Goal: Information Seeking & Learning: Find contact information

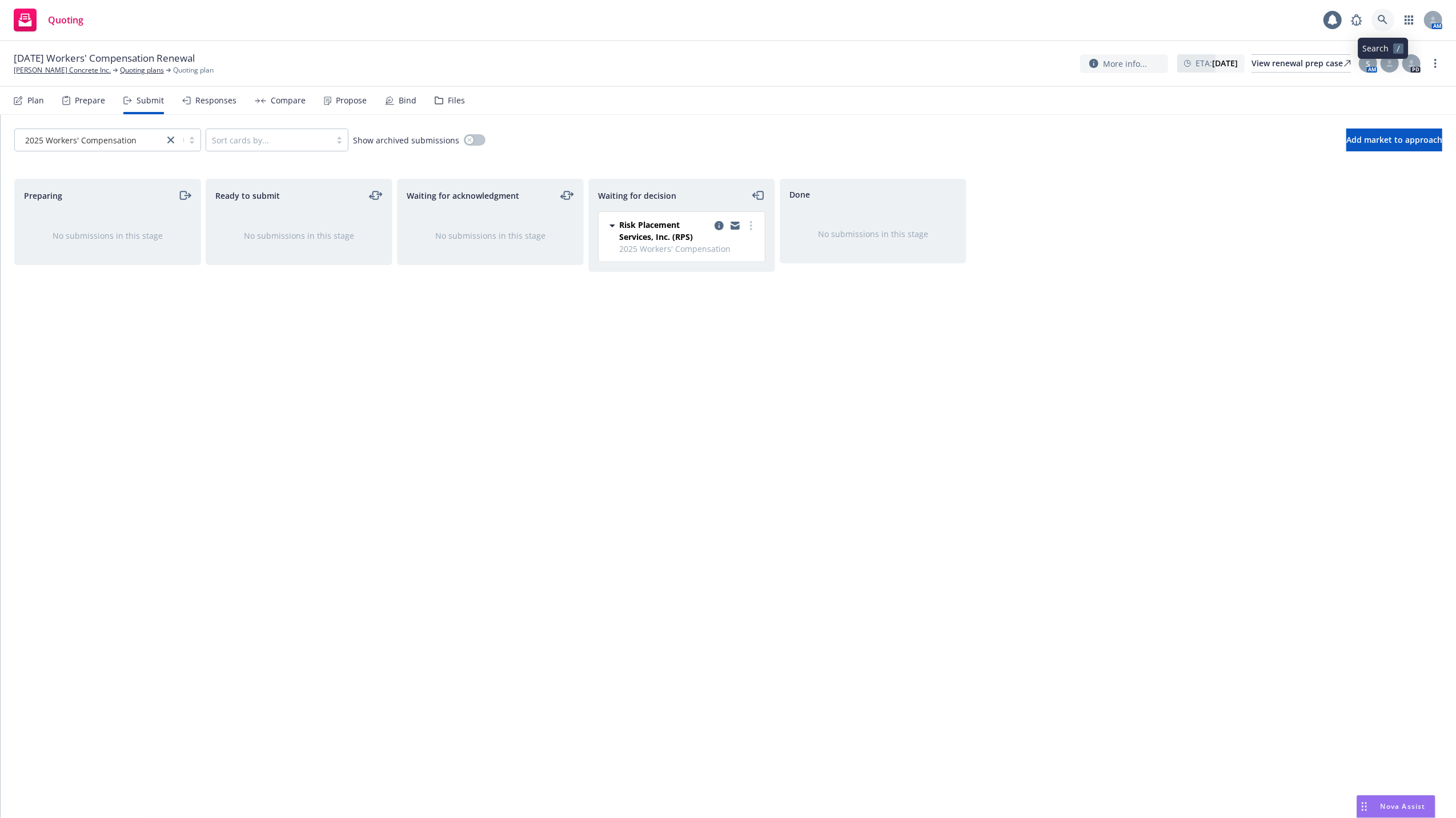
click at [1378, 16] on icon at bounding box center [1382, 20] width 10 height 10
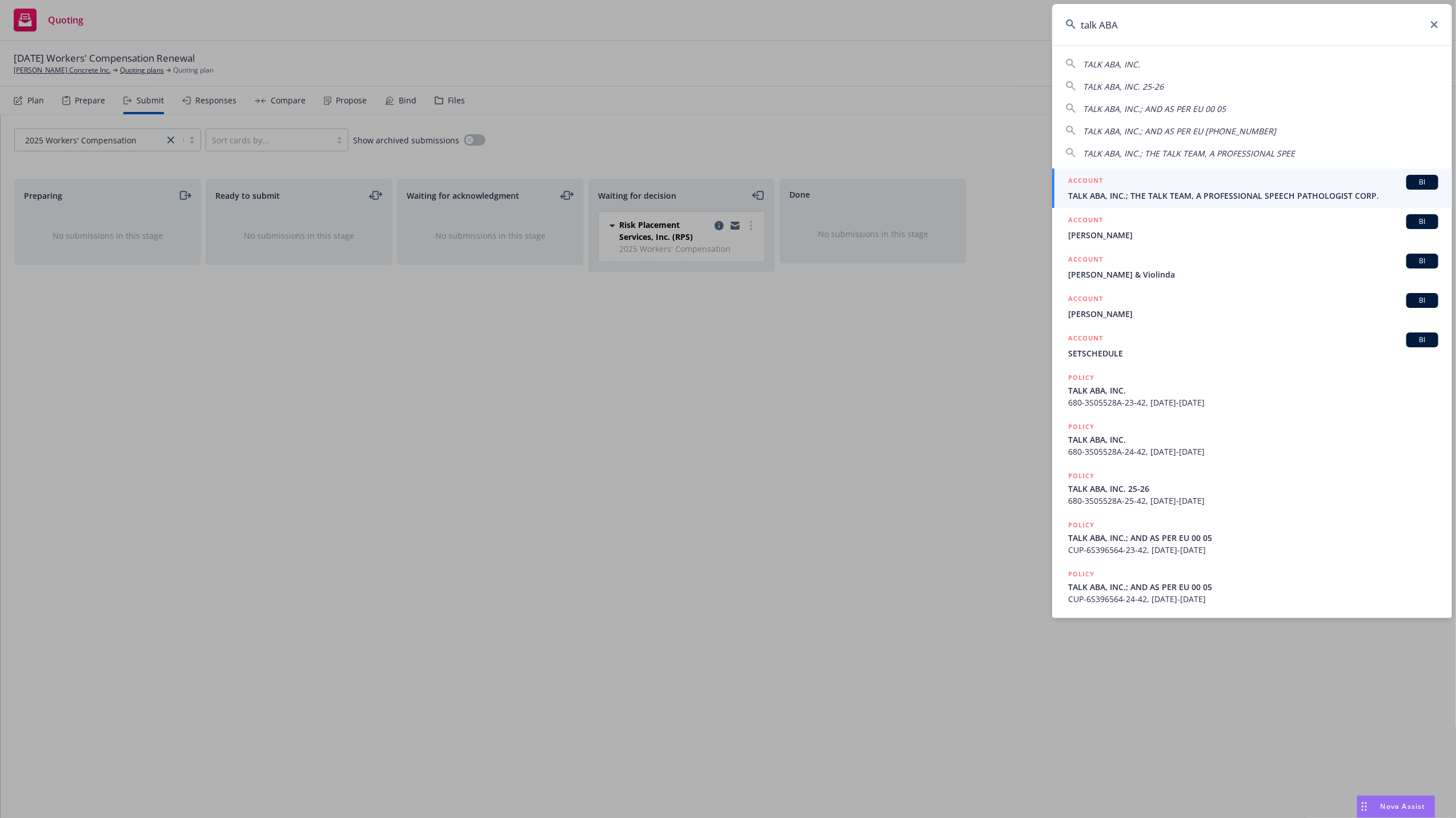
type input "talk ABA"
click at [1100, 195] on span "TALK ABA, INC.; THE TALK TEAM, A PROFESSIONAL SPEECH PATHOLOGIST CORP." at bounding box center [1253, 195] width 370 height 12
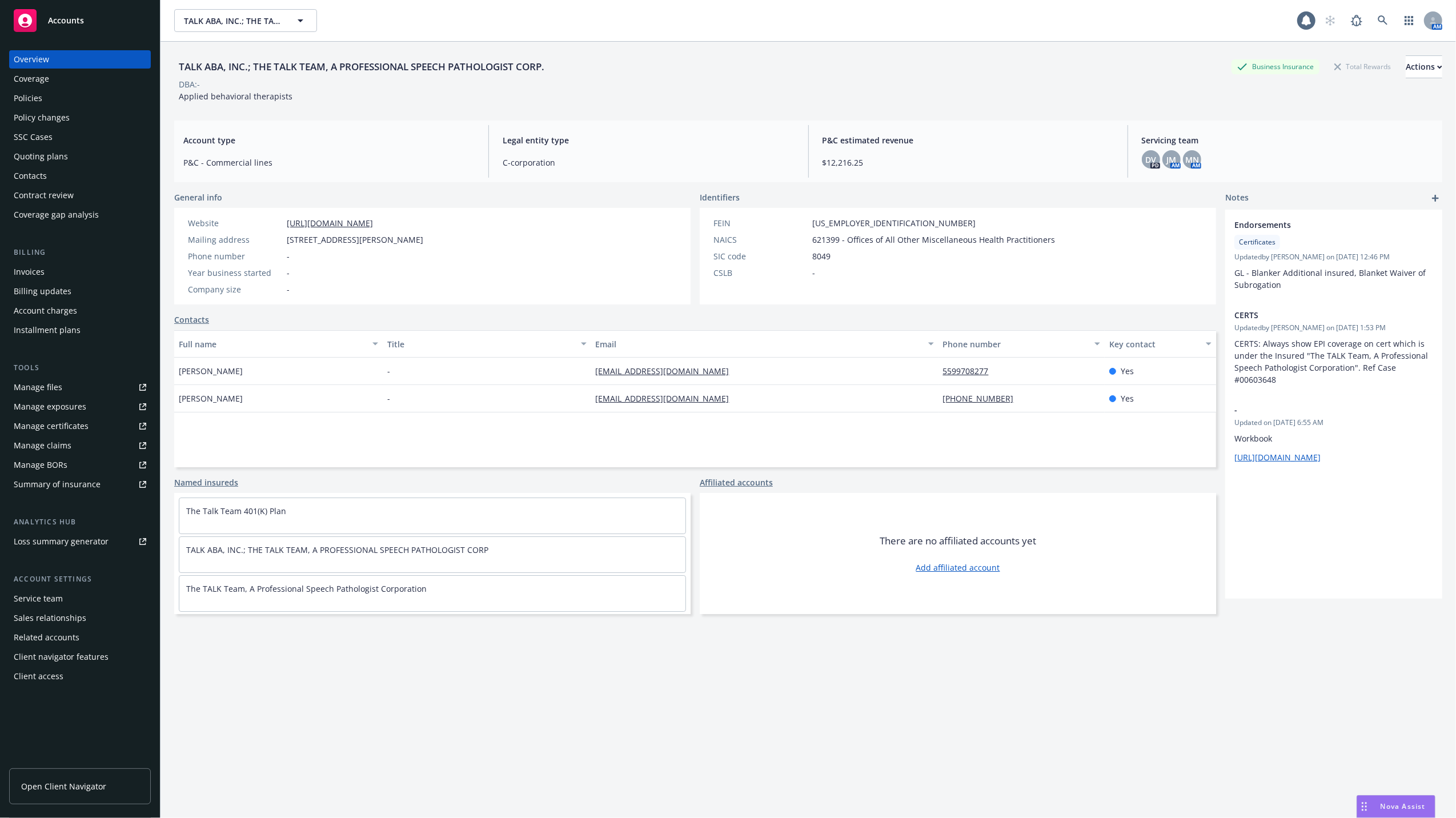
click at [30, 158] on div "Quoting plans" at bounding box center [41, 156] width 54 height 18
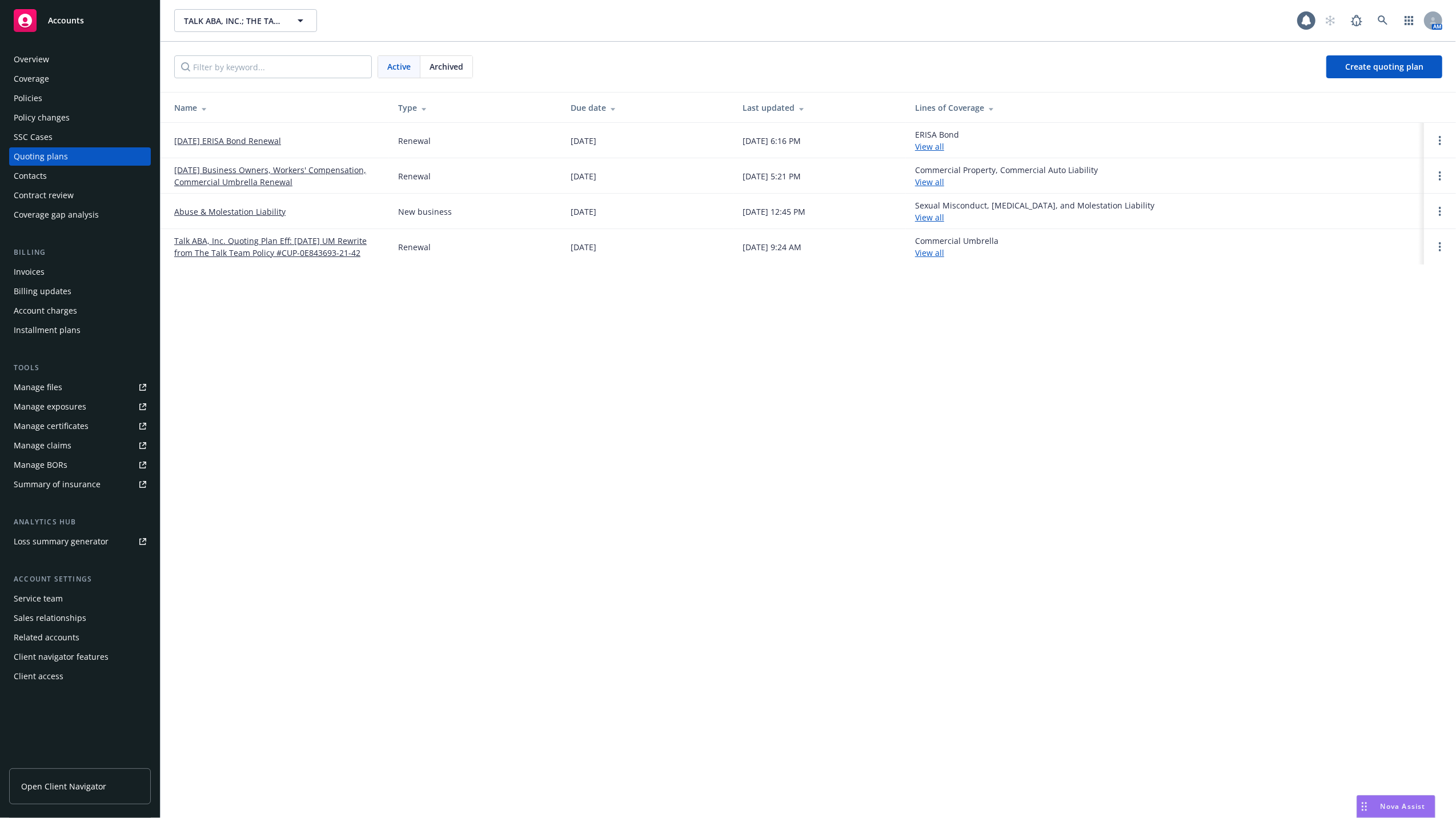
click at [226, 169] on link "[DATE] Business Owners, Workers' Compensation, Commercial Umbrella Renewal" at bounding box center [277, 176] width 206 height 24
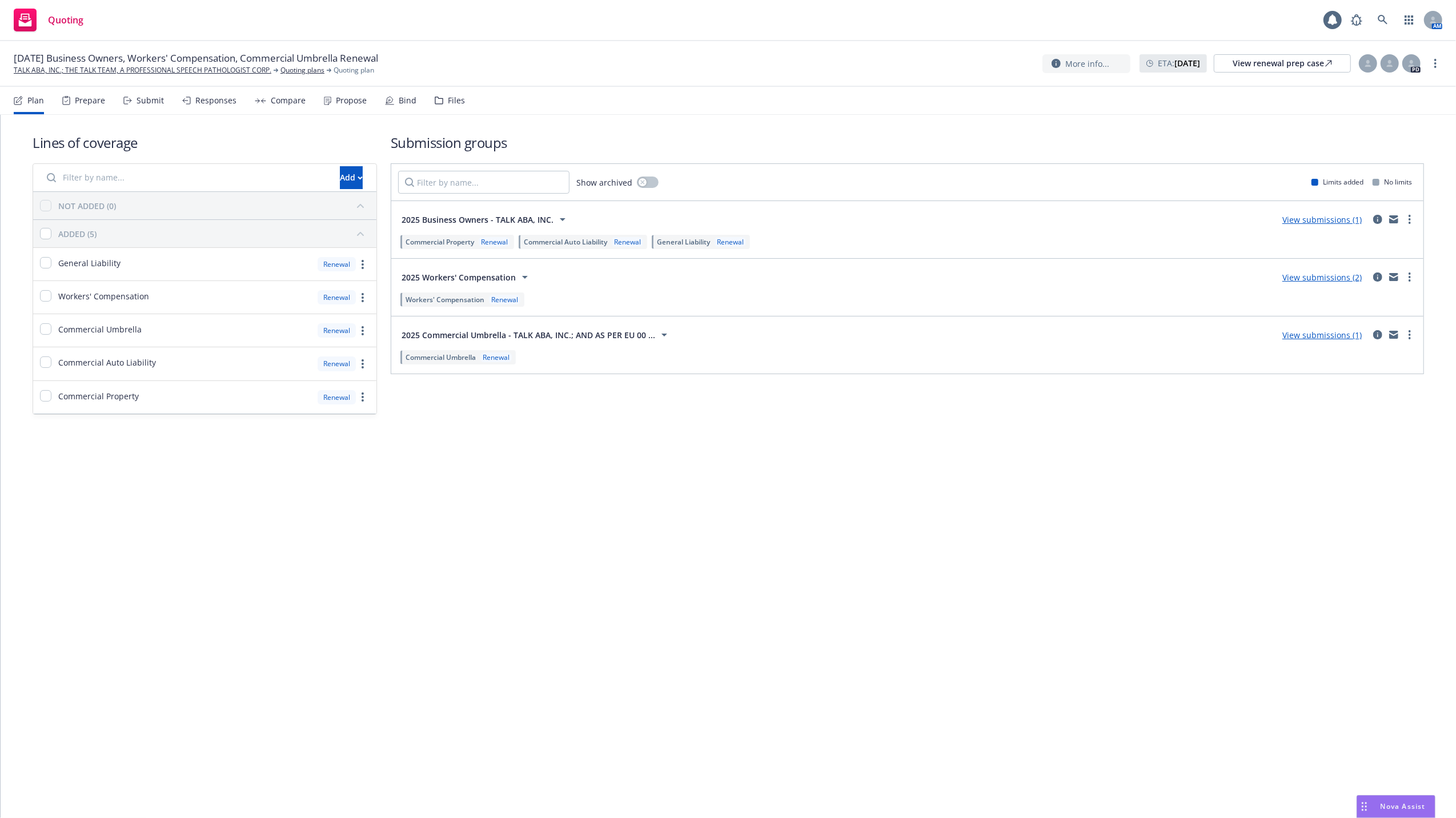
click at [443, 300] on span "Workers' Compensation" at bounding box center [445, 300] width 79 height 10
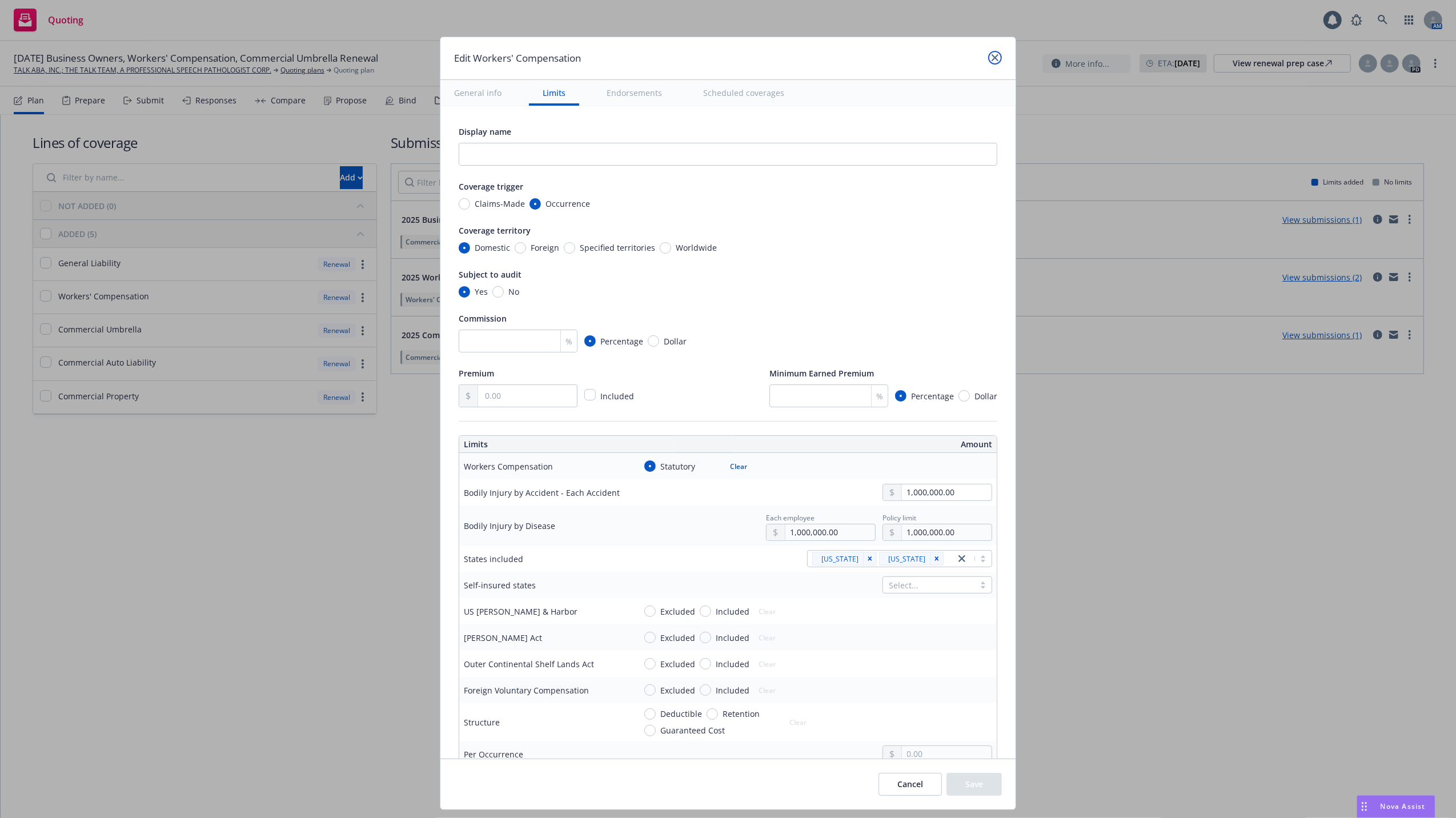
click at [992, 56] on icon "close" at bounding box center [995, 58] width 7 height 7
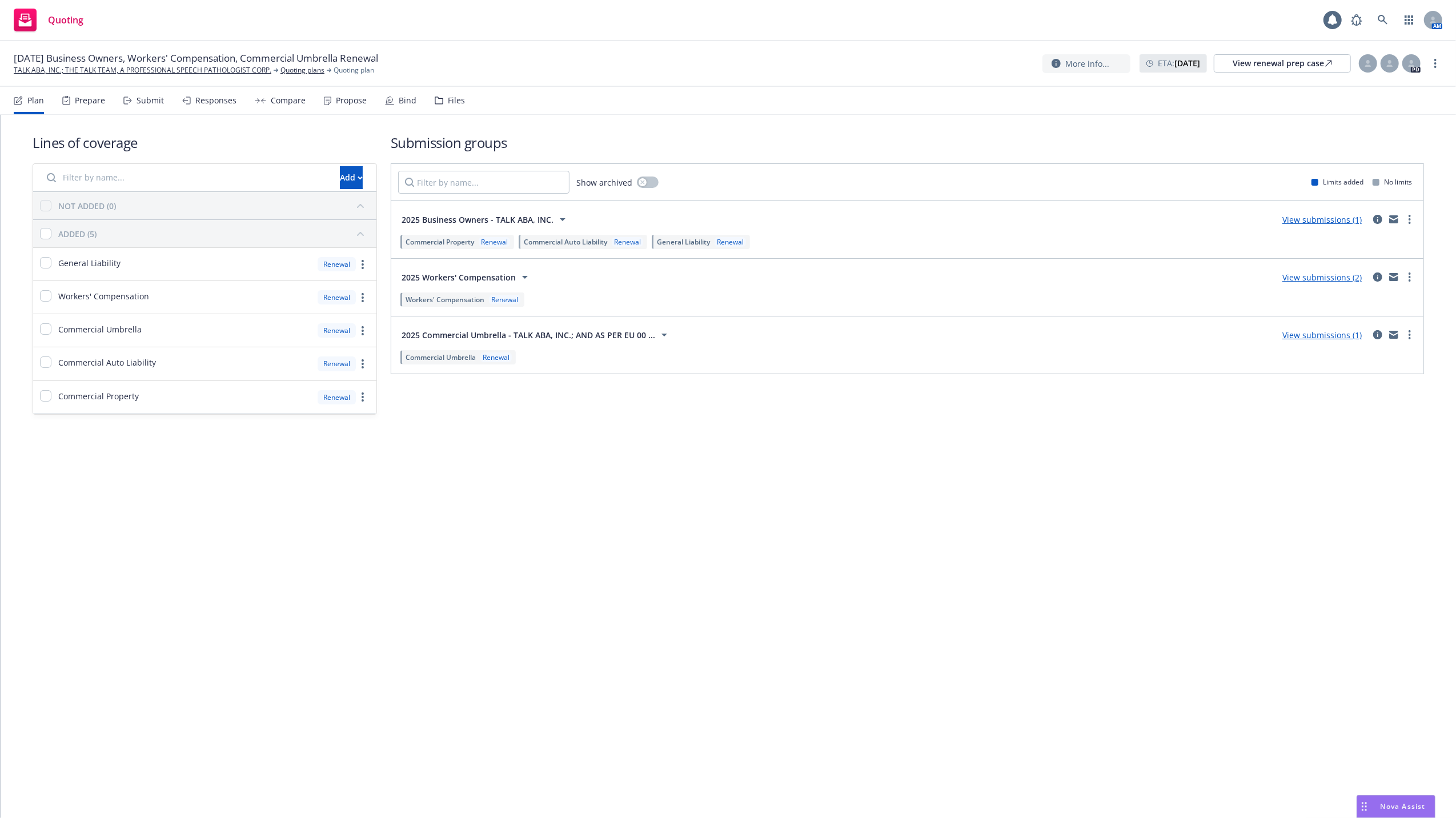
click at [1311, 273] on link "View submissions (2)" at bounding box center [1322, 277] width 79 height 11
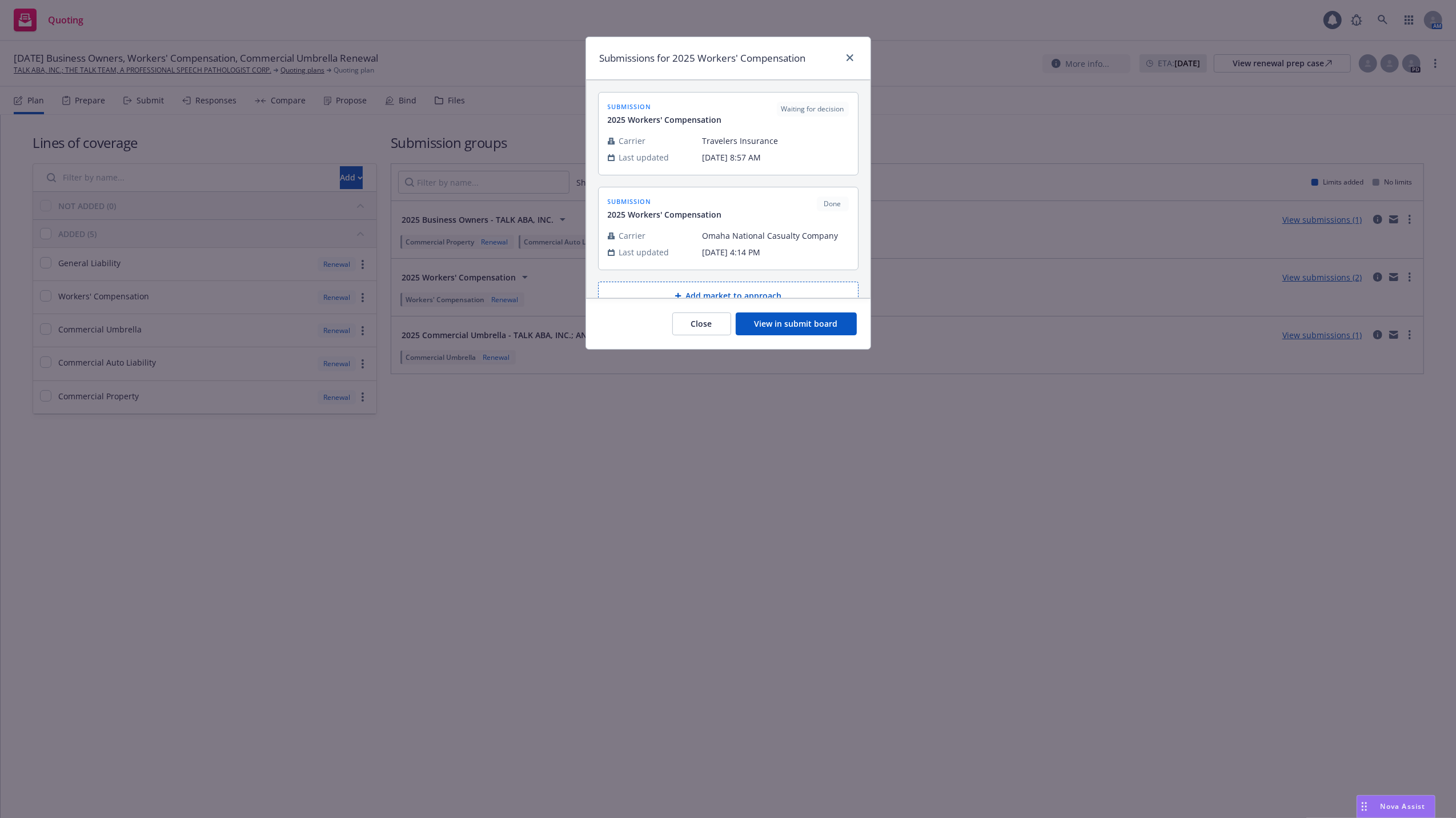
click at [783, 325] on button "View in submit board" at bounding box center [796, 324] width 121 height 23
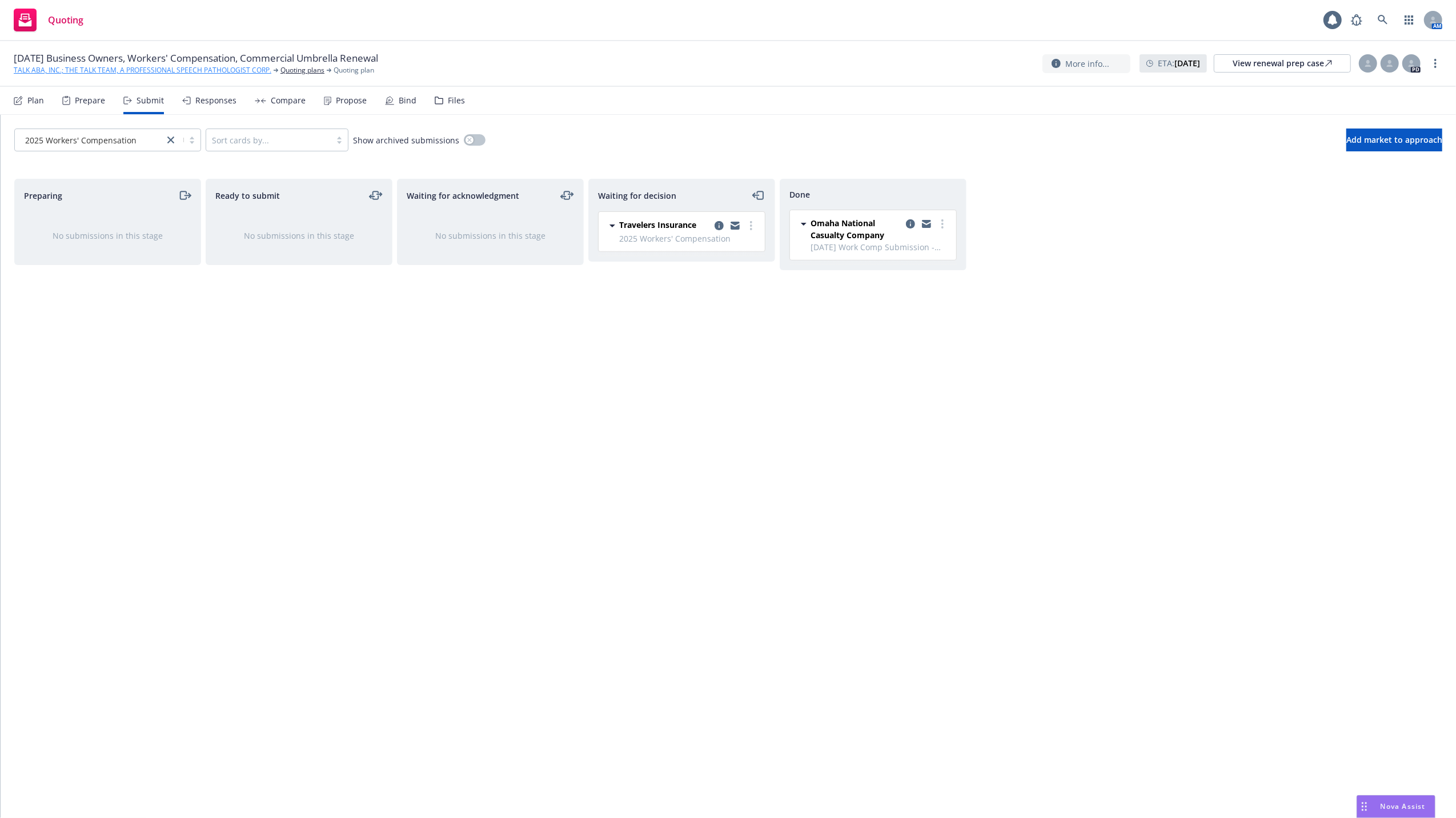
click at [84, 69] on link "TALK ABA, INC.; THE TALK TEAM, A PROFESSIONAL SPEECH PATHOLOGIST CORP." at bounding box center [143, 70] width 258 height 10
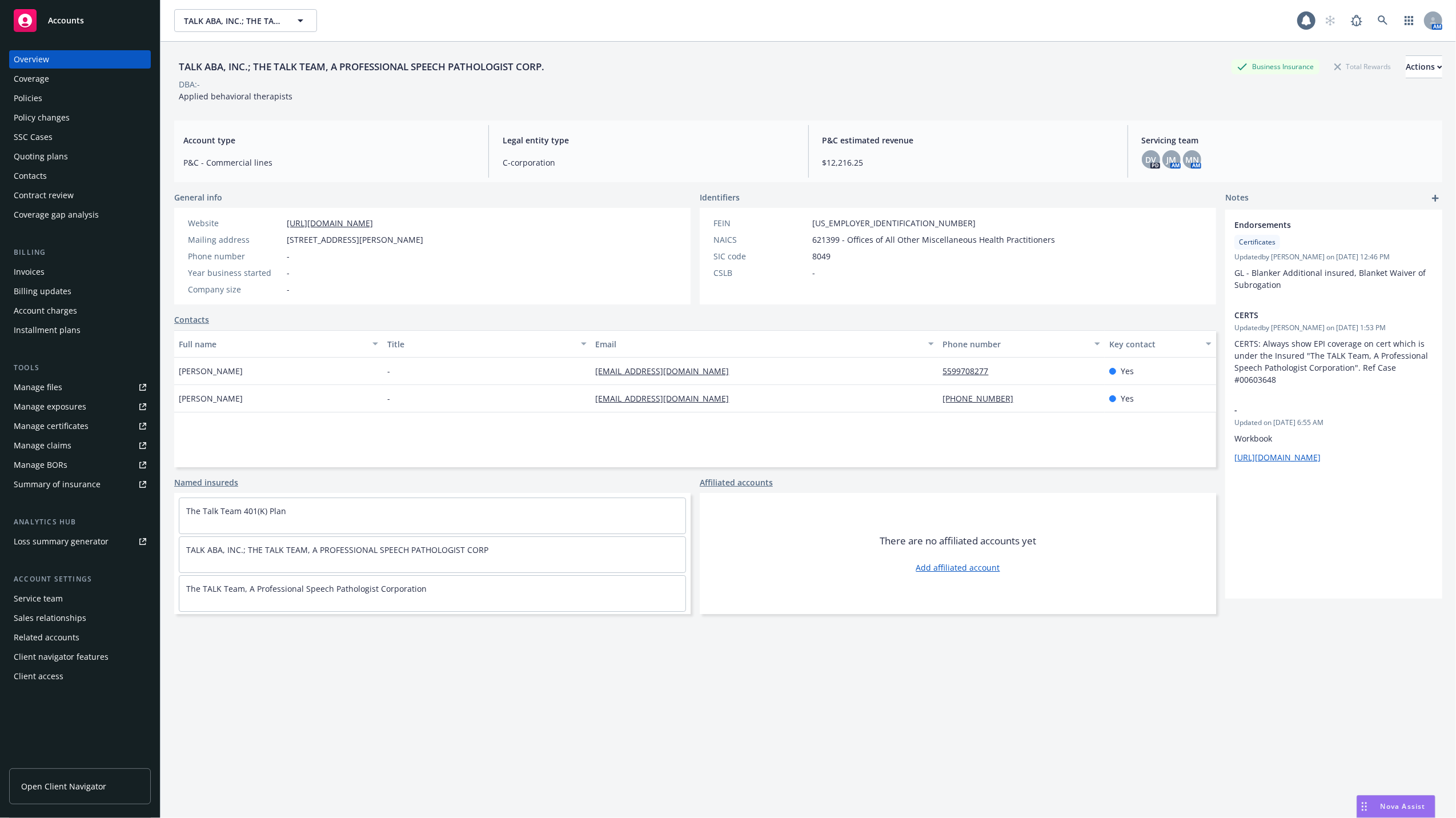
click at [33, 386] on div "Manage files" at bounding box center [38, 387] width 49 height 18
drag, startPoint x: 553, startPoint y: 68, endPoint x: 167, endPoint y: 41, distance: 386.9
click at [167, 41] on div "TALK ABA, INC.; THE TALK TEAM, A PROFESSIONAL SPEECH PATHOLOGIST CORP. TALK ABA…" at bounding box center [808, 409] width 1295 height 818
drag, startPoint x: 578, startPoint y: 88, endPoint x: 570, endPoint y: 78, distance: 12.8
click at [570, 78] on div "TALK ABA, INC.; THE TALK TEAM, A PROFESSIONAL SPEECH PATHOLOGIST CORP. Business…" at bounding box center [808, 79] width 1268 height 47
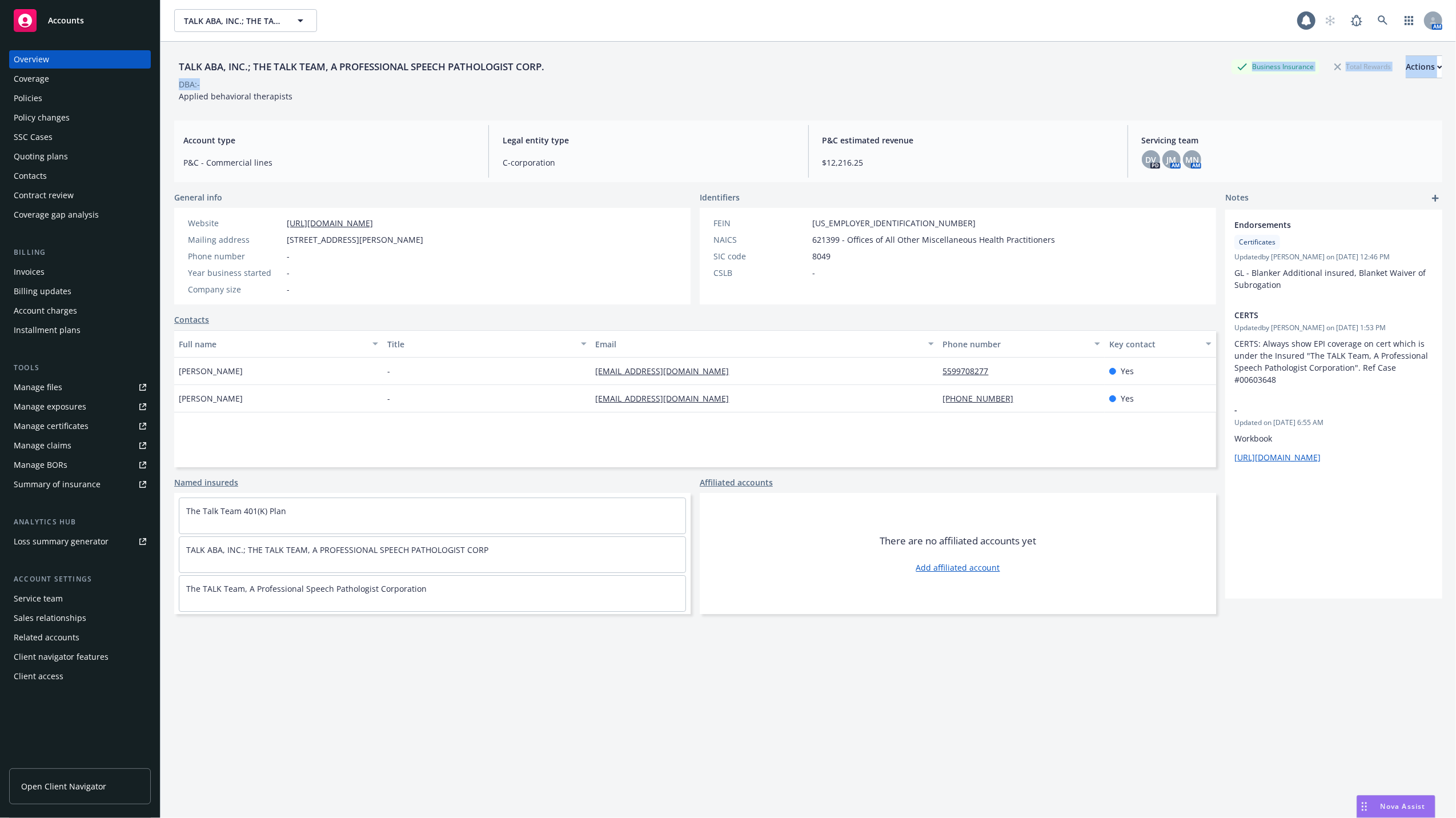
click at [739, 72] on div "TALK ABA, INC.; THE TALK TEAM, A PROFESSIONAL SPEECH PATHOLOGIST CORP. Business…" at bounding box center [808, 67] width 1268 height 23
click at [39, 99] on div "Policies" at bounding box center [28, 98] width 29 height 18
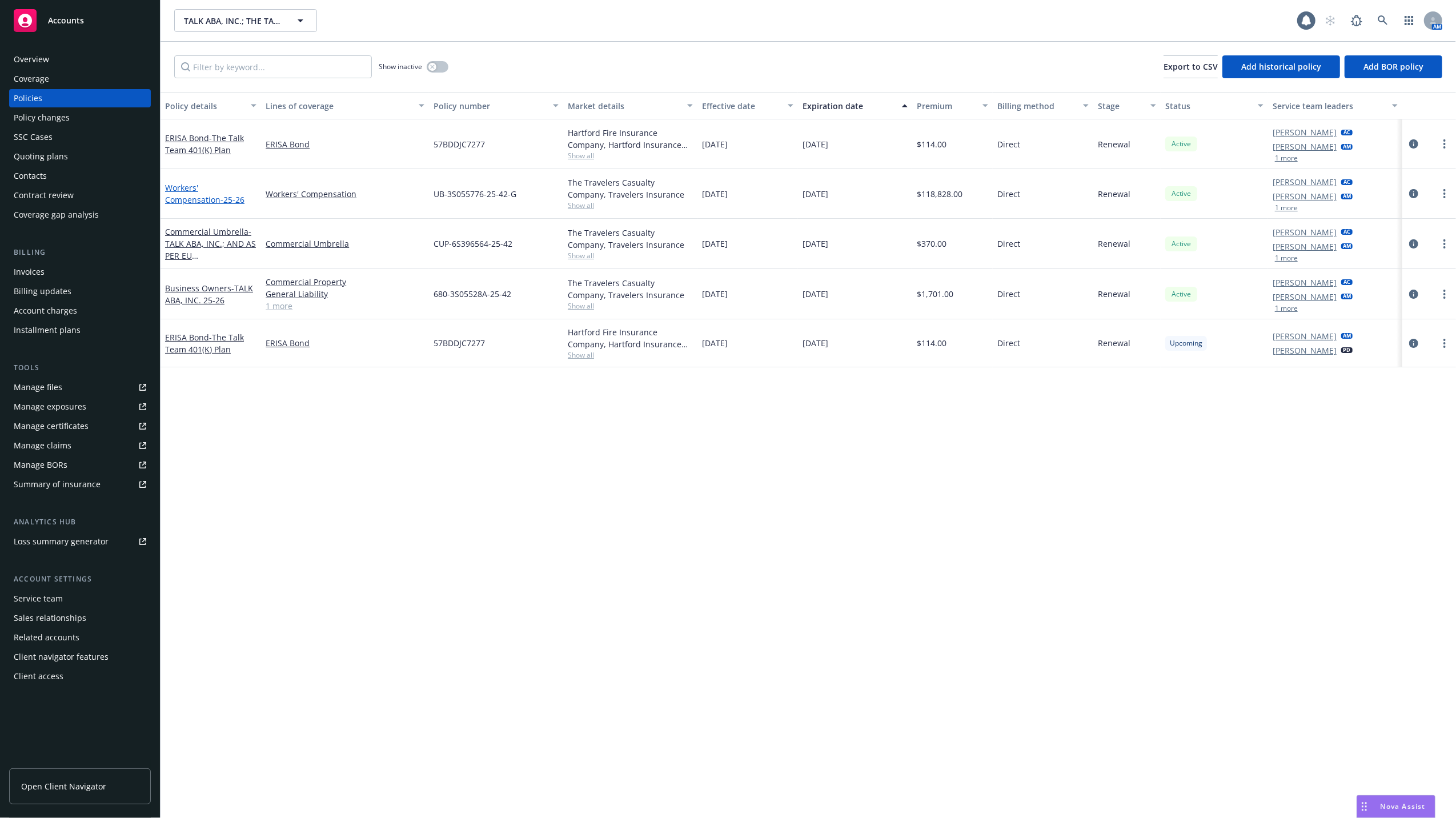
click at [188, 188] on link "Workers' Compensation - 25-26" at bounding box center [204, 193] width 79 height 23
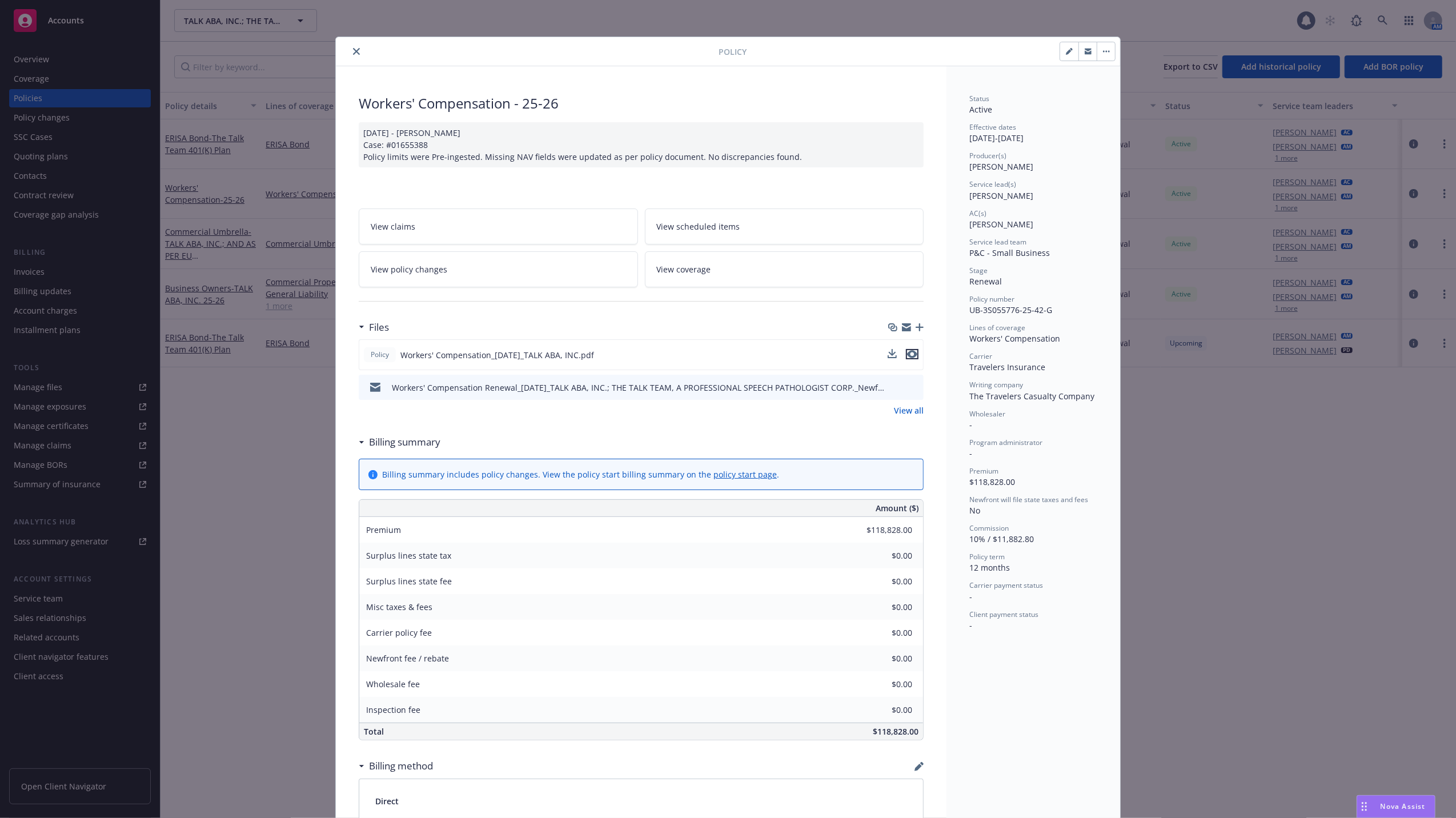
click at [908, 355] on icon "preview file" at bounding box center [912, 354] width 10 height 8
drag, startPoint x: 351, startPoint y: 51, endPoint x: 339, endPoint y: 53, distance: 12.2
click at [353, 51] on icon "close" at bounding box center [356, 51] width 7 height 7
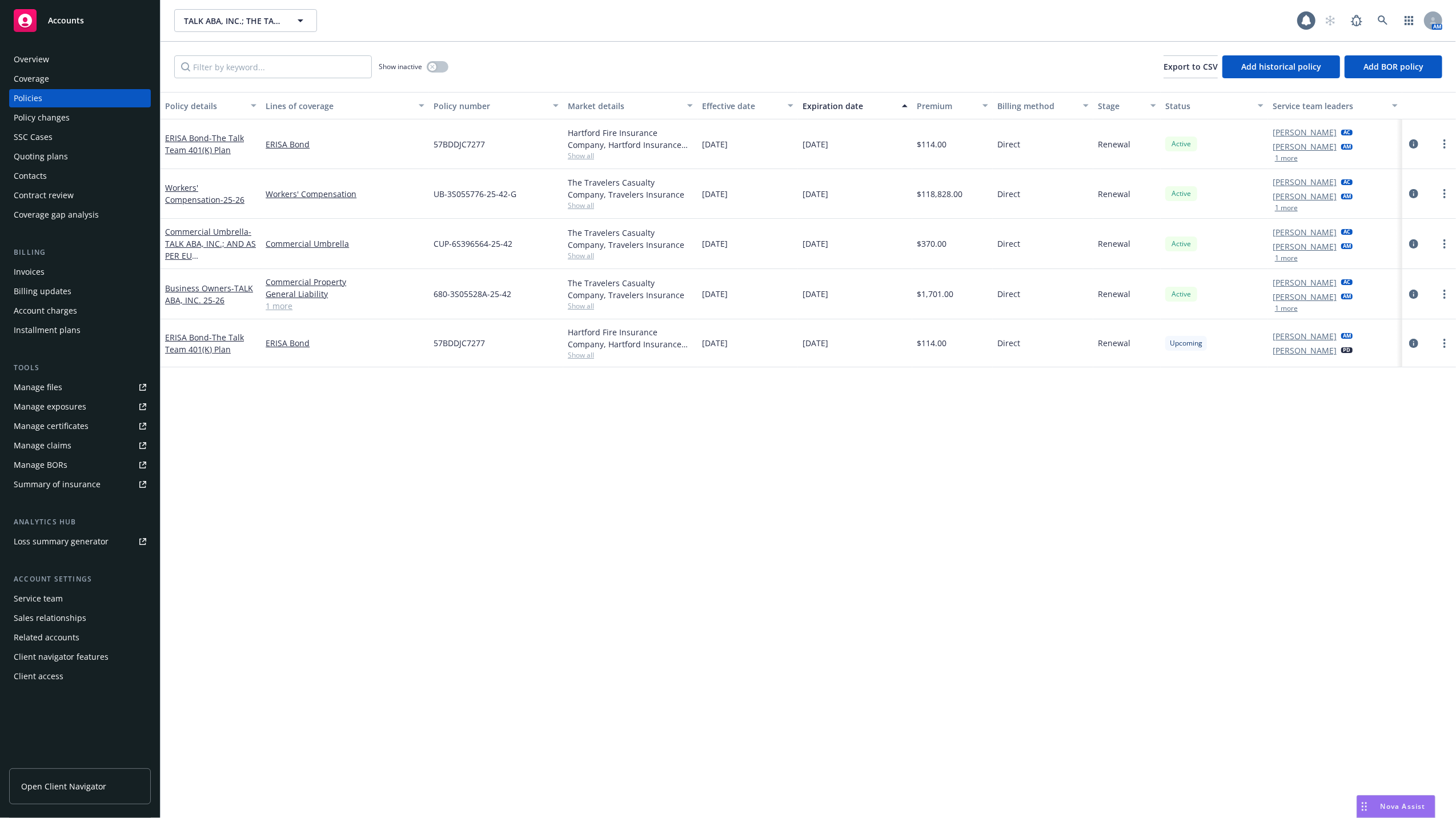
click at [23, 56] on div "Overview" at bounding box center [31, 59] width 36 height 18
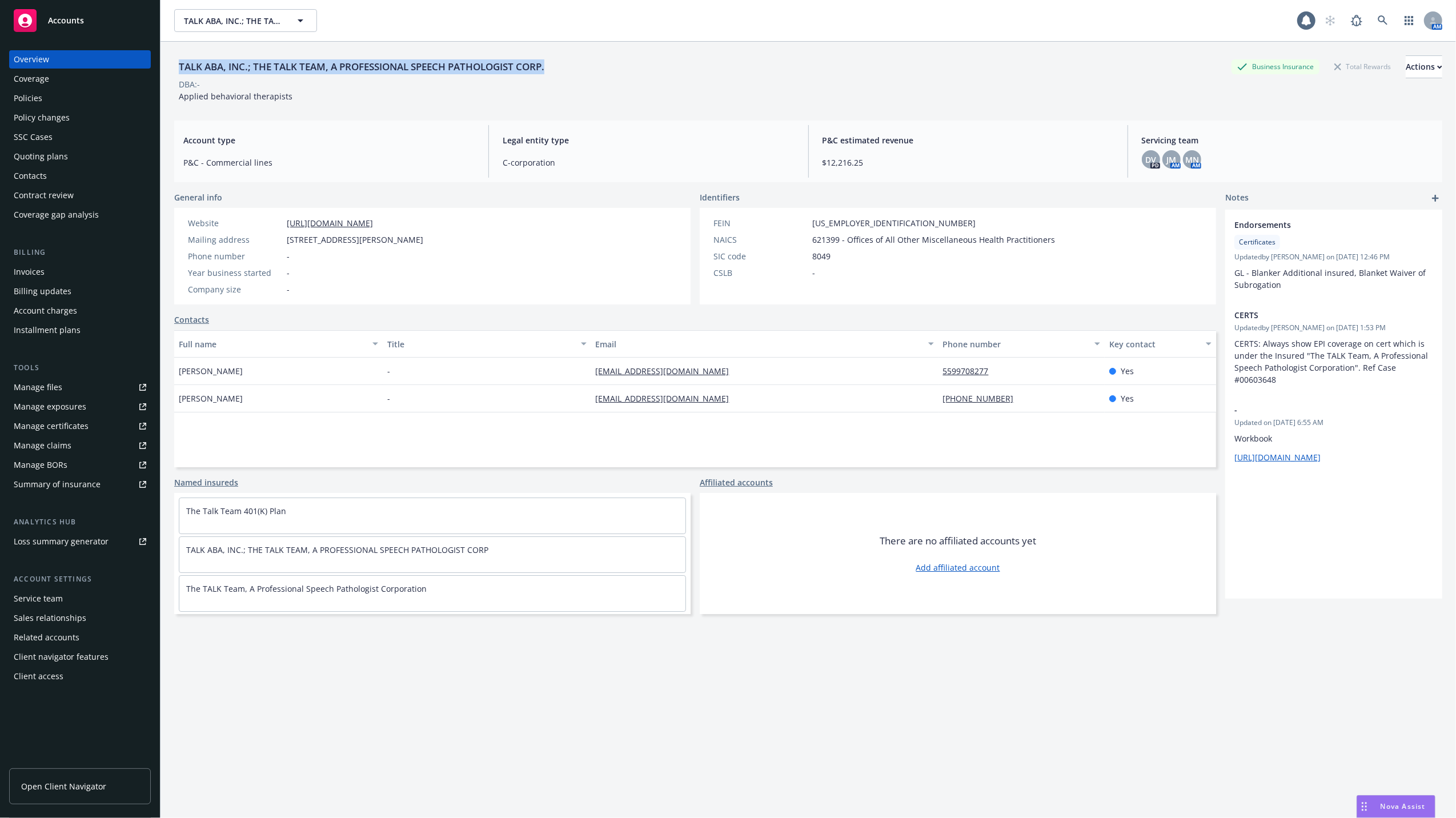
drag, startPoint x: 560, startPoint y: 66, endPoint x: 178, endPoint y: 68, distance: 382.0
click at [178, 68] on div "TALK ABA, INC.; THE TALK TEAM, A PROFESSIONAL SPEECH PATHOLOGIST CORP. Business…" at bounding box center [808, 67] width 1268 height 23
copy div "TALK ABA, INC.; THE TALK TEAM, A PROFESSIONAL SPEECH PATHOLOGIST CORP."
click at [29, 99] on div "Policies" at bounding box center [28, 98] width 29 height 18
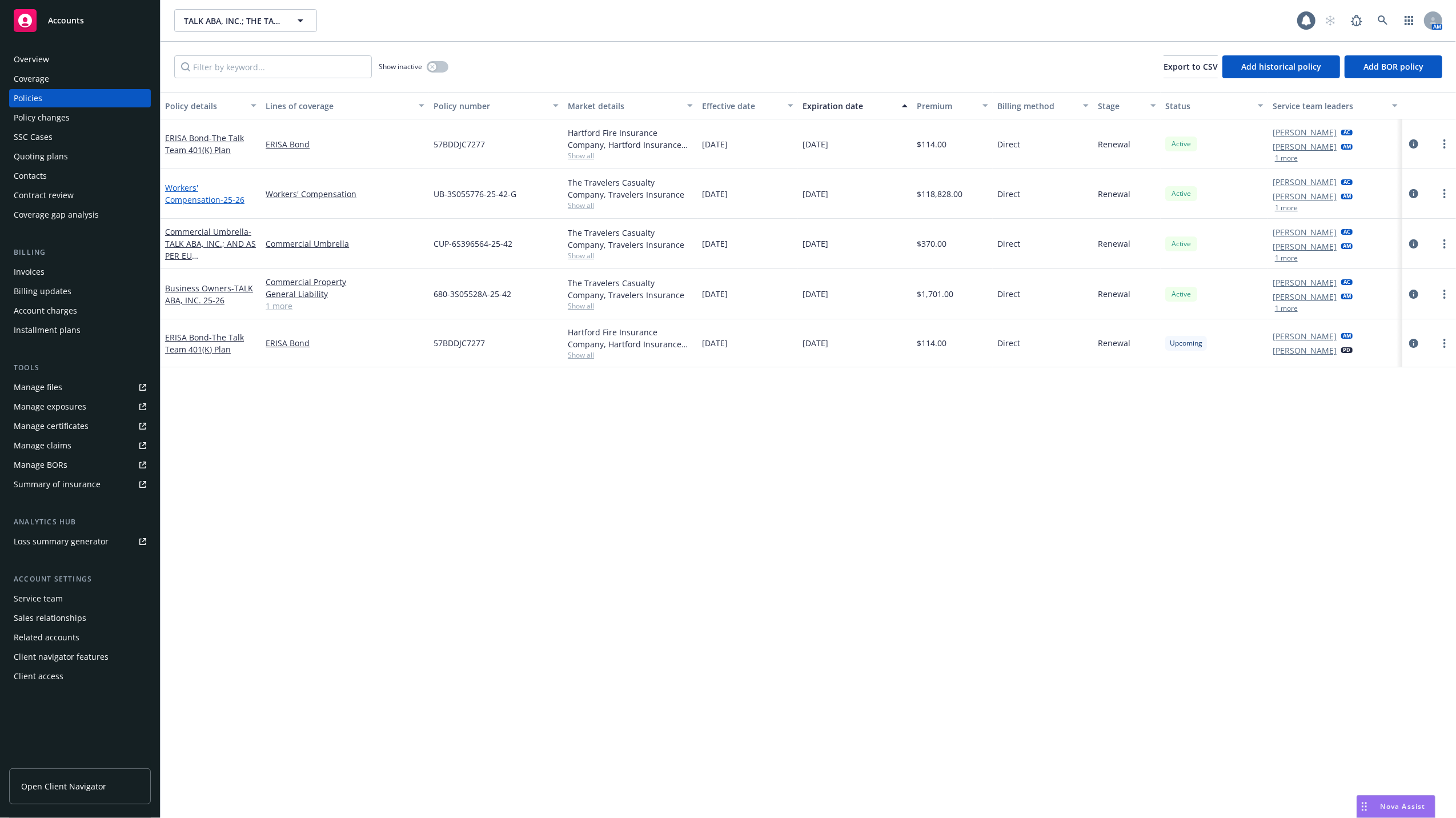
click at [194, 186] on link "Workers' Compensation - 25-26" at bounding box center [204, 193] width 79 height 23
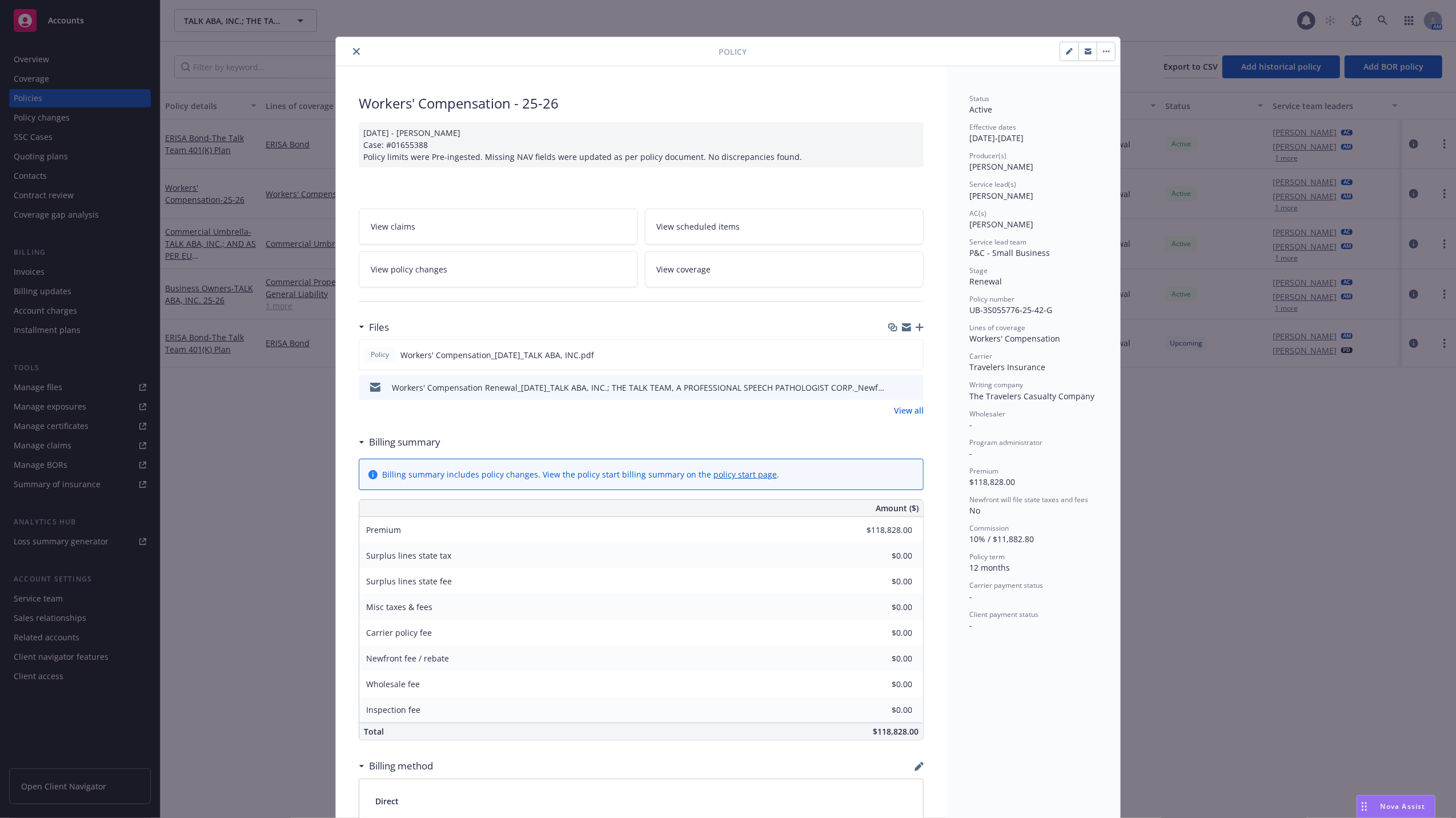
scroll to position [34, 0]
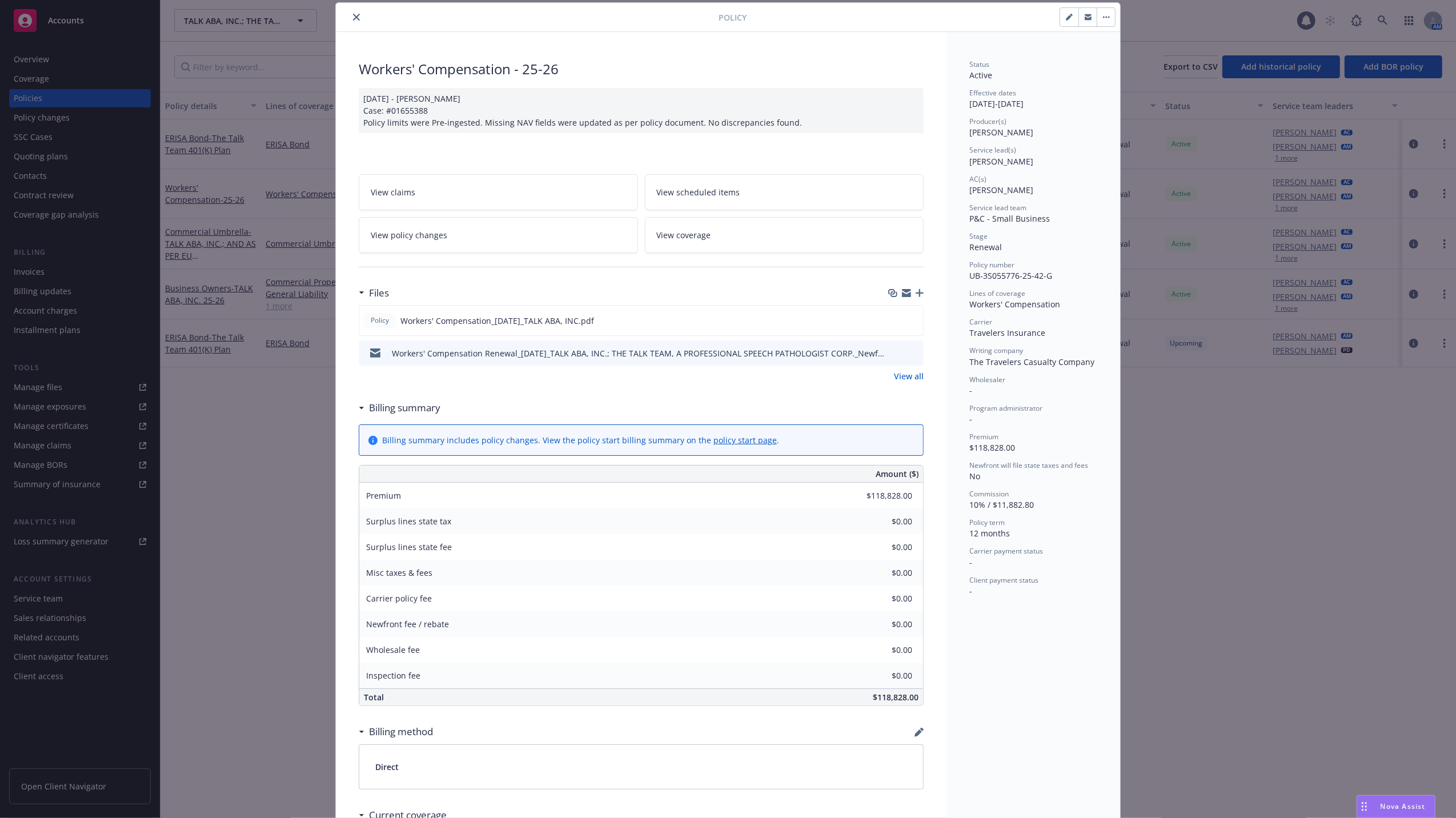
click at [353, 16] on icon "close" at bounding box center [356, 17] width 7 height 7
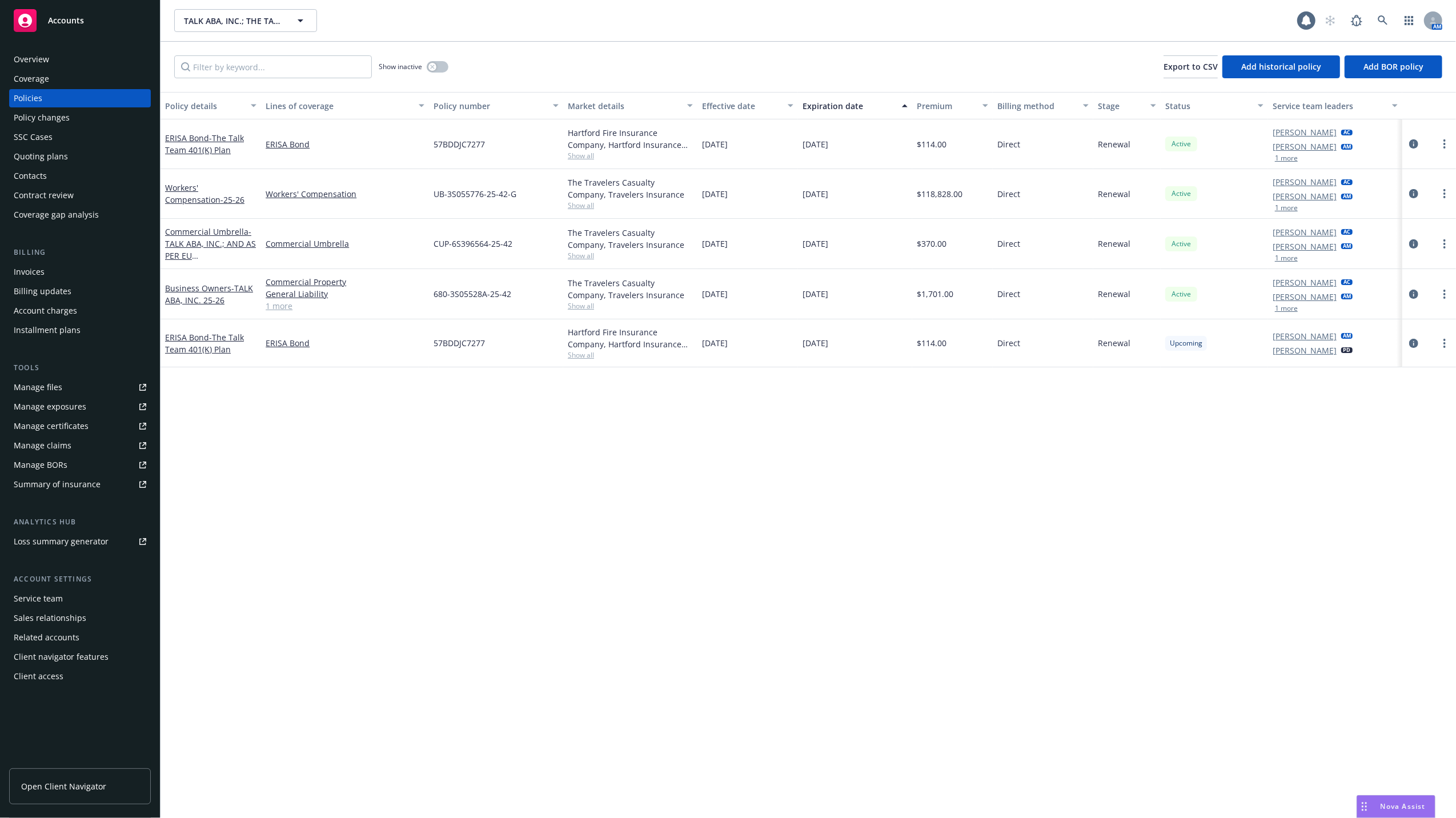
click at [26, 382] on div "Manage files" at bounding box center [38, 387] width 49 height 18
click at [24, 158] on div "Quoting plans" at bounding box center [41, 156] width 54 height 18
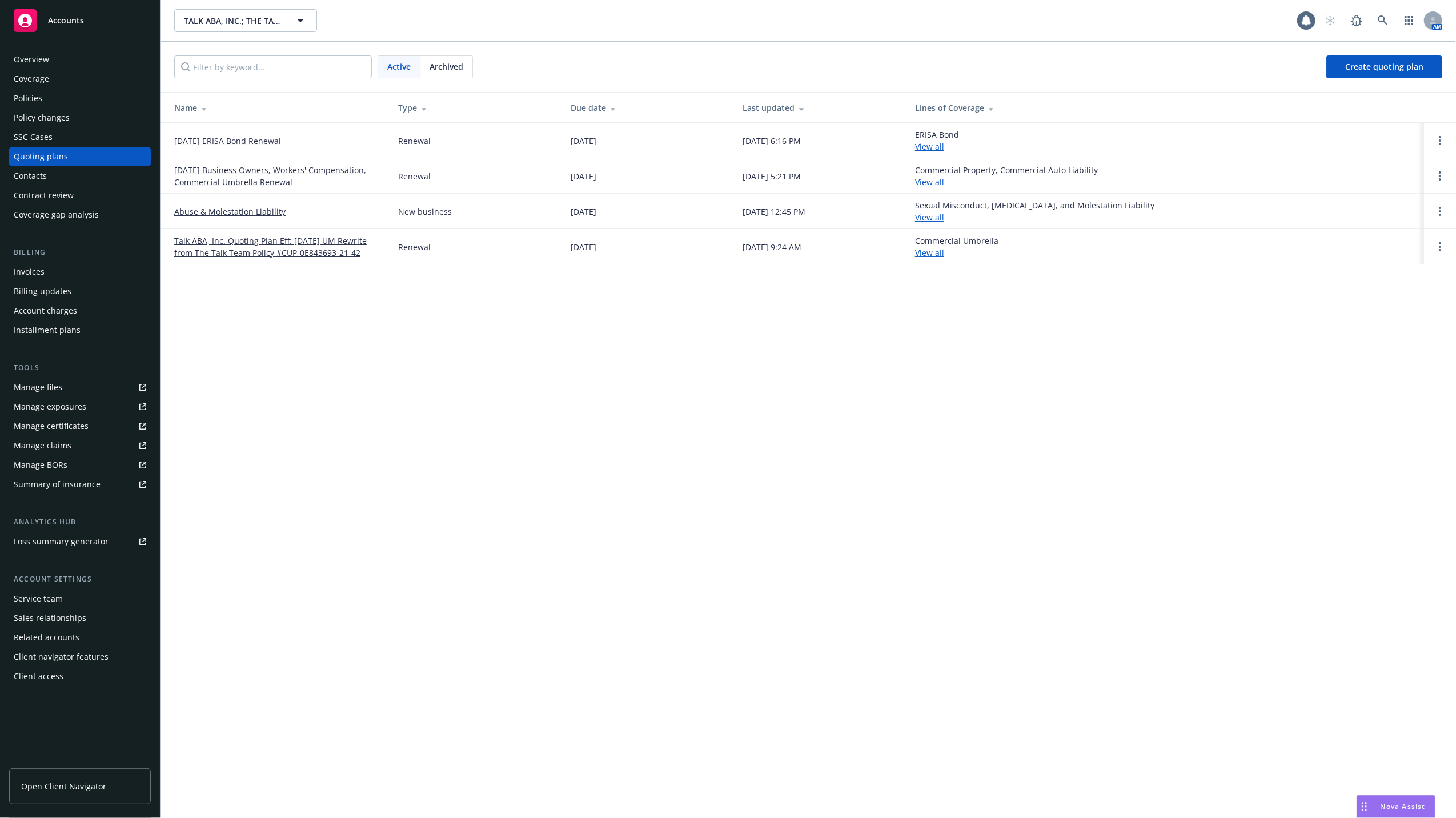
click at [259, 171] on link "08/01/25 Business Owners, Workers' Compensation, Commercial Umbrella Renewal" at bounding box center [277, 176] width 206 height 24
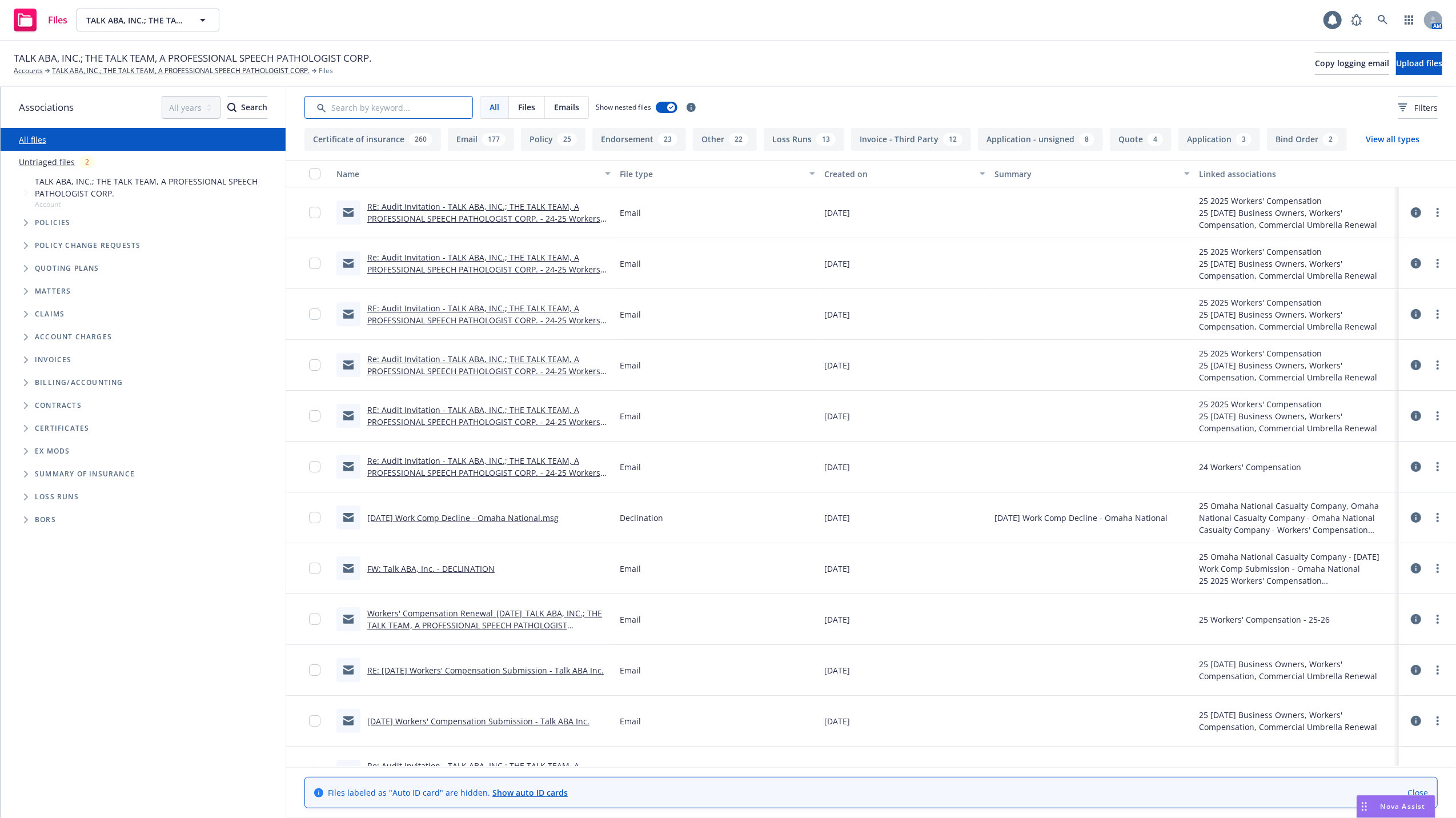
click at [364, 106] on input "Search by keyword..." at bounding box center [388, 107] width 168 height 23
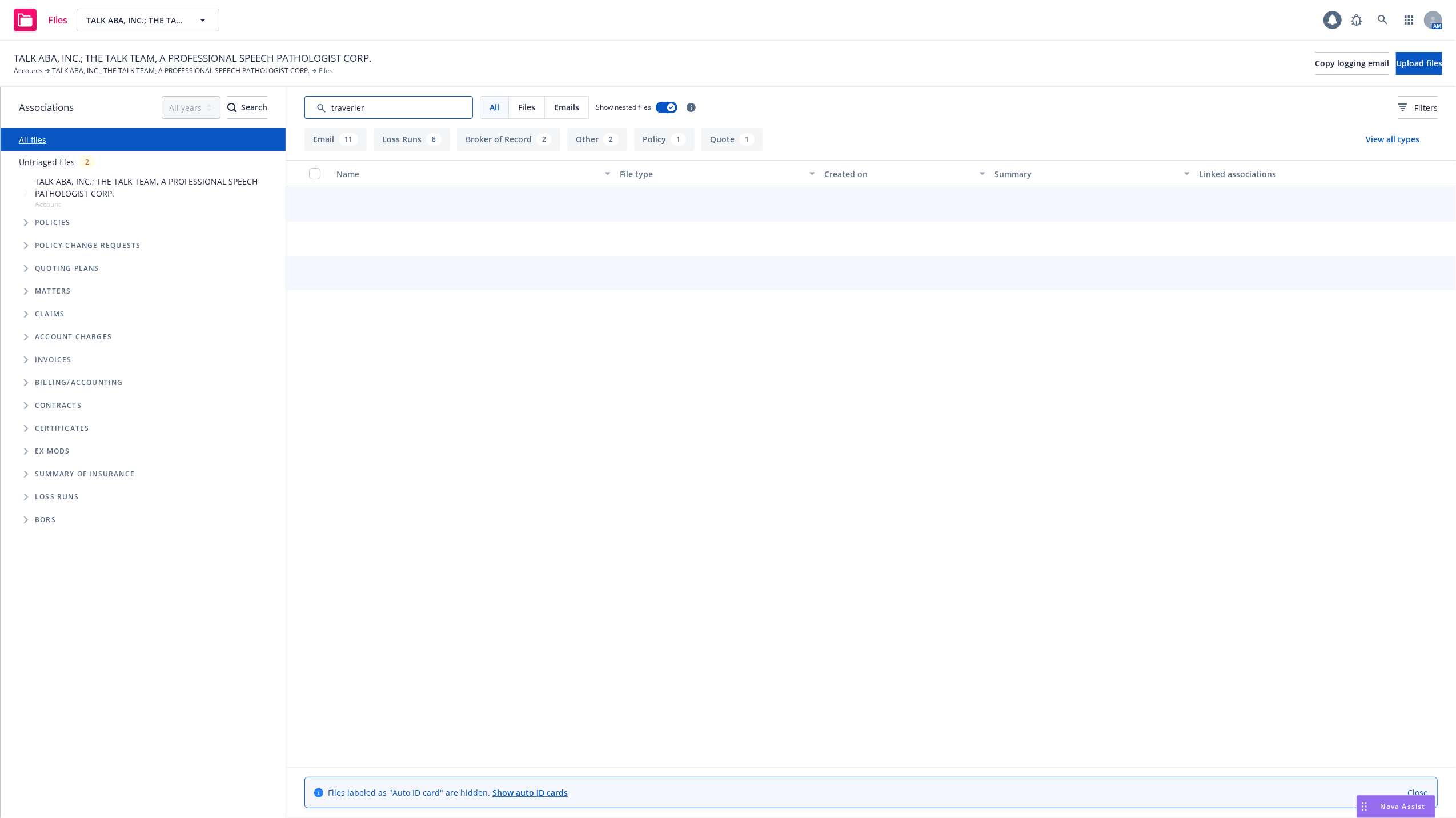
type input "traverlers"
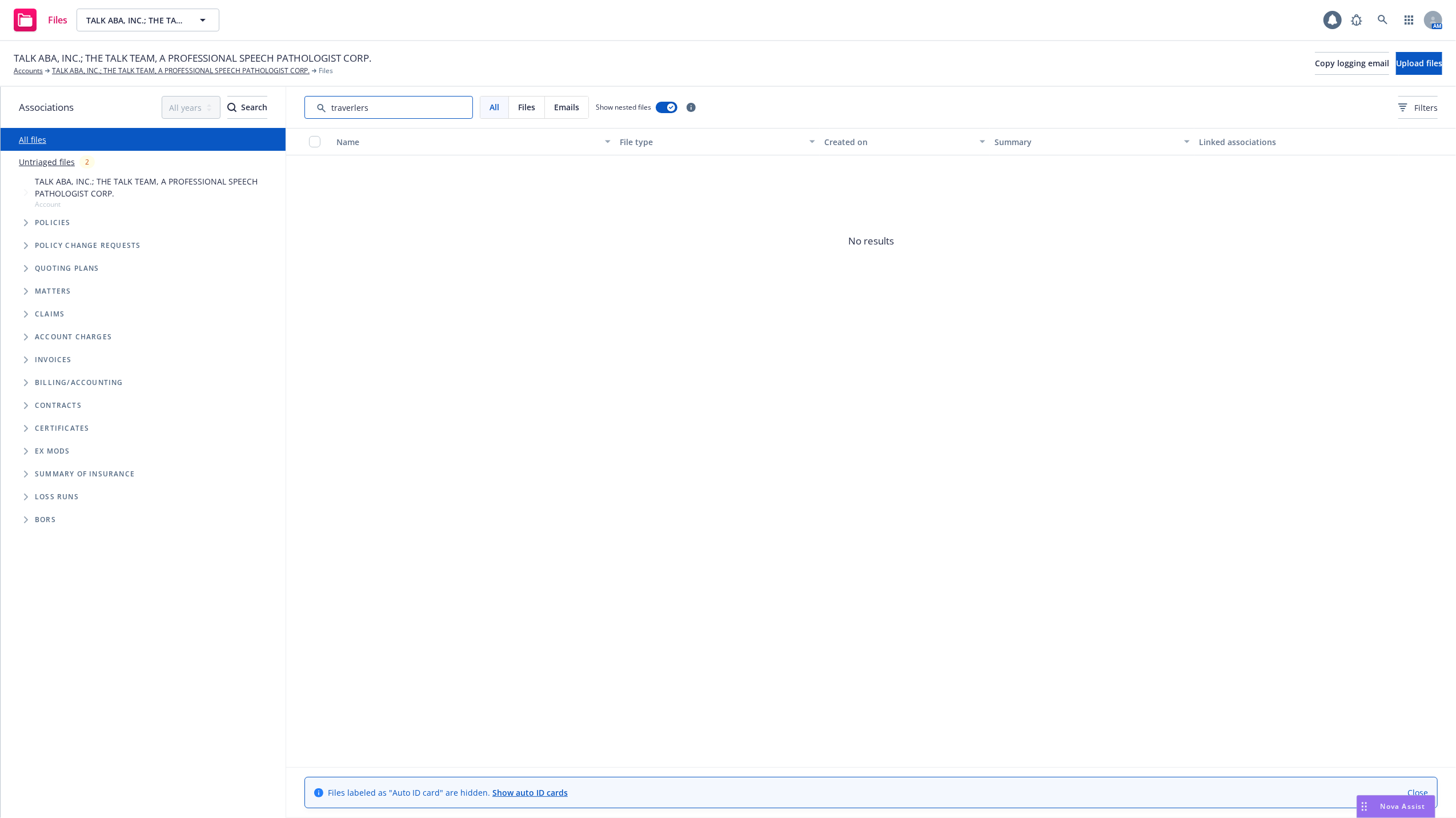
drag, startPoint x: 388, startPoint y: 103, endPoint x: 326, endPoint y: 109, distance: 62.3
click at [326, 109] on input "Search by keyword..." at bounding box center [388, 107] width 168 height 23
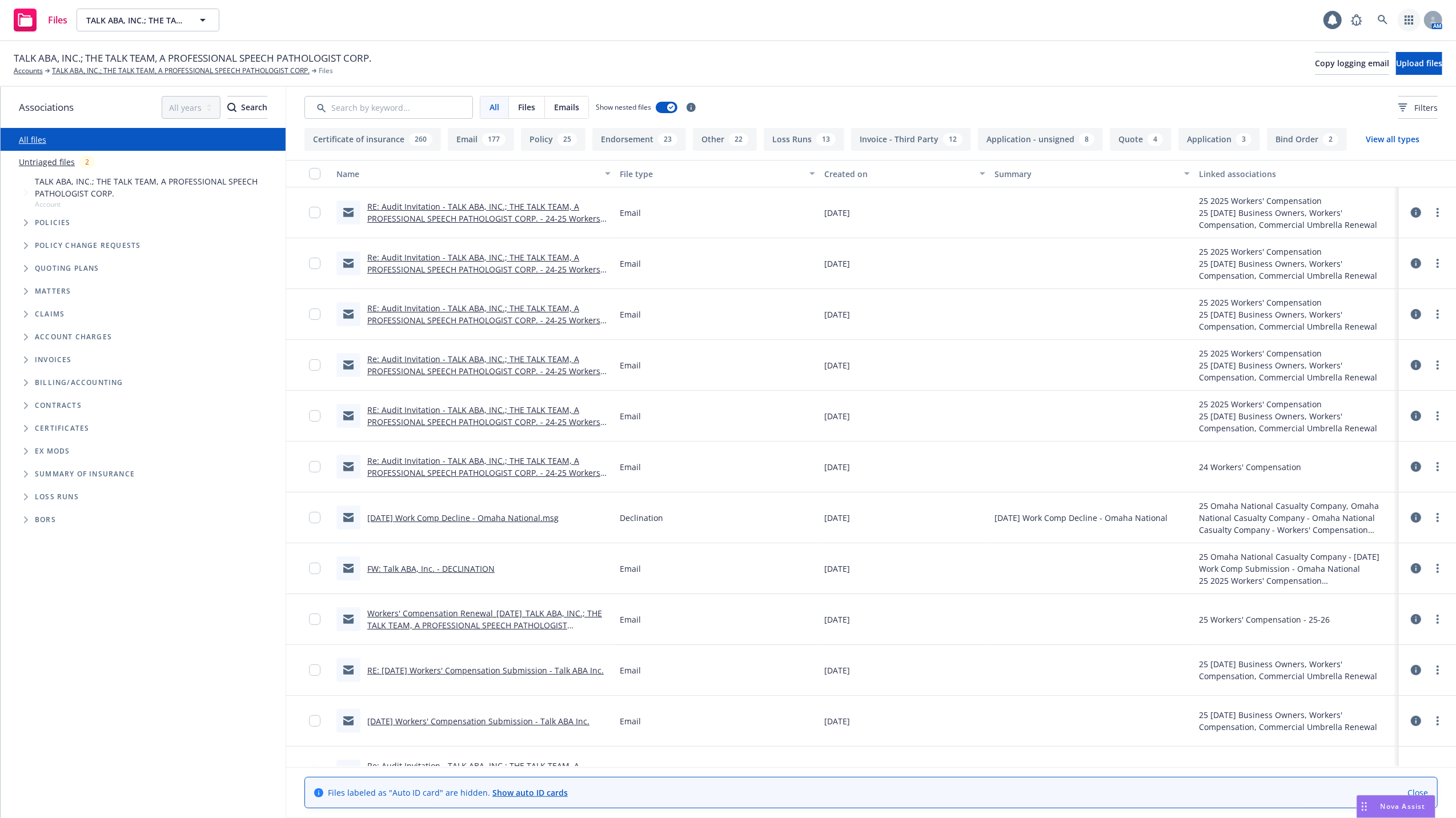
click at [1408, 21] on icon "button" at bounding box center [1408, 20] width 9 height 9
click at [1280, 142] on span "Trading partners" at bounding box center [1338, 143] width 141 height 9
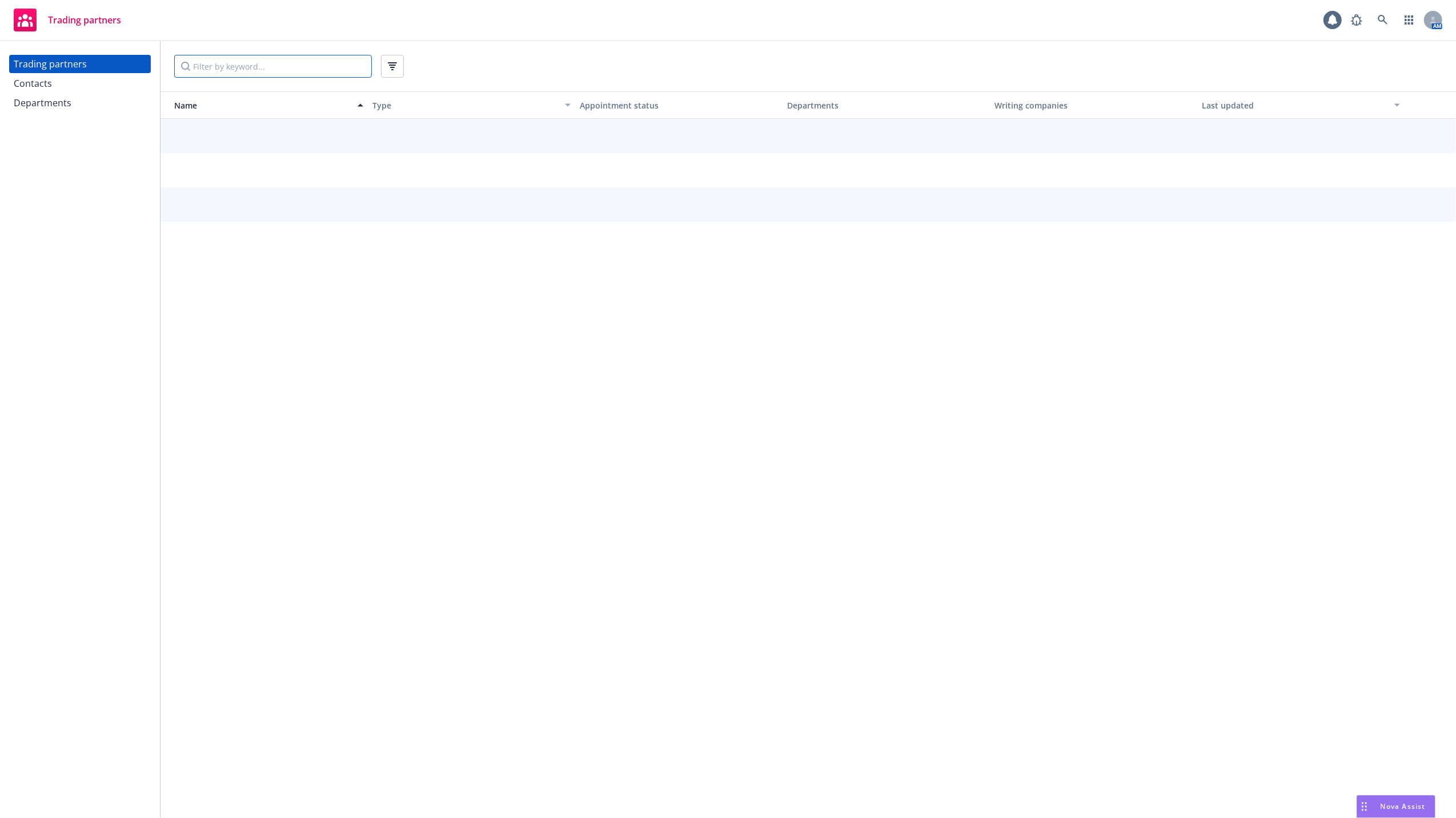
click at [221, 71] on input "Filter by keyword..." at bounding box center [273, 66] width 198 height 23
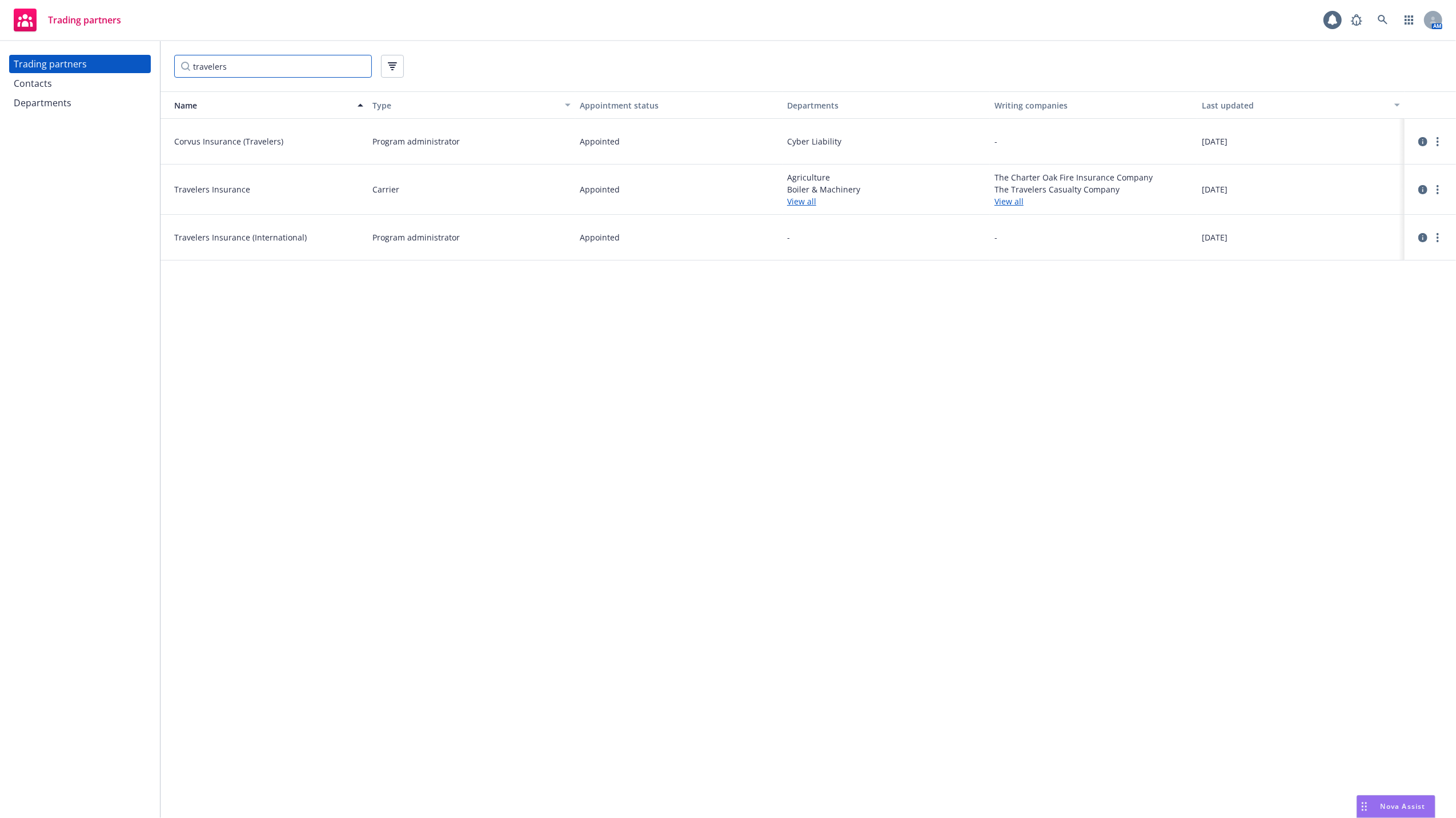
type input "travelers"
click at [798, 200] on link "View all" at bounding box center [886, 201] width 198 height 12
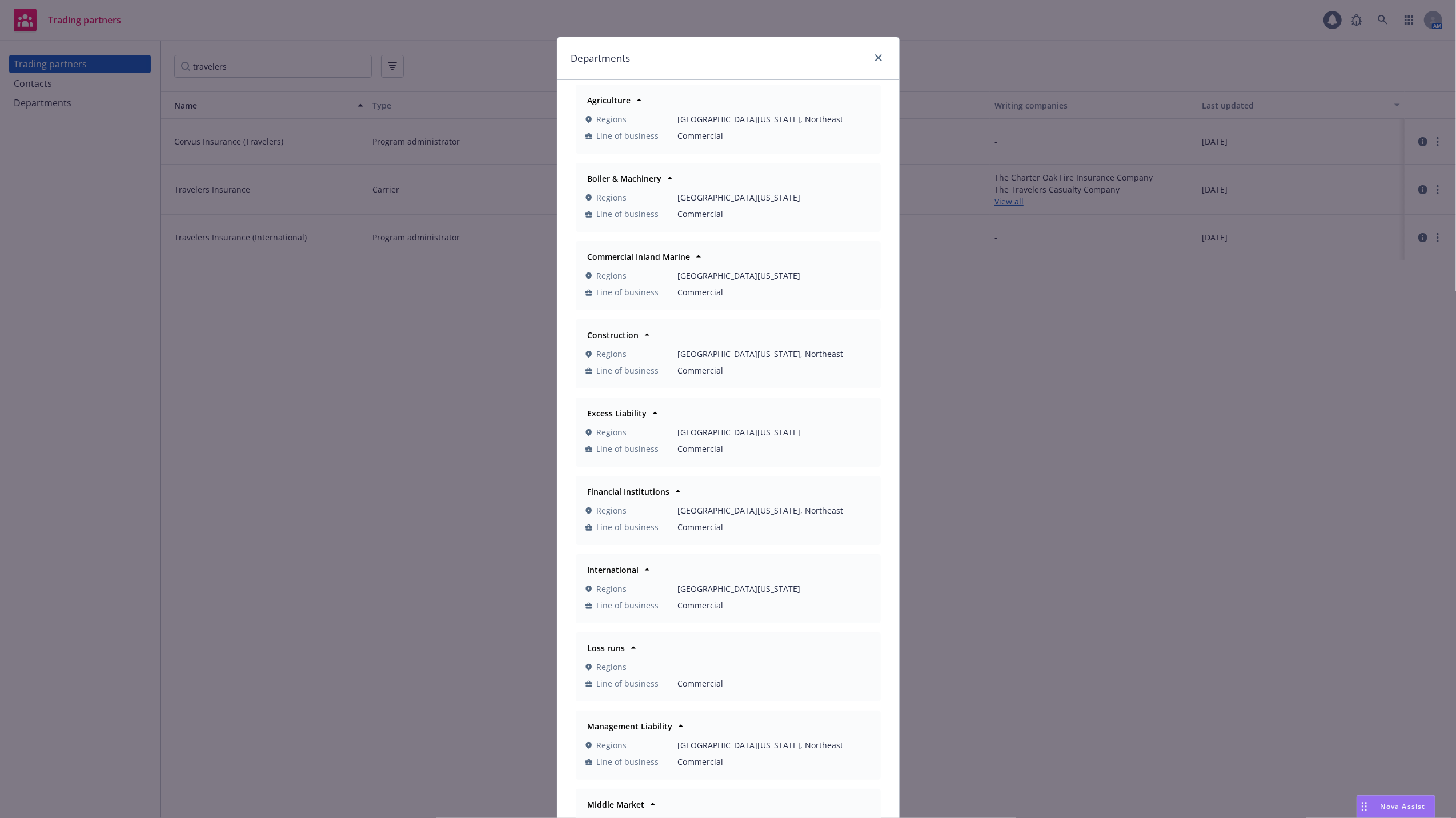
click at [867, 58] on div at bounding box center [876, 58] width 18 height 15
click at [871, 57] on link "close" at bounding box center [878, 58] width 14 height 14
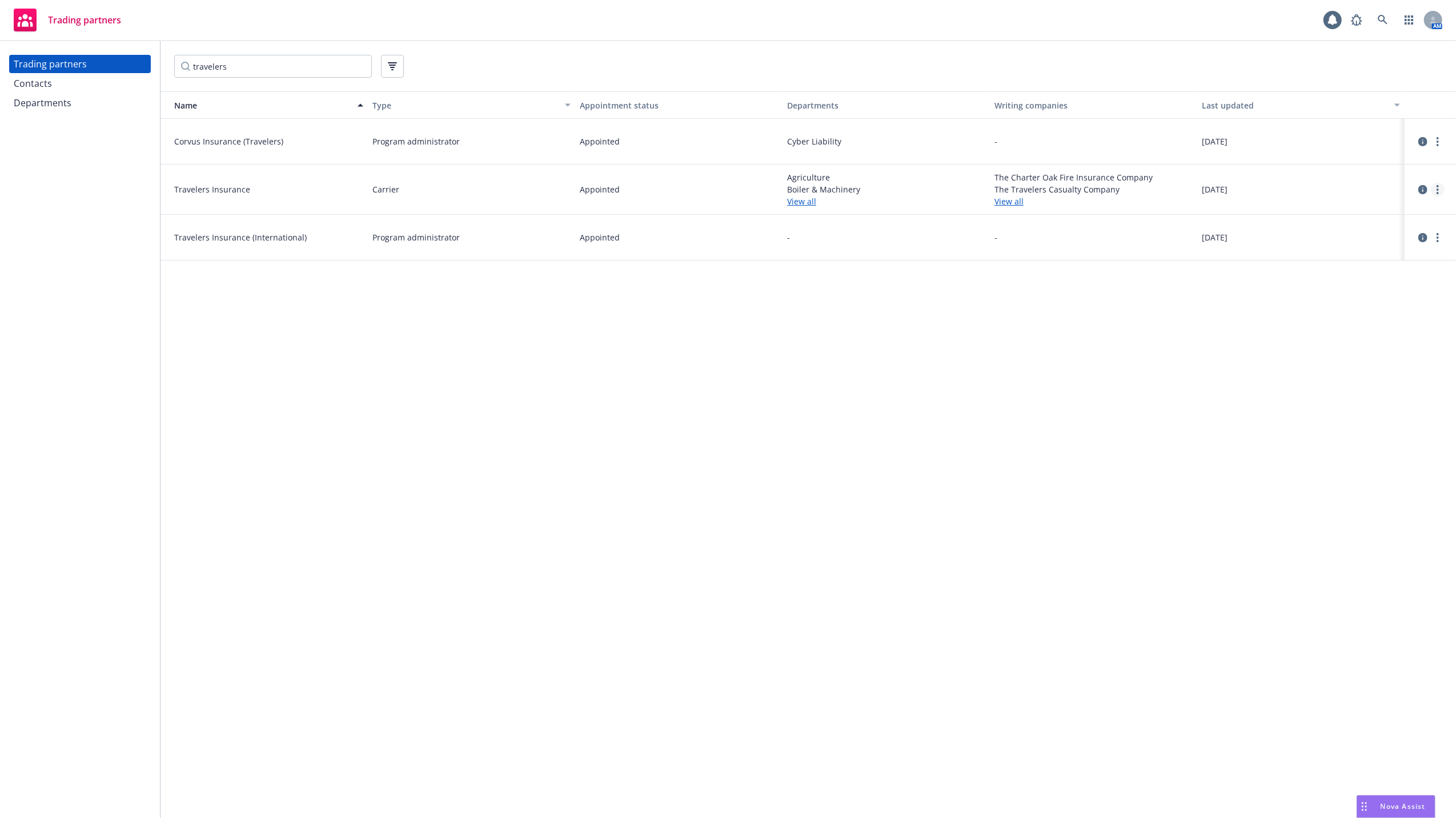
click at [1442, 193] on link "more" at bounding box center [1437, 189] width 14 height 14
click at [1357, 208] on link "View contacts" at bounding box center [1380, 213] width 128 height 23
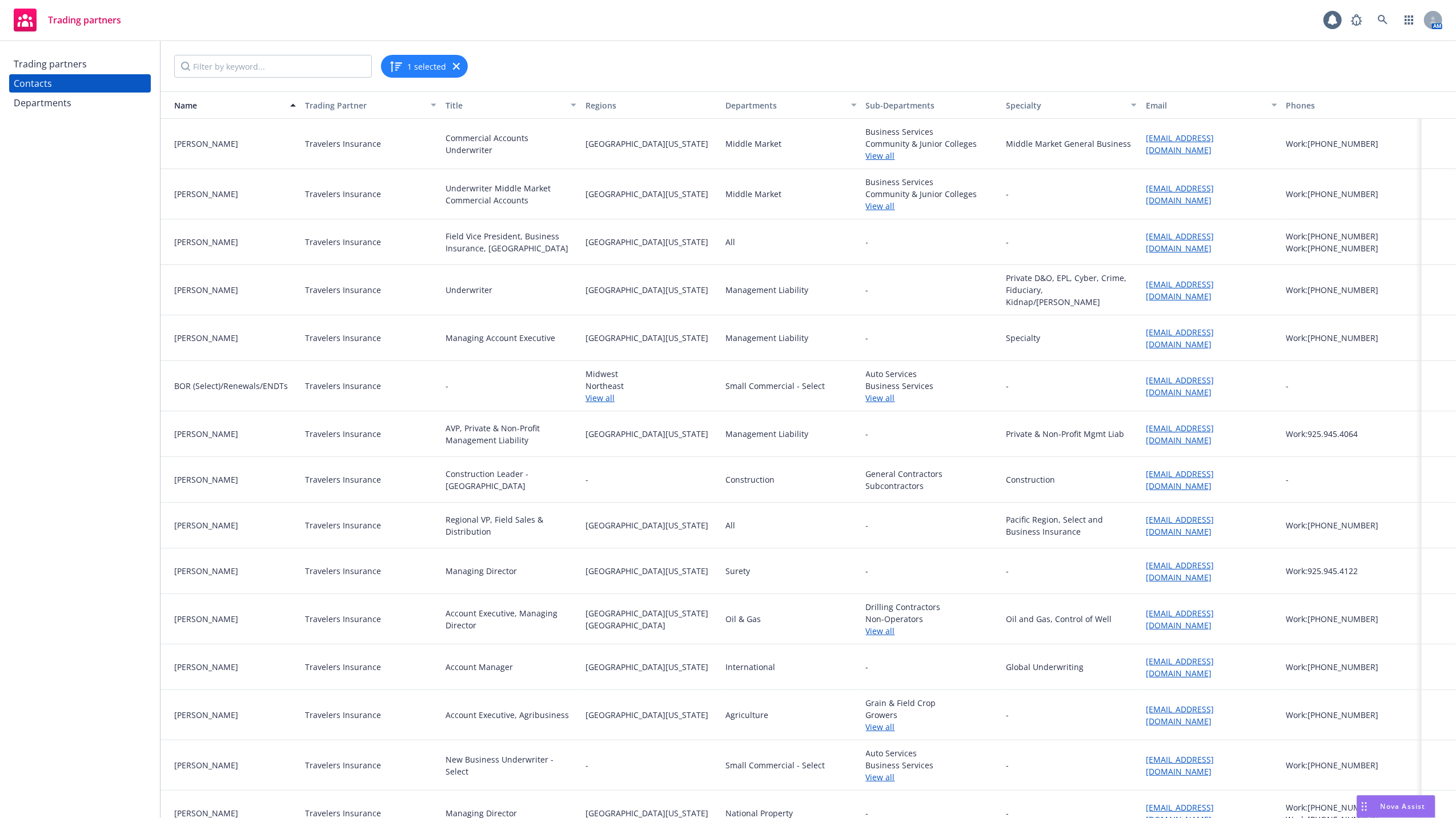
click at [868, 393] on link "View all" at bounding box center [931, 398] width 131 height 12
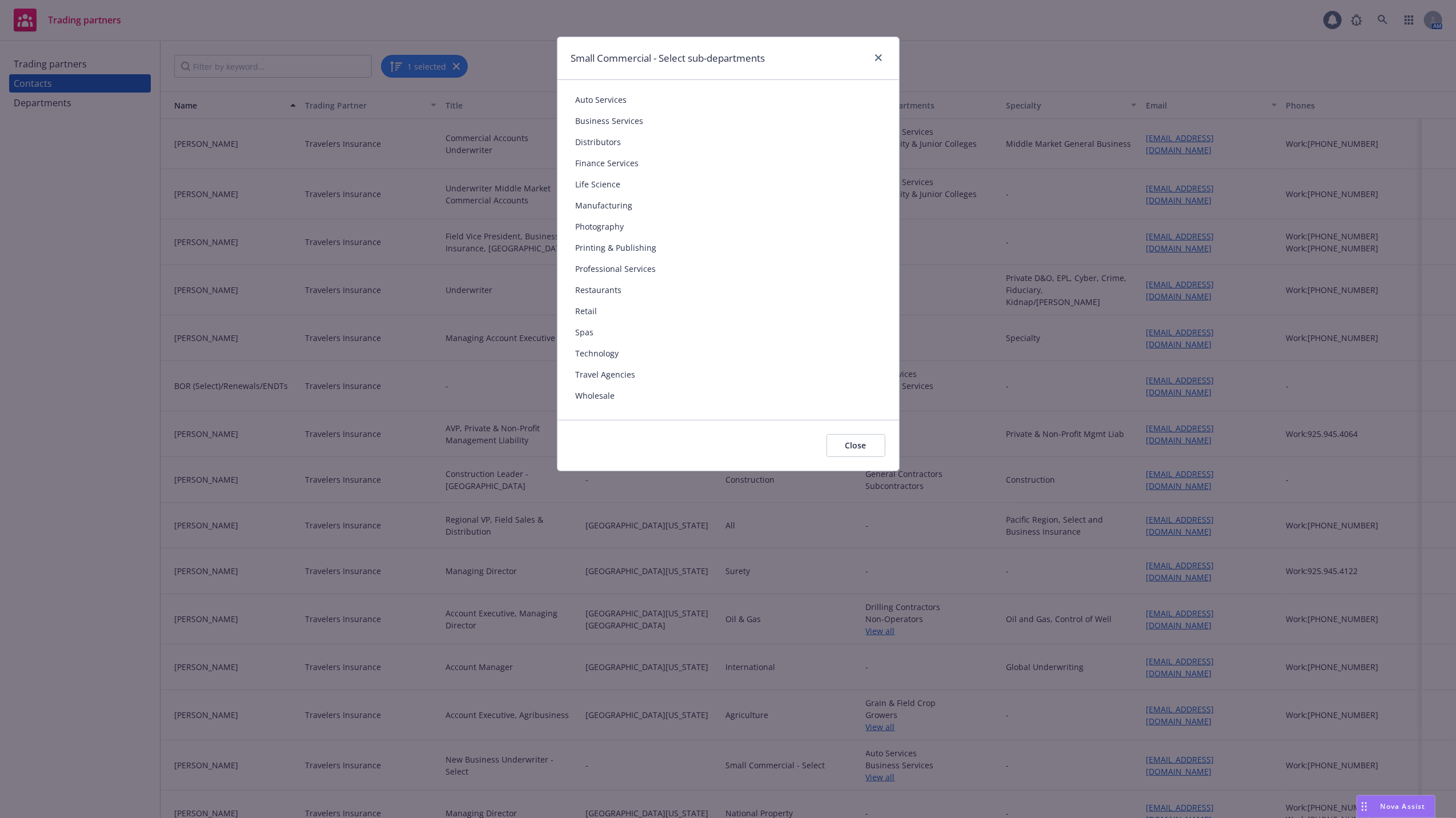
click at [878, 47] on div "Small Commercial - Select sub-departments" at bounding box center [728, 58] width 341 height 43
click at [878, 58] on icon "close" at bounding box center [878, 58] width 7 height 7
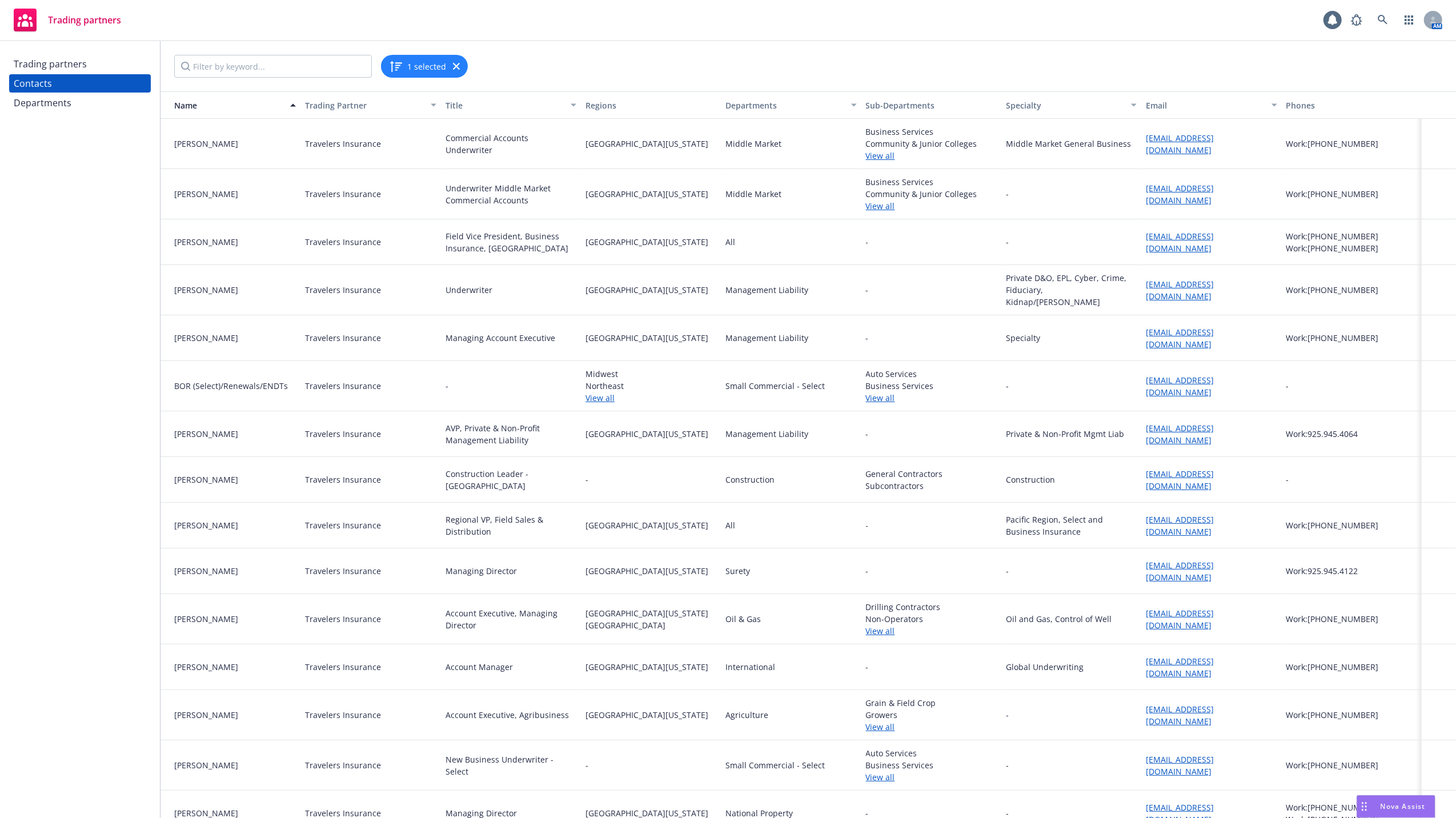
click at [874, 629] on link "View all" at bounding box center [931, 630] width 131 height 12
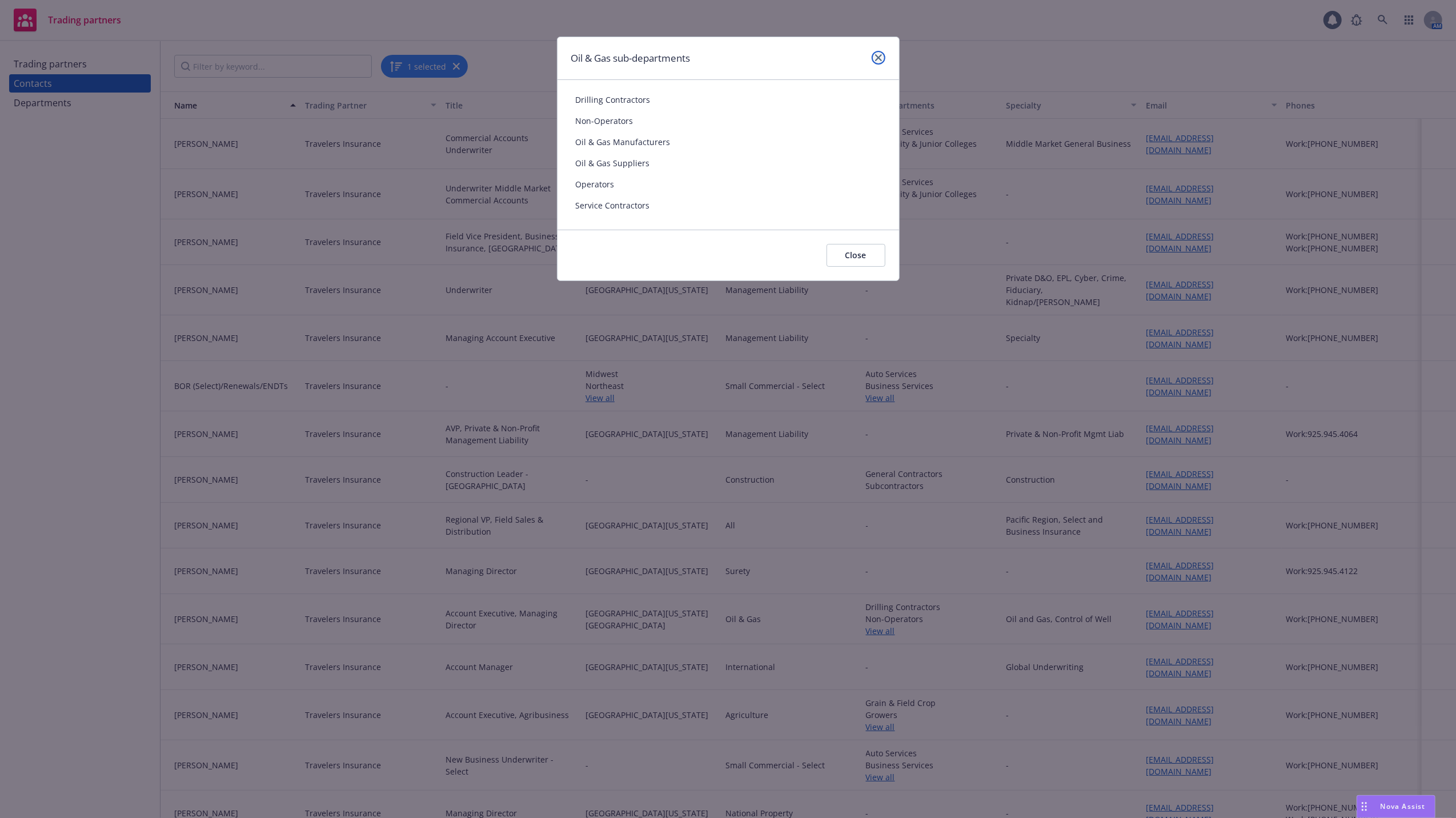
click at [876, 54] on icon "close" at bounding box center [878, 58] width 7 height 7
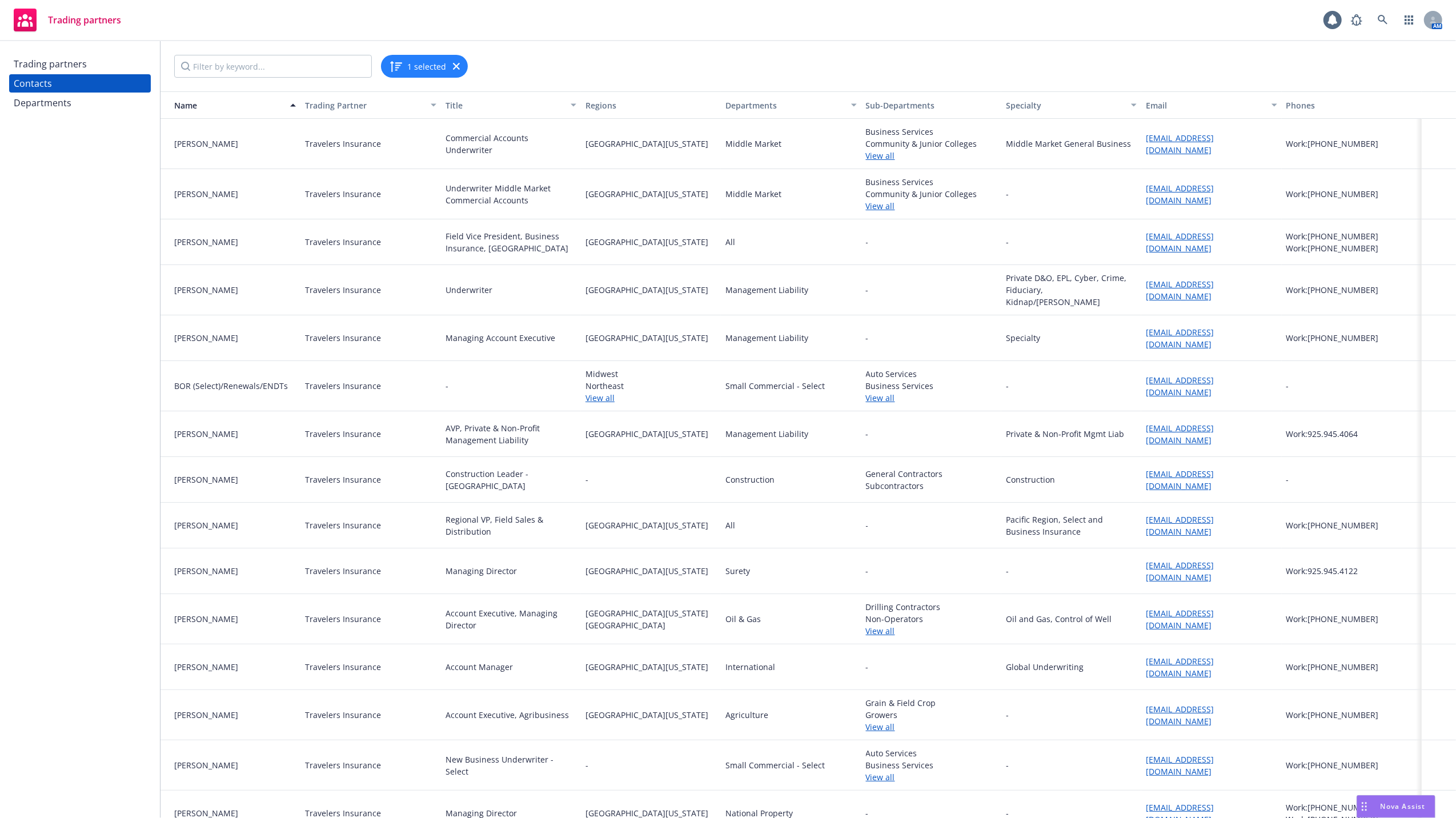
scroll to position [152, 0]
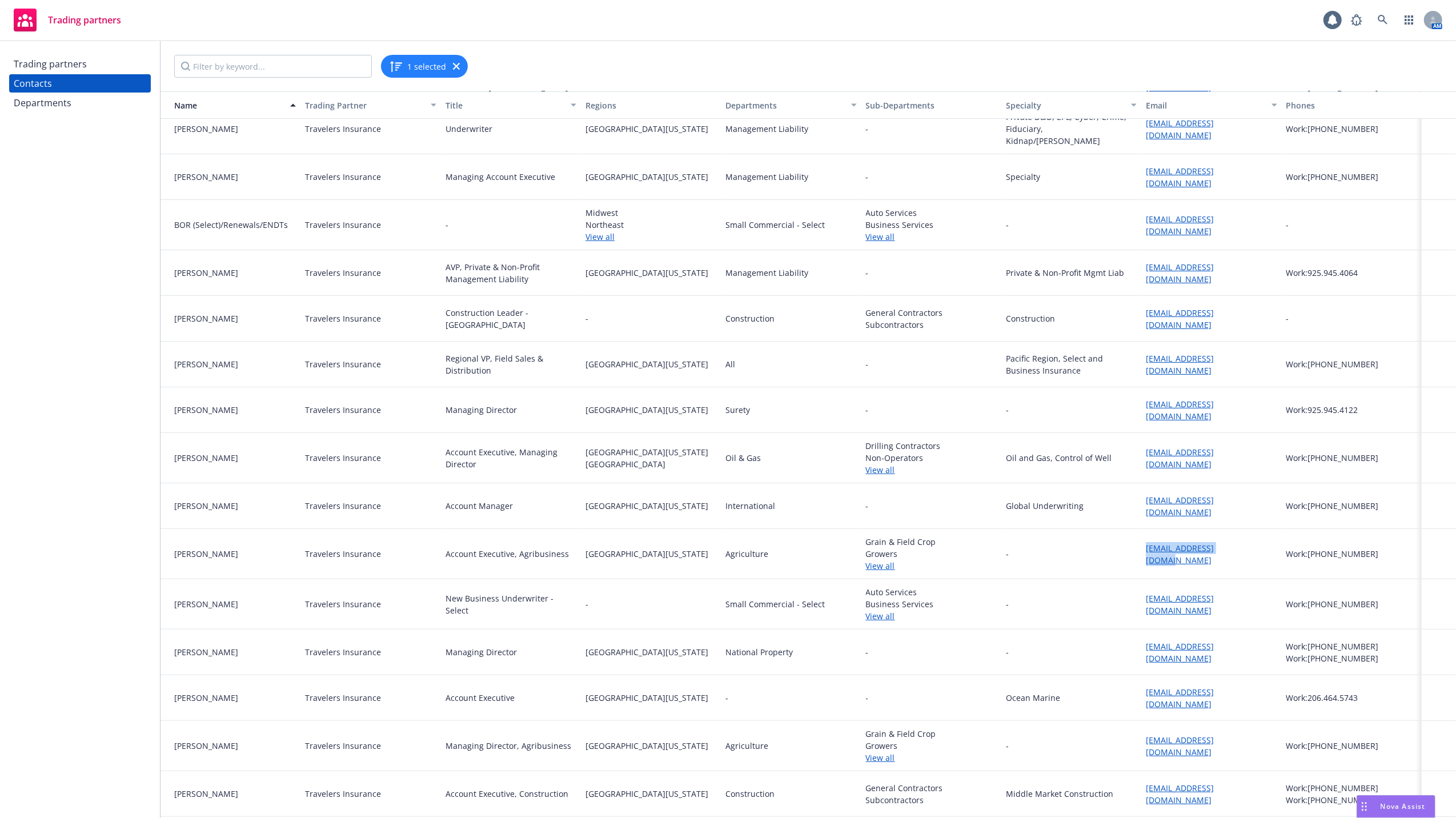
drag, startPoint x: 1230, startPoint y: 550, endPoint x: 1128, endPoint y: 549, distance: 102.0
click at [1128, 549] on div "Jackie Sweeny Travelers Insurance Account Executive, Agribusiness Northern Cali…" at bounding box center [808, 554] width 1295 height 50
copy div "jsweeny@travelers.com"
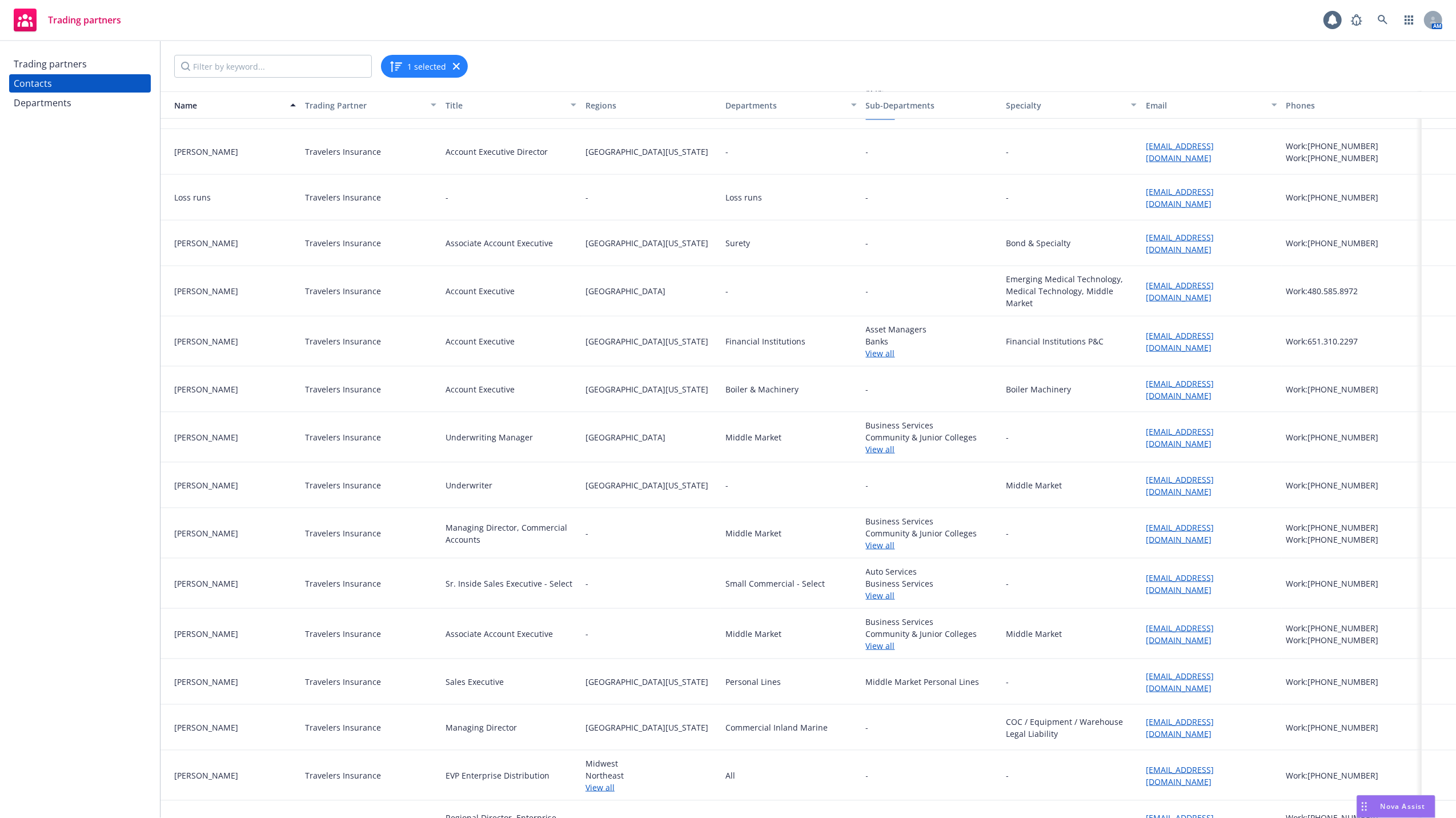
scroll to position [1406, 0]
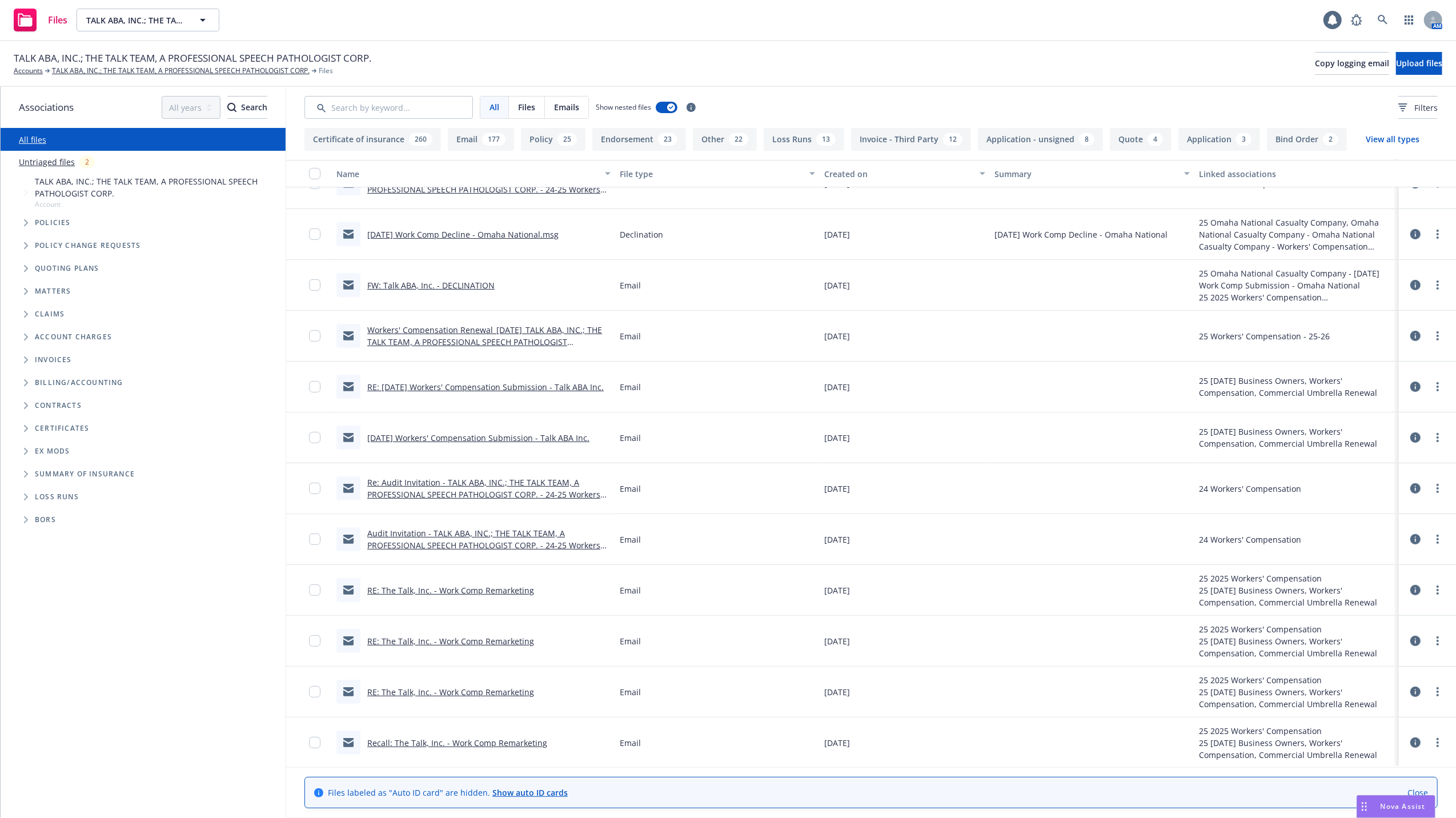
scroll to position [305, 0]
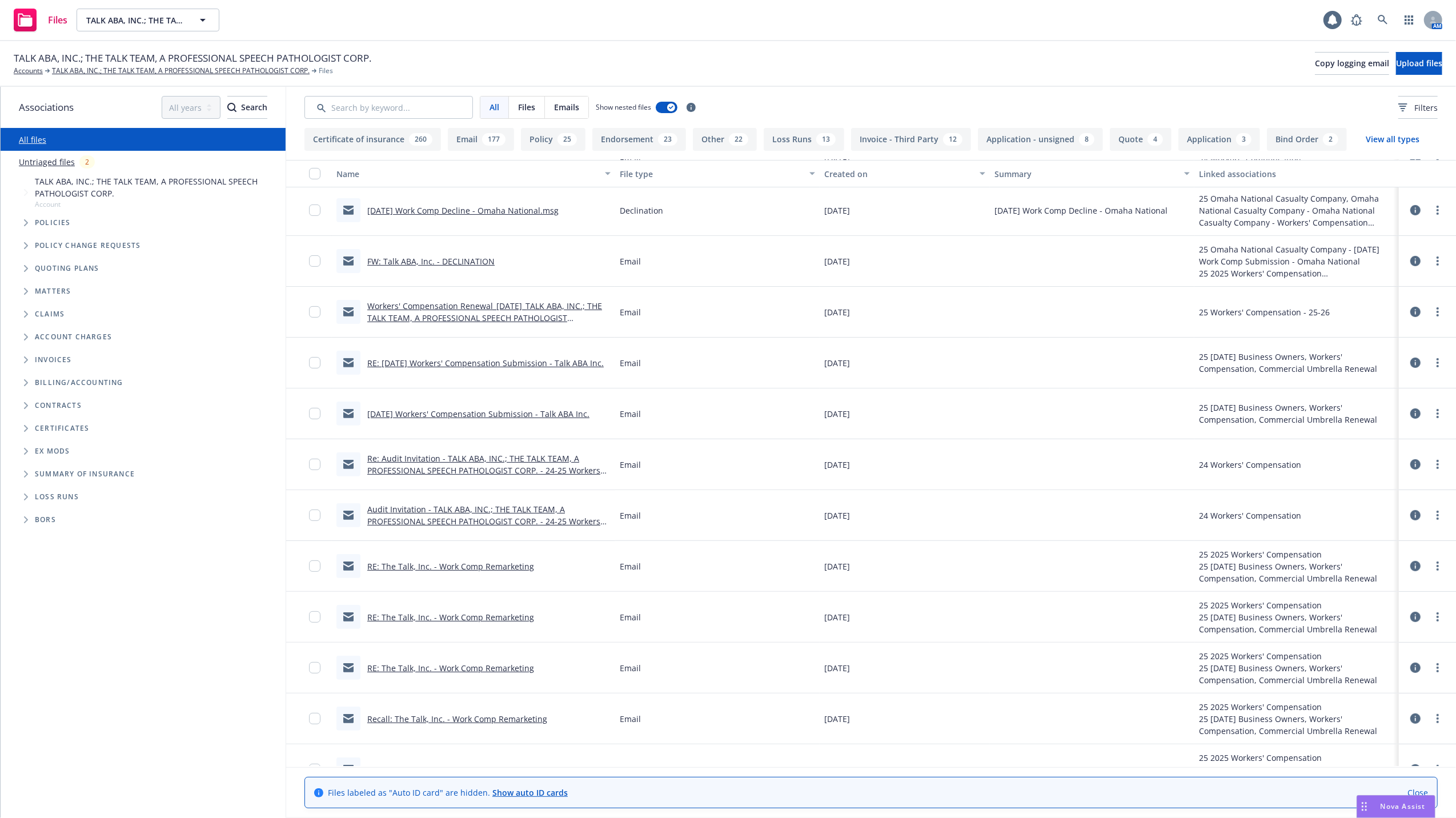
click at [435, 565] on link "RE: The Talk, Inc. - Work Comp Remarketing" at bounding box center [450, 566] width 167 height 11
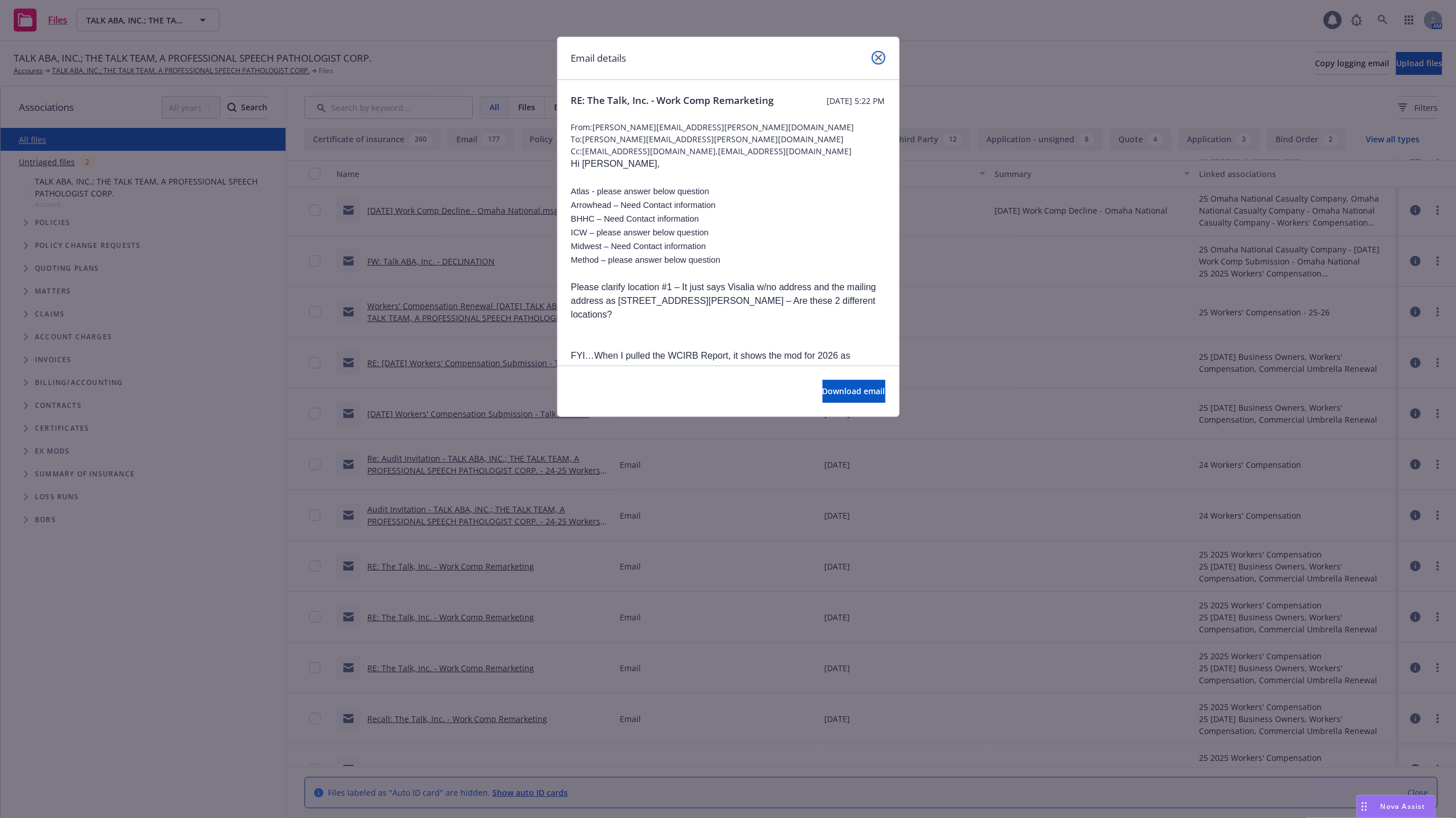
click at [878, 60] on icon "close" at bounding box center [878, 58] width 7 height 7
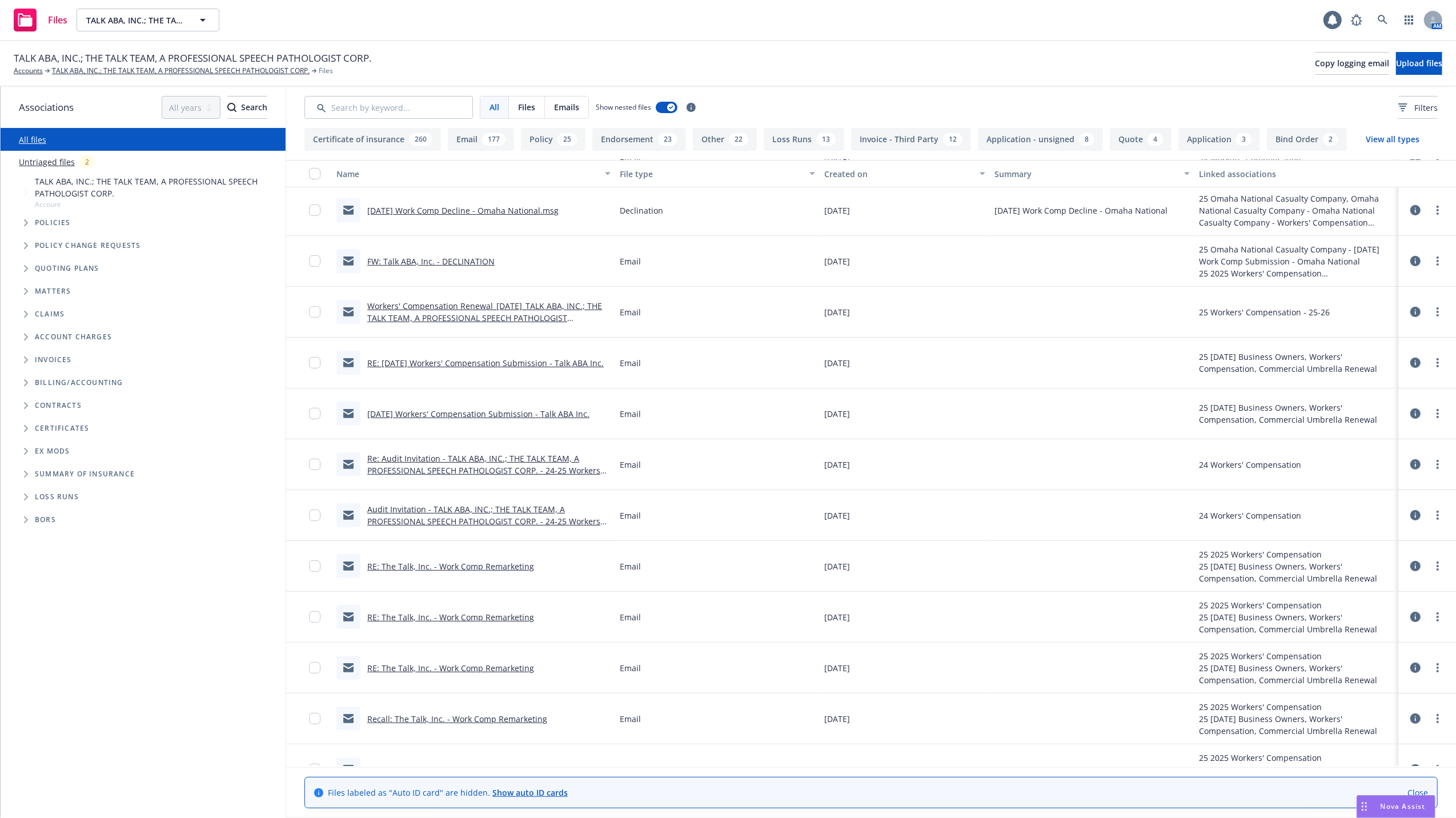
click at [416, 618] on link "RE: The Talk, Inc. - Work Comp Remarketing" at bounding box center [450, 617] width 167 height 11
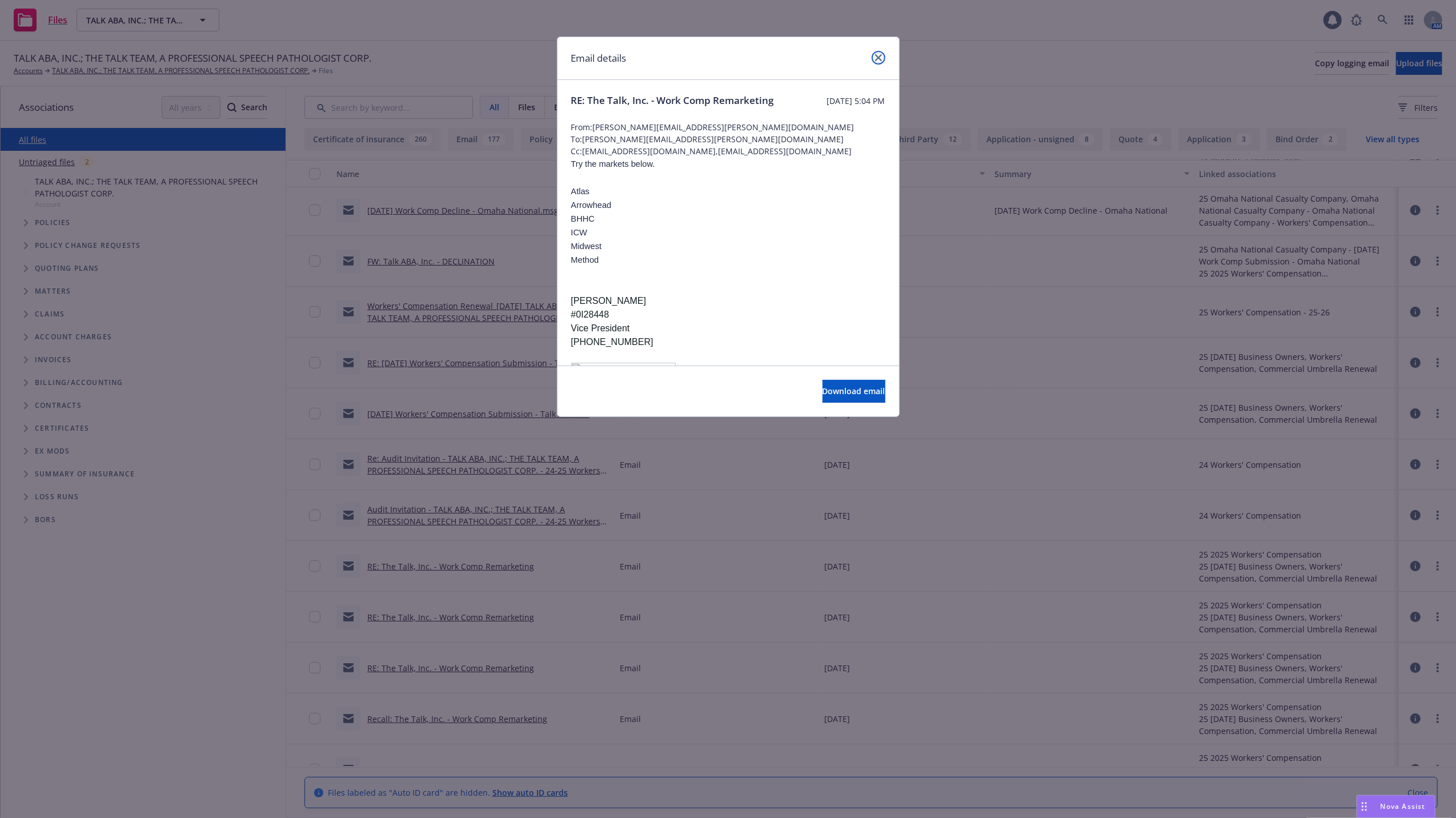
click at [880, 55] on icon "close" at bounding box center [878, 58] width 7 height 7
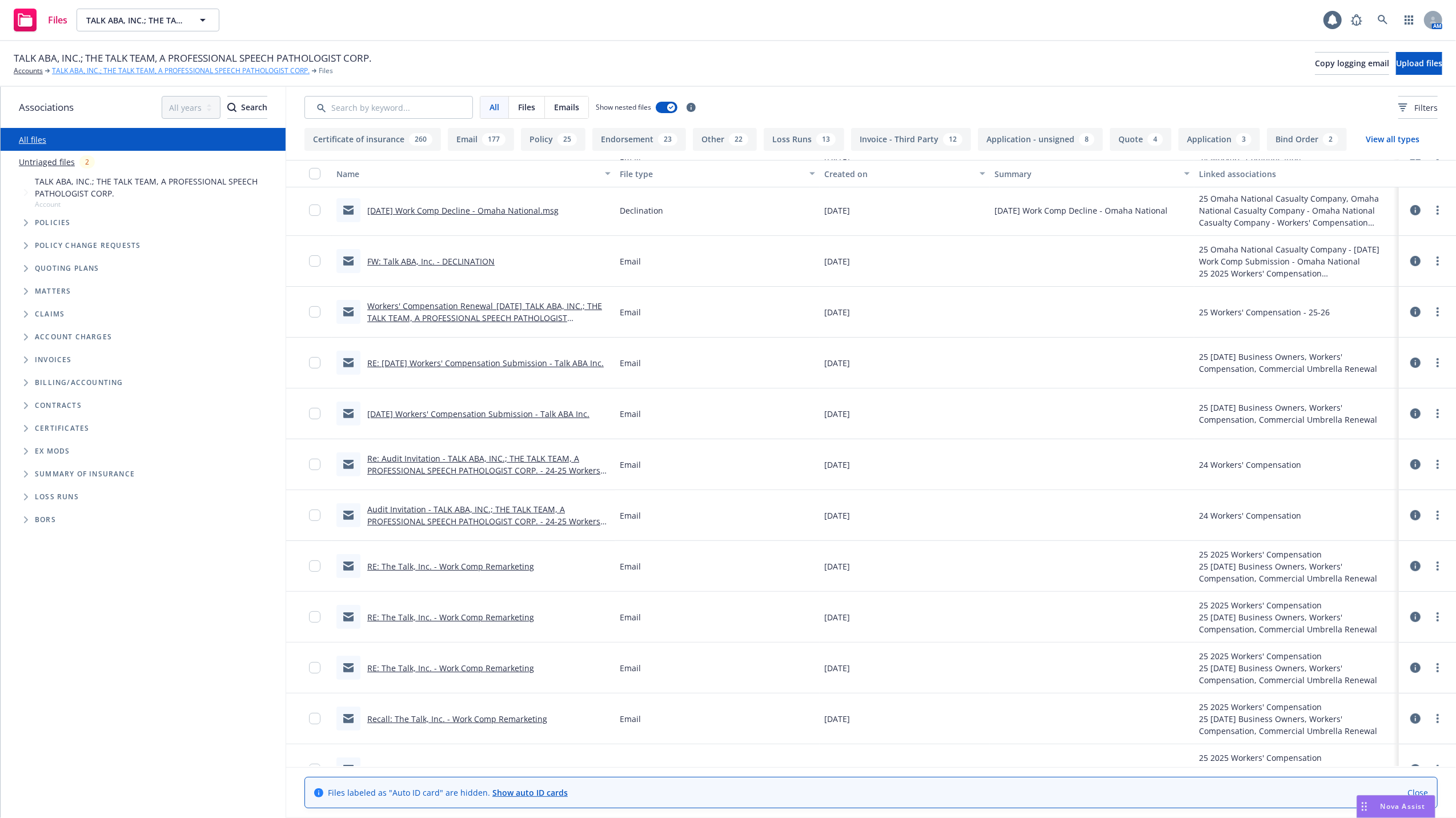
click at [74, 71] on link "TALK ABA, INC.; THE TALK TEAM, A PROFESSIONAL SPEECH PATHOLOGIST CORP." at bounding box center [181, 71] width 258 height 10
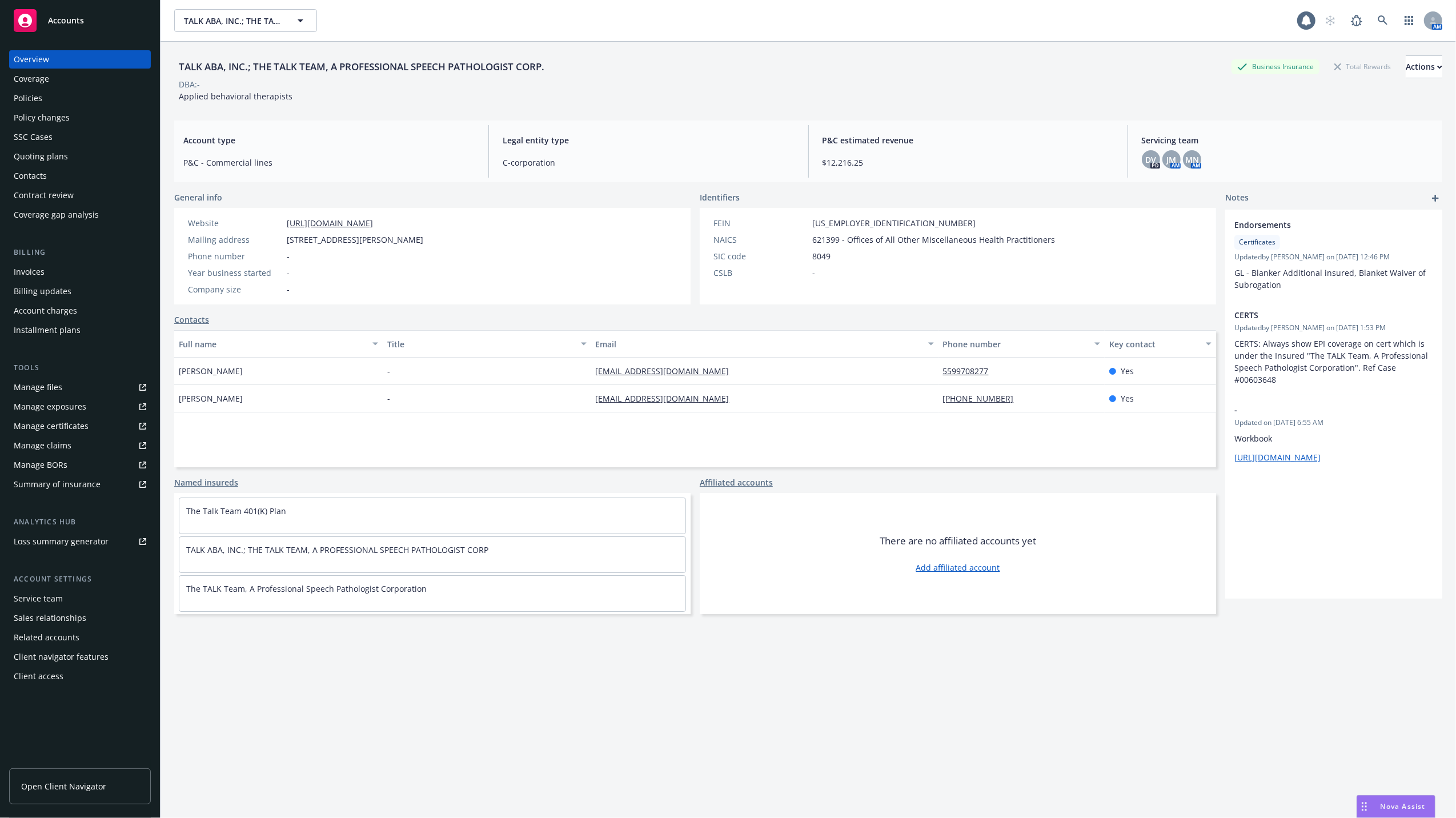
drag, startPoint x: 36, startPoint y: 97, endPoint x: 44, endPoint y: 97, distance: 8.0
click at [36, 96] on div "Policies" at bounding box center [28, 98] width 29 height 18
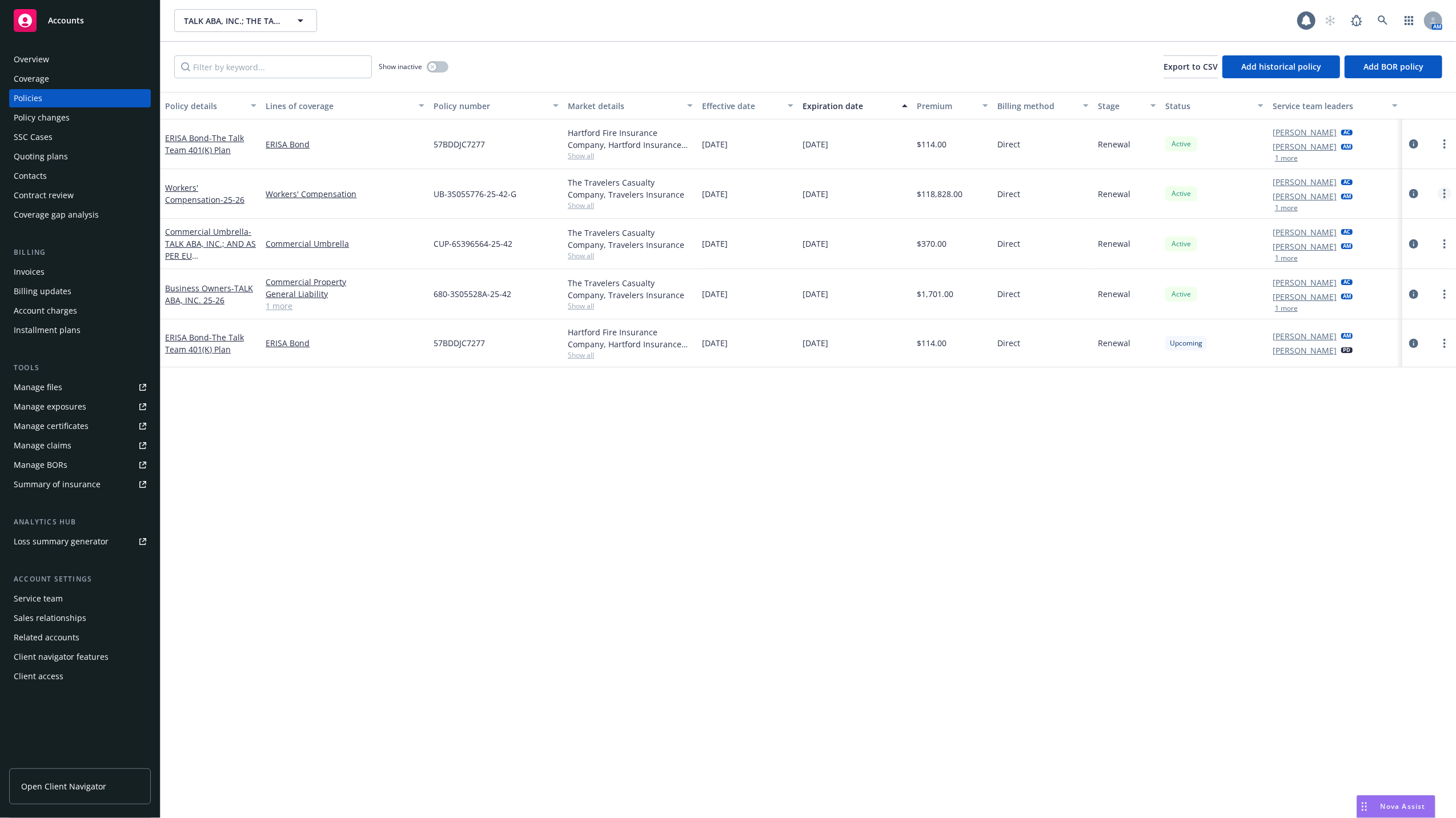
click at [1443, 195] on icon "more" at bounding box center [1444, 193] width 3 height 9
click at [1355, 353] on link "Copy logging email" at bounding box center [1383, 355] width 134 height 23
click at [43, 158] on div "Quoting plans" at bounding box center [41, 156] width 54 height 18
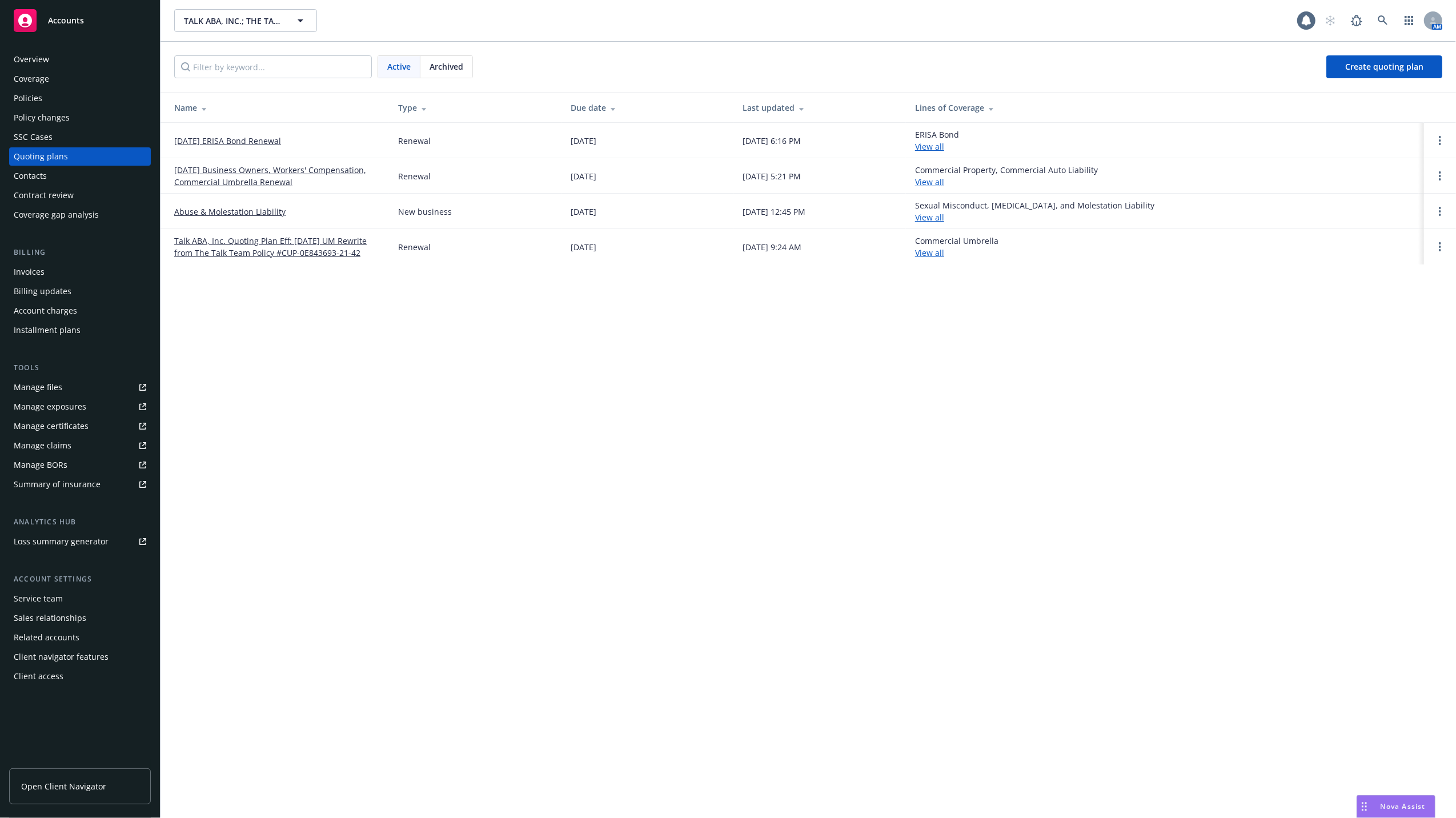
click at [37, 386] on div "Manage files" at bounding box center [38, 387] width 49 height 18
click at [26, 169] on div "Contacts" at bounding box center [30, 176] width 33 height 18
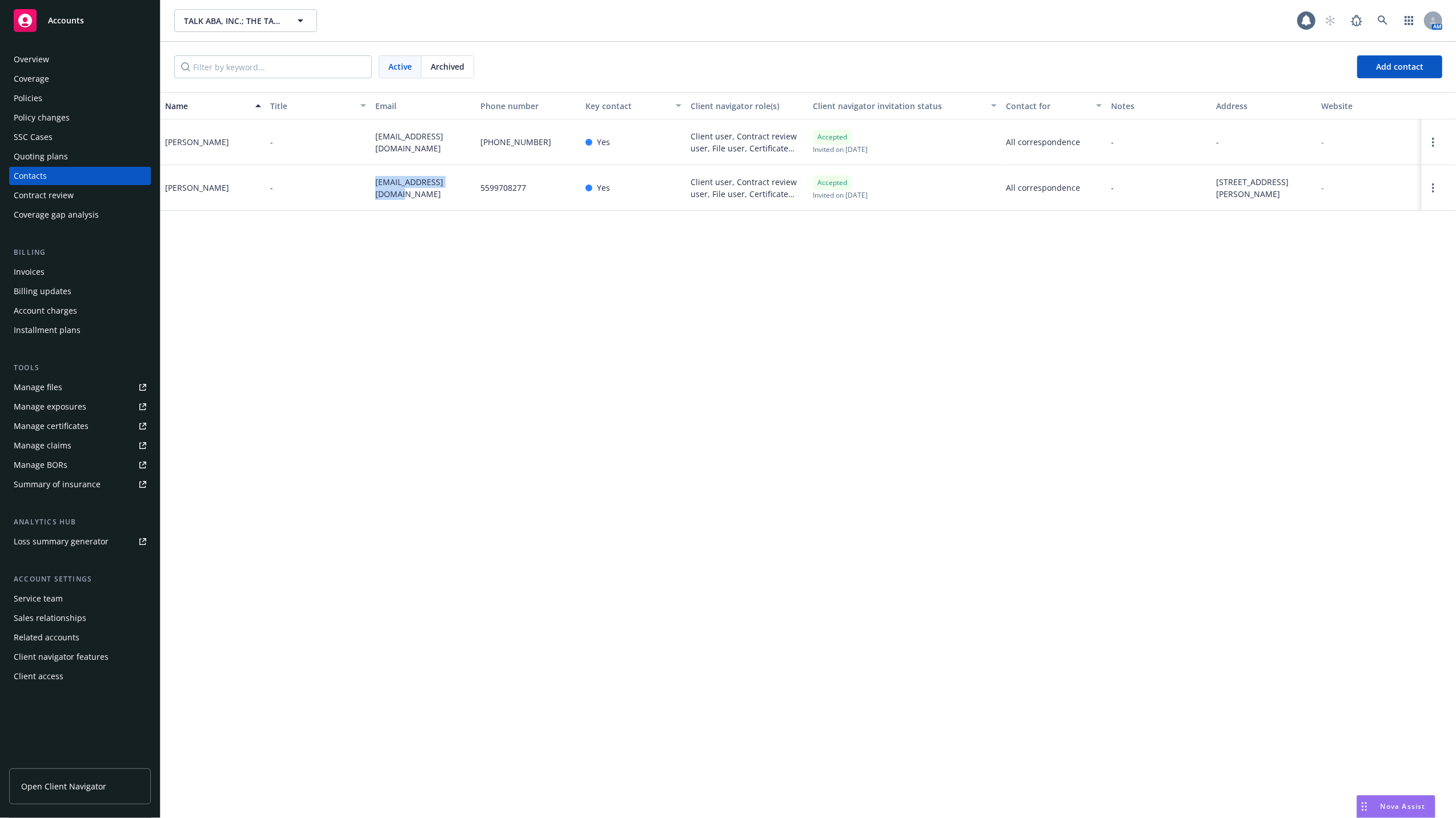
drag, startPoint x: 373, startPoint y: 188, endPoint x: 469, endPoint y: 188, distance: 96.0
click at [469, 188] on div "[EMAIL_ADDRESS][DOMAIN_NAME]" at bounding box center [423, 188] width 105 height 46
copy span "[EMAIL_ADDRESS][DOMAIN_NAME]"
click at [25, 96] on div "Policies" at bounding box center [28, 98] width 29 height 18
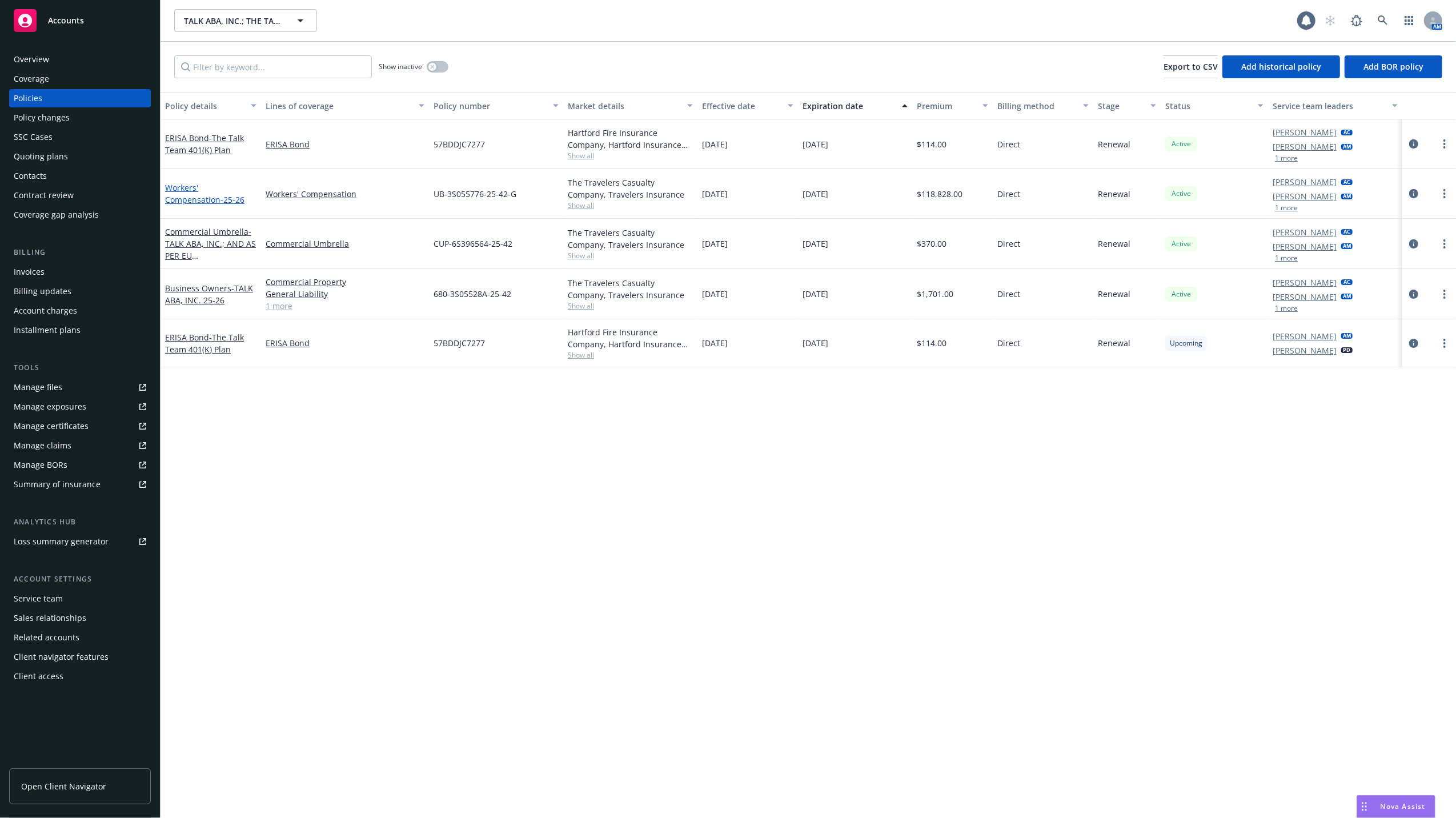
click at [201, 188] on link "Workers' Compensation - 25-26" at bounding box center [204, 193] width 79 height 23
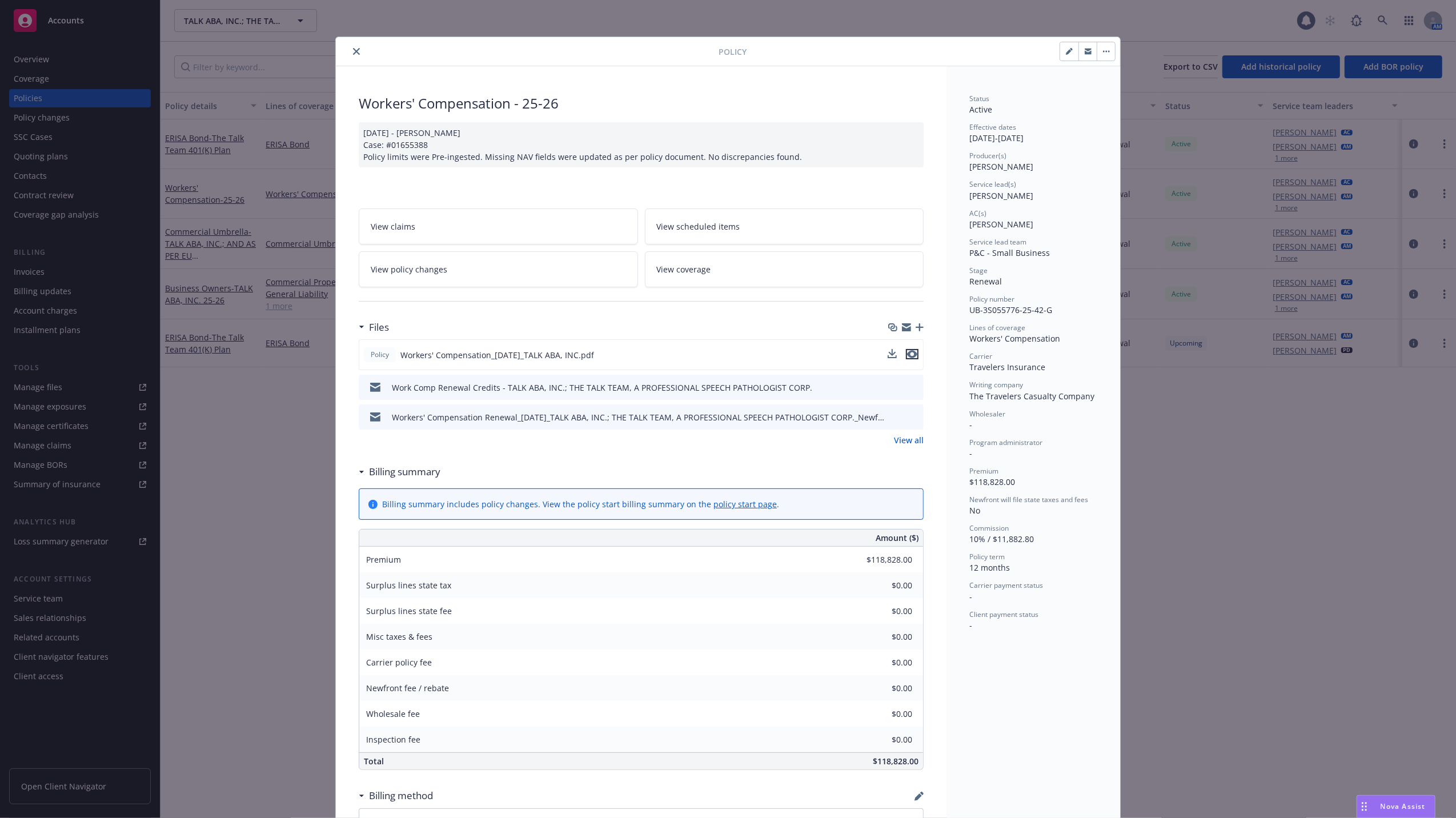
click at [907, 355] on icon "preview file" at bounding box center [912, 354] width 10 height 8
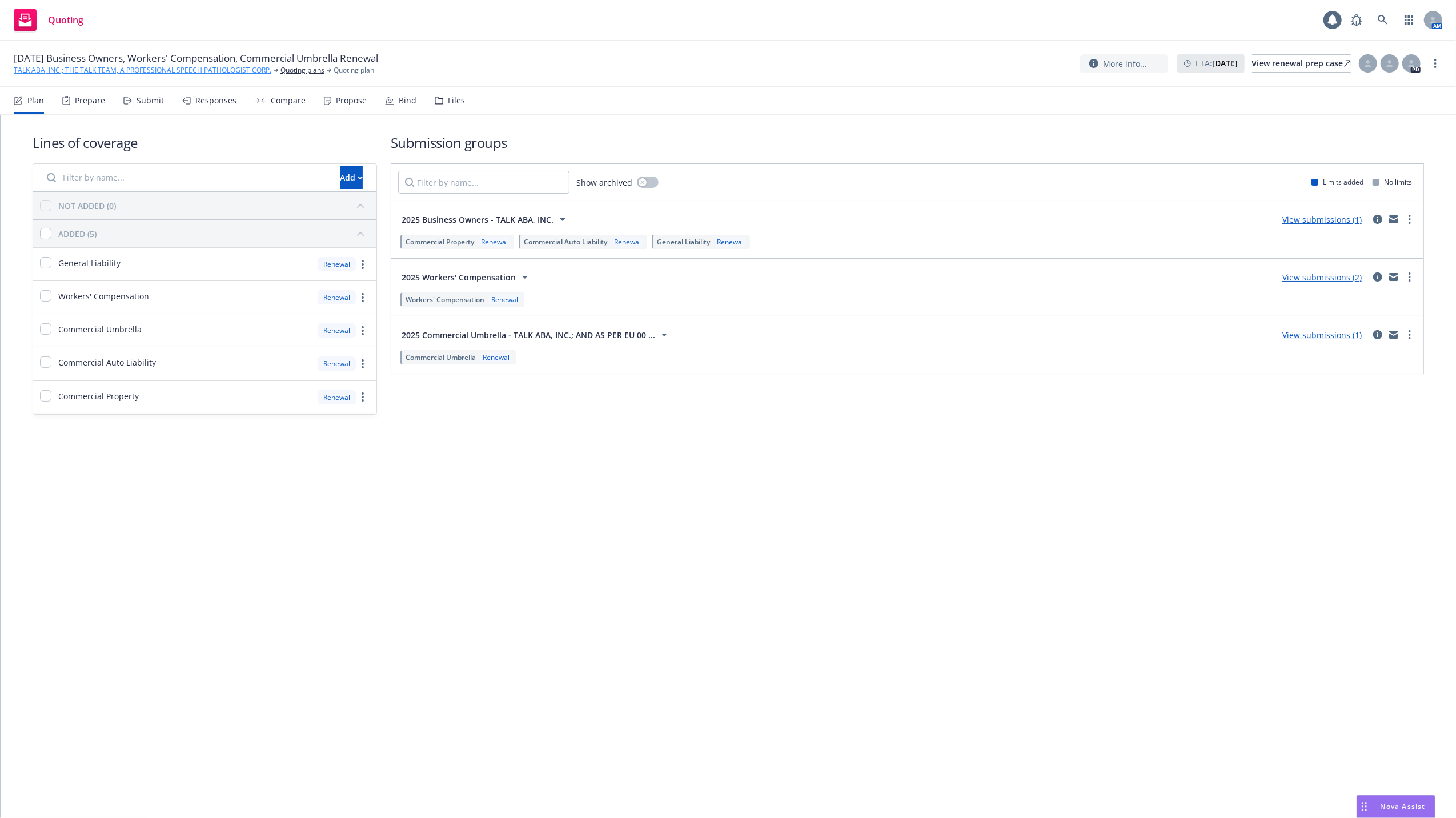
click at [67, 69] on link "TALK ABA, INC.; THE TALK TEAM, A PROFESSIONAL SPEECH PATHOLOGIST CORP." at bounding box center [143, 70] width 258 height 10
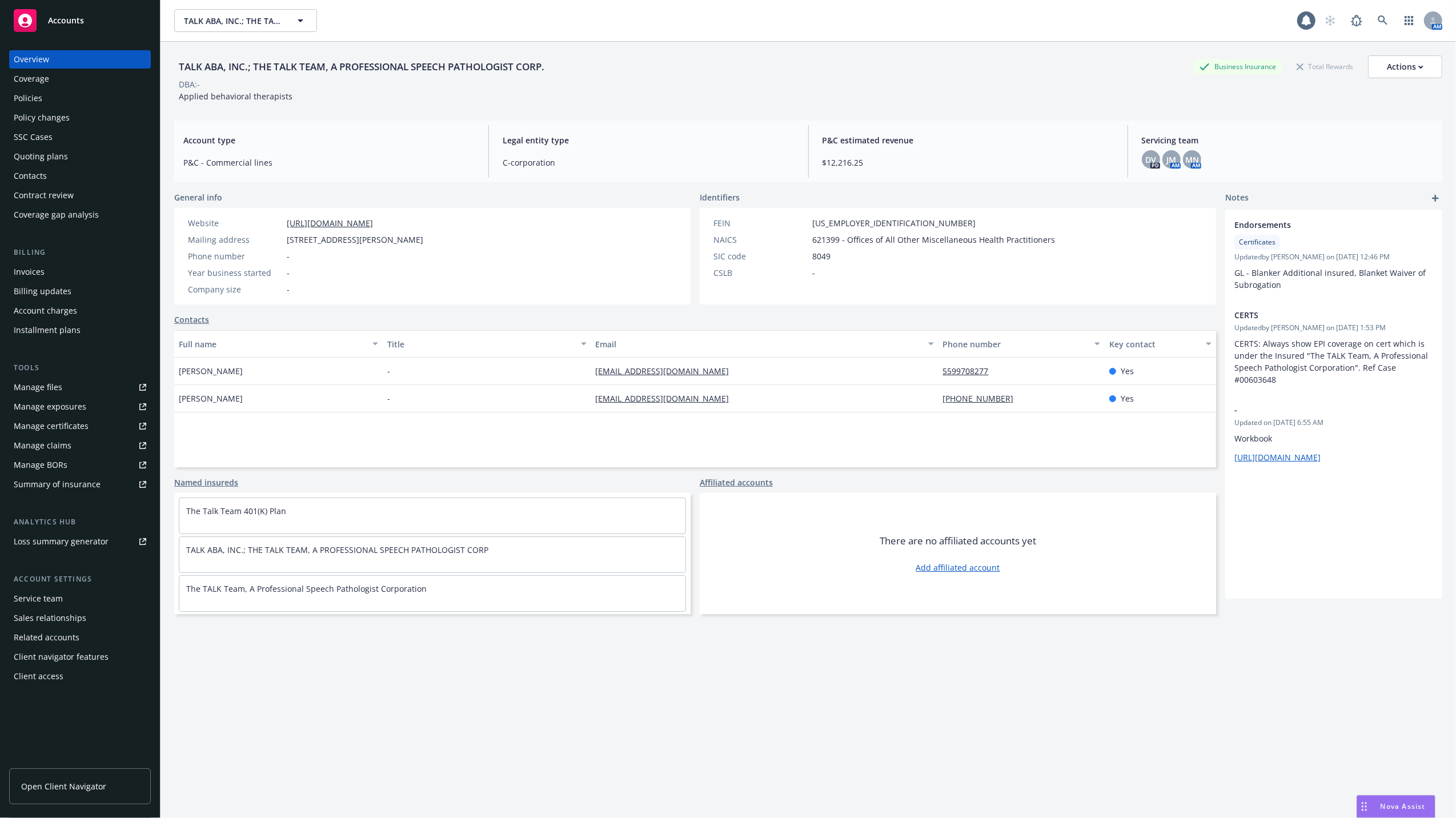
click at [19, 98] on div "Policies" at bounding box center [28, 98] width 29 height 18
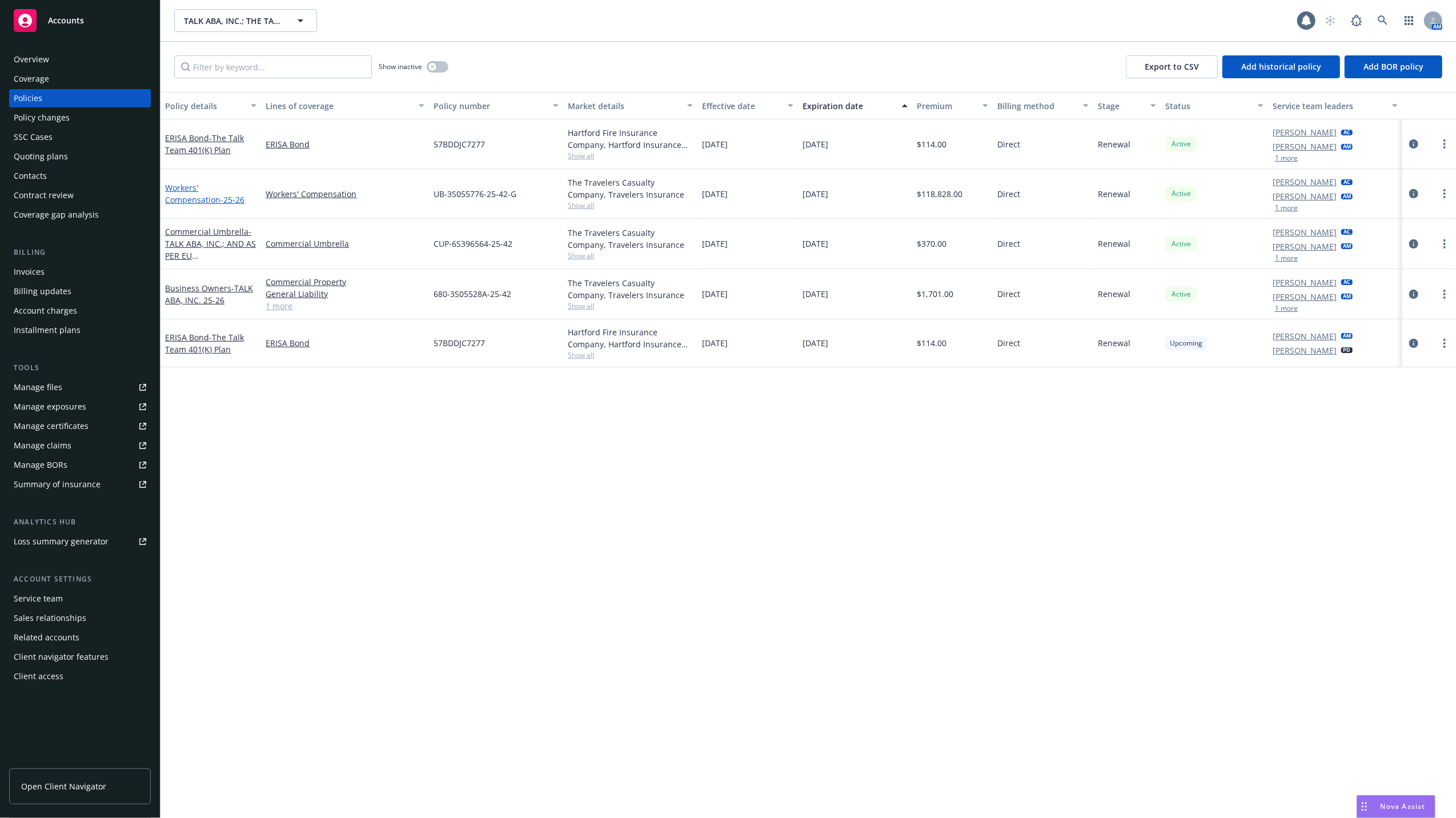
click at [209, 186] on link "Workers' Compensation - 25-26" at bounding box center [204, 193] width 79 height 23
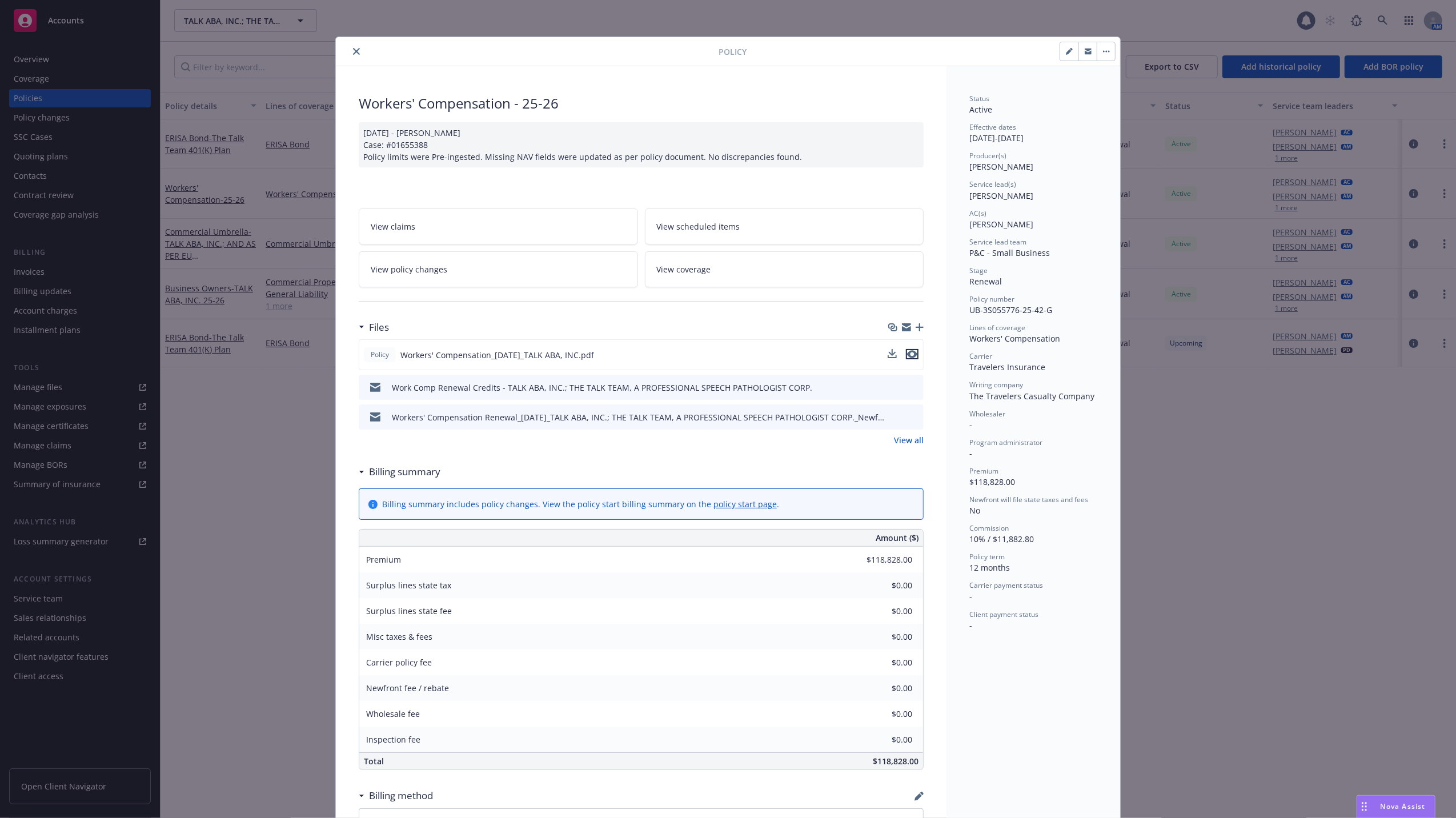
click at [907, 352] on icon "preview file" at bounding box center [912, 354] width 10 height 8
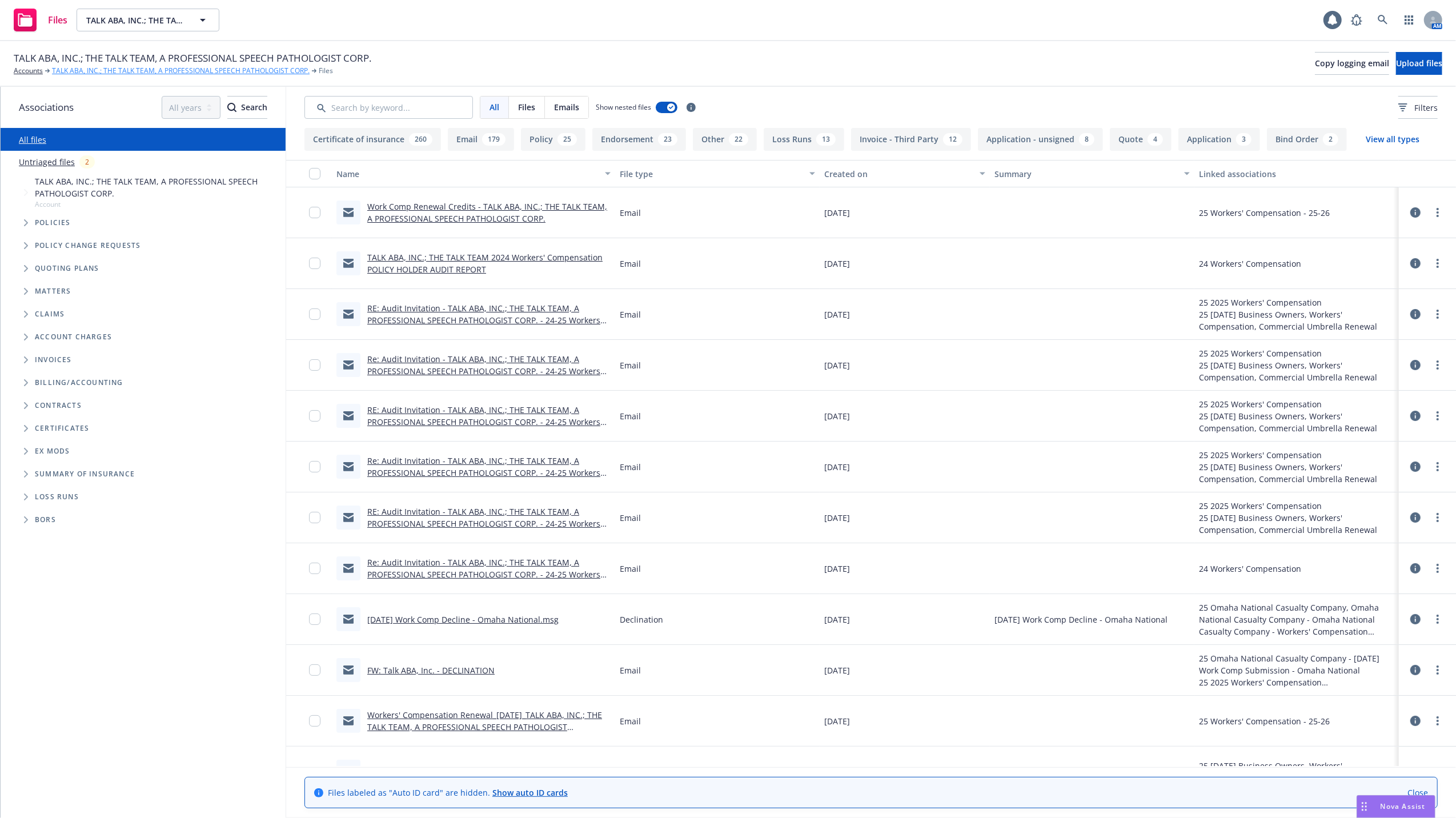
click at [88, 71] on link "TALK ABA, INC.; THE TALK TEAM, A PROFESSIONAL SPEECH PATHOLOGIST CORP." at bounding box center [181, 71] width 258 height 10
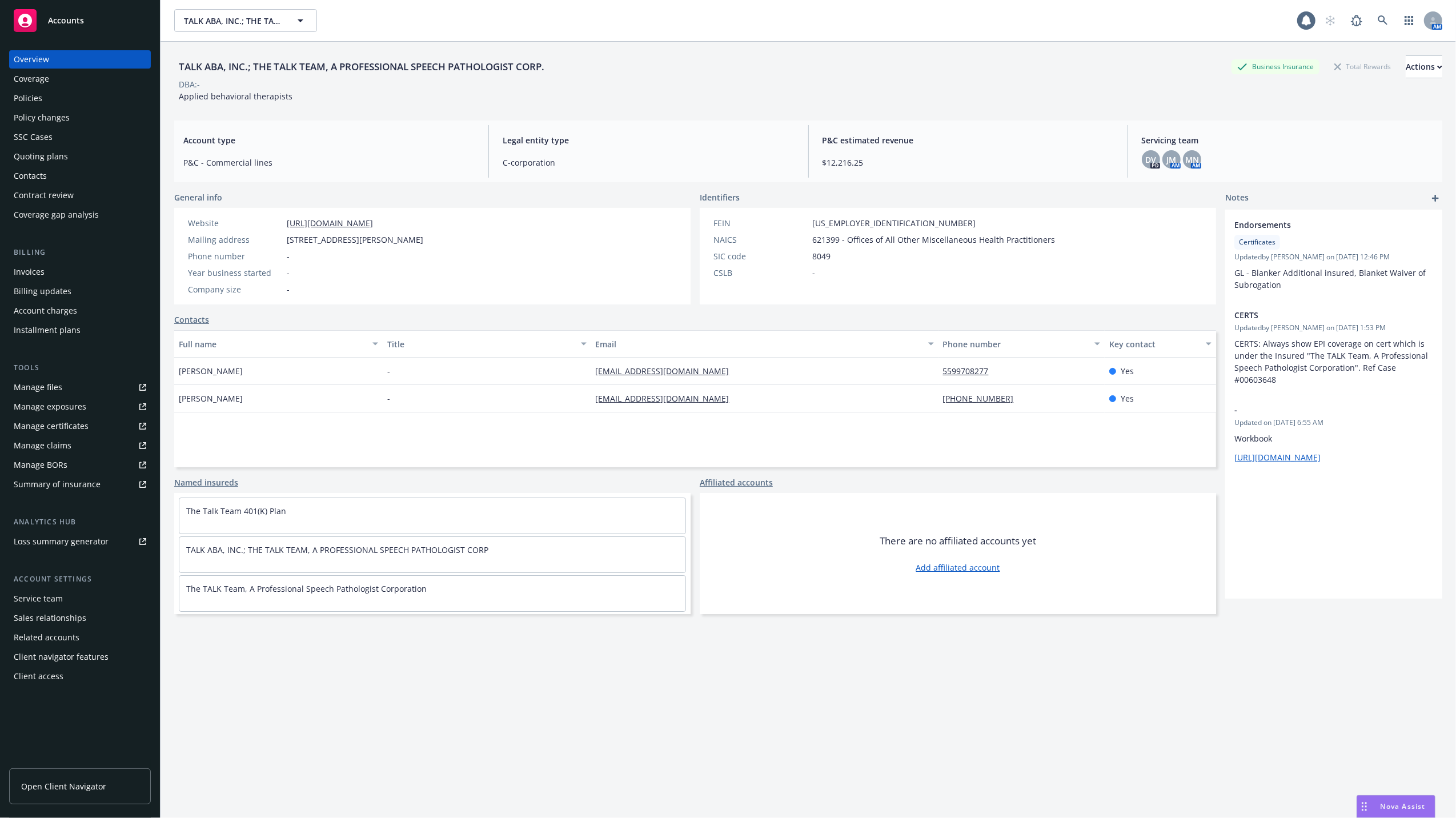
click at [32, 154] on div "Quoting plans" at bounding box center [41, 156] width 54 height 18
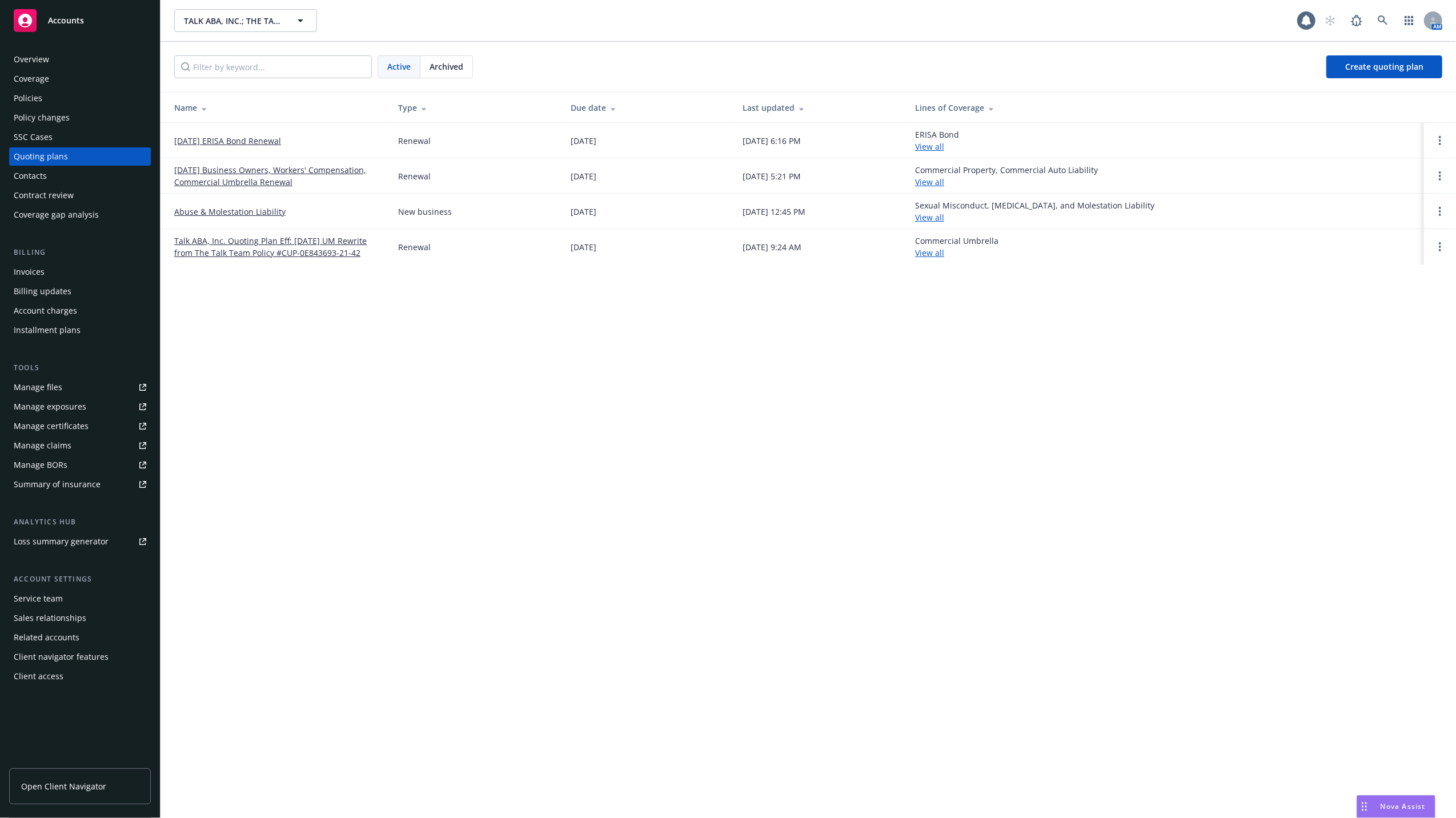
click at [224, 176] on link "08/01/25 Business Owners, Workers' Compensation, Commercial Umbrella Renewal" at bounding box center [277, 176] width 206 height 24
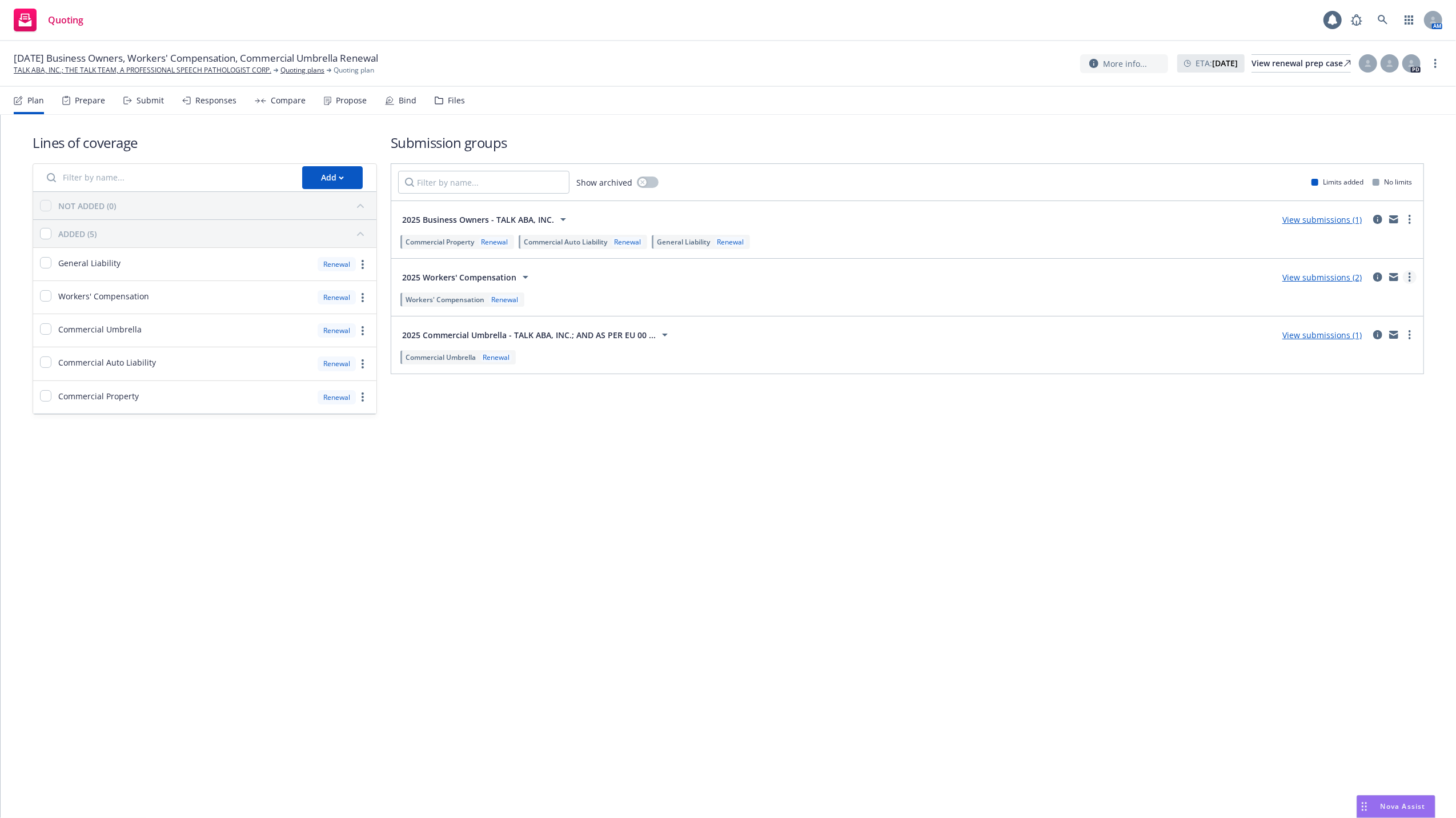
click at [1410, 278] on link "more" at bounding box center [1410, 277] width 14 height 14
click at [1335, 326] on span "Copy logging email" at bounding box center [1345, 328] width 100 height 11
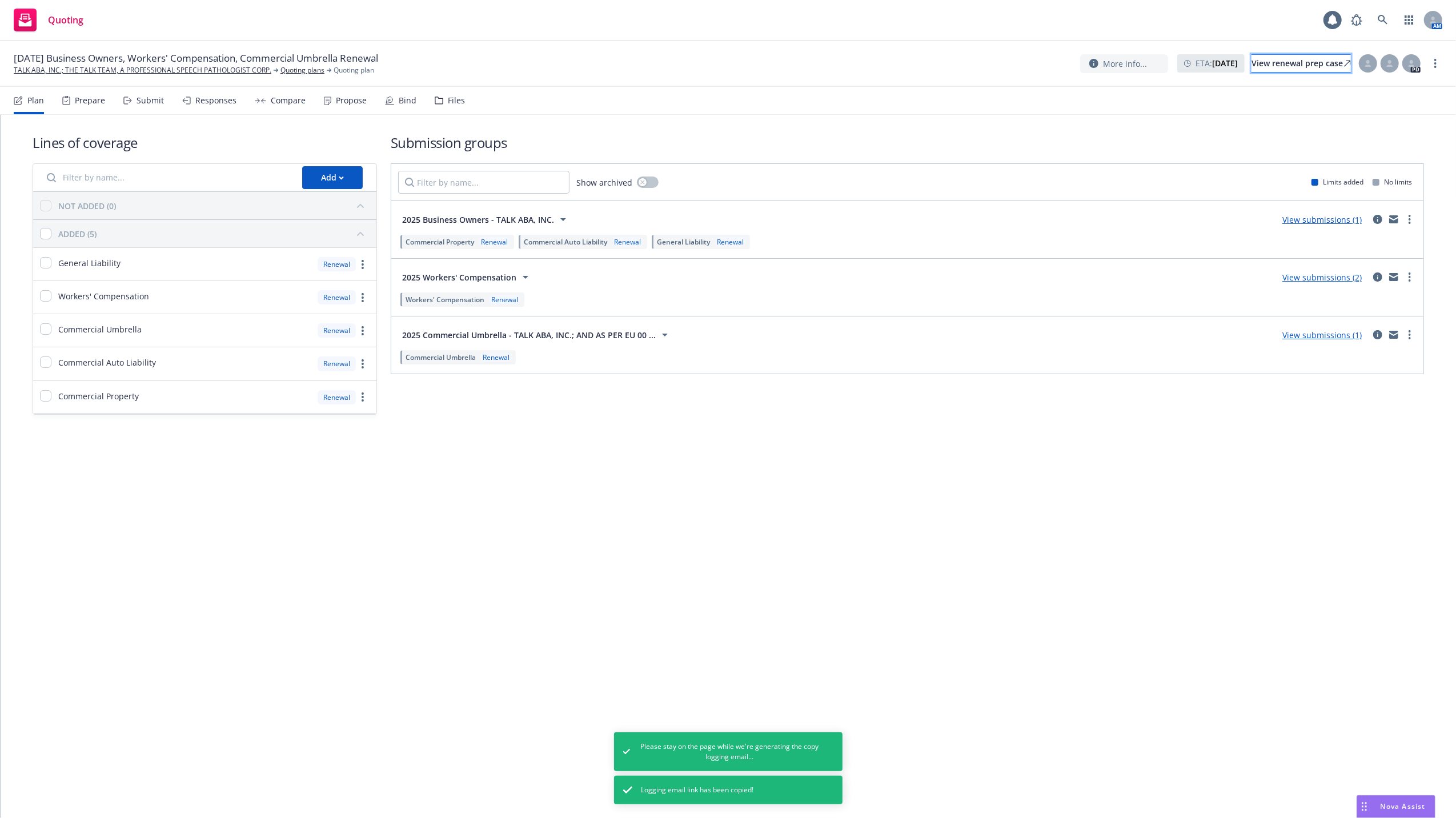
click at [1255, 63] on div "View renewal prep case" at bounding box center [1301, 63] width 99 height 17
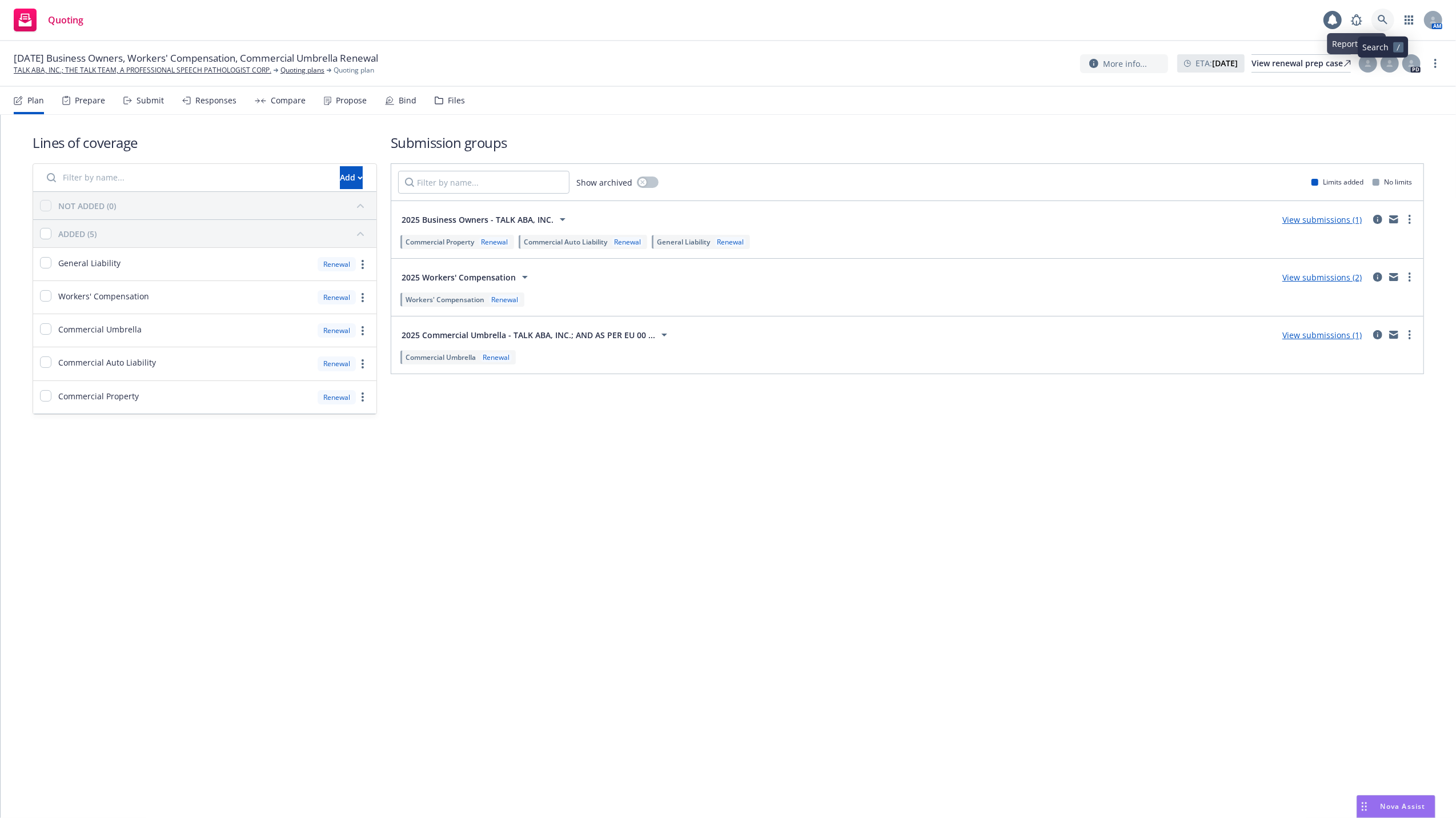
click at [1381, 17] on icon at bounding box center [1382, 20] width 10 height 10
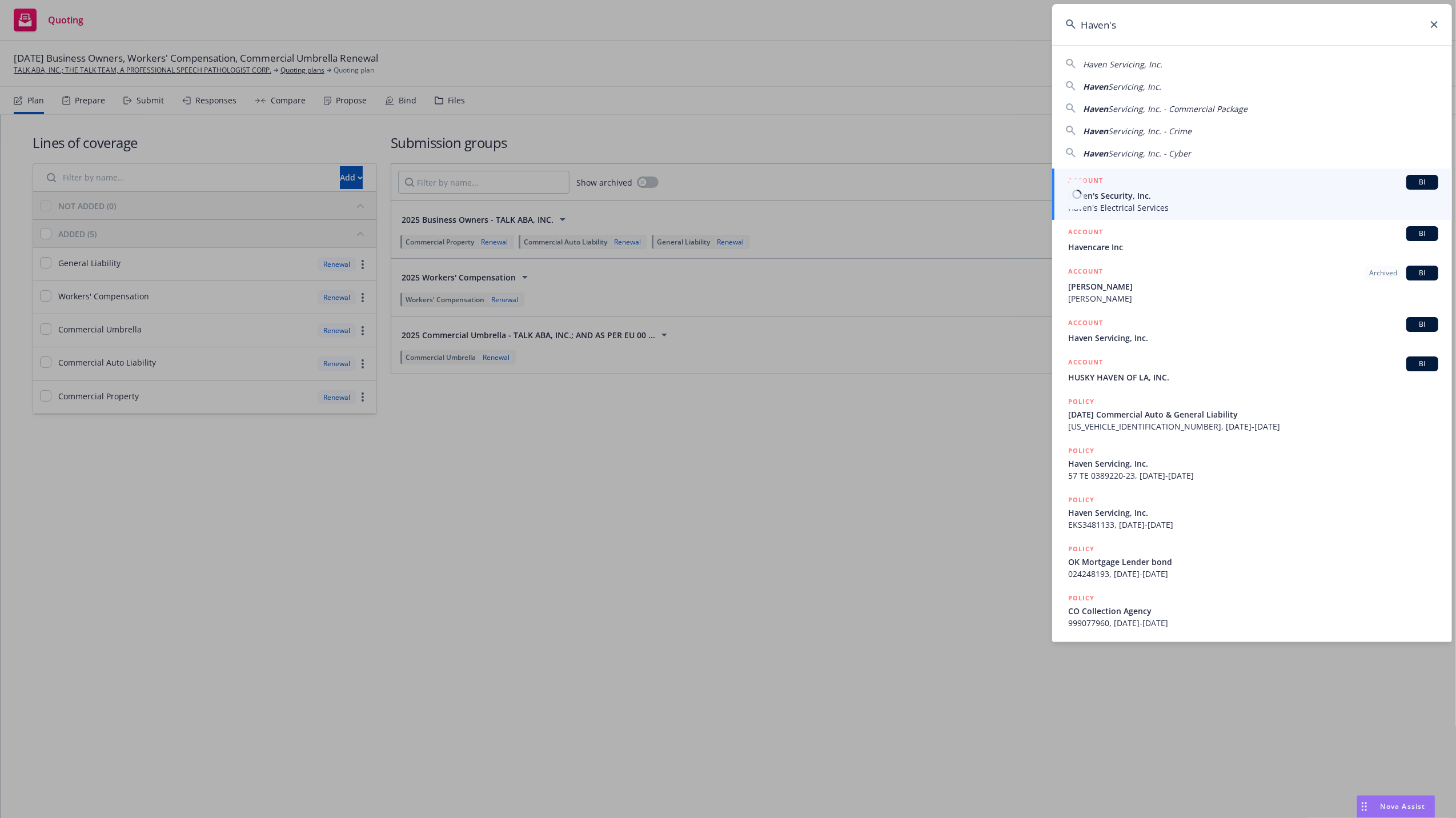
type input "Haven's"
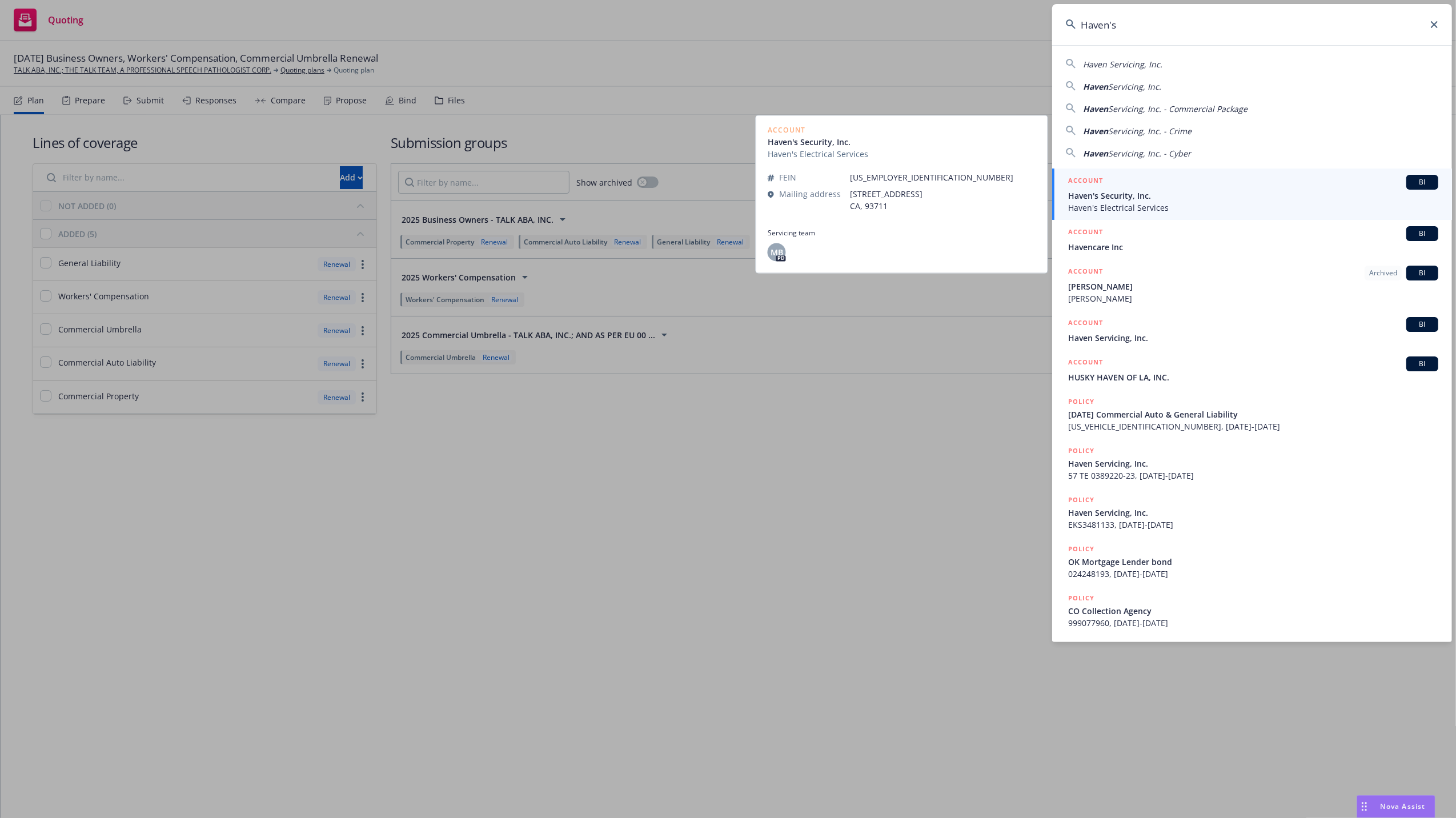
click at [1100, 203] on span "Haven's Electrical Services" at bounding box center [1253, 207] width 370 height 12
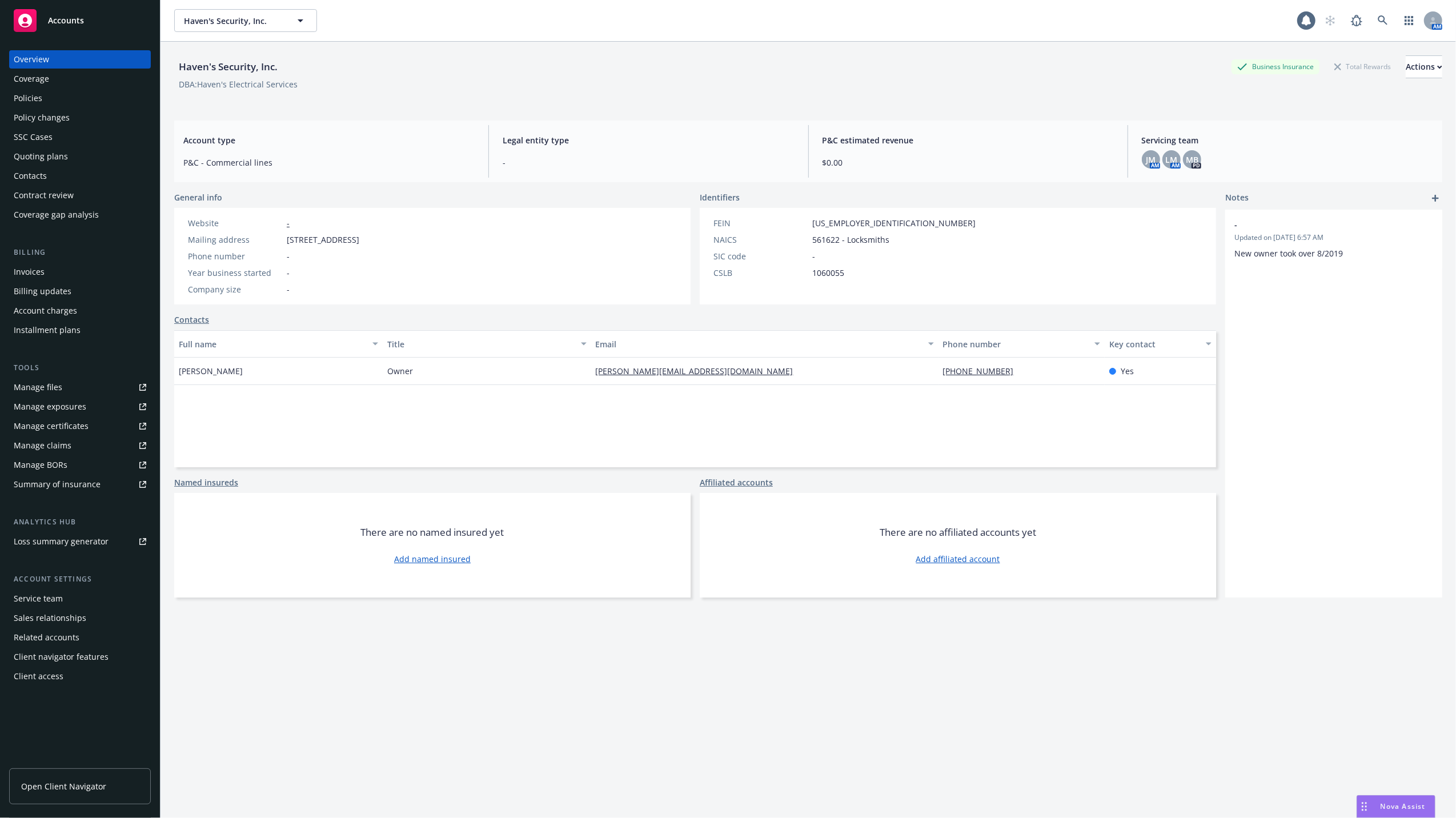
click at [25, 156] on div "Quoting plans" at bounding box center [41, 156] width 54 height 18
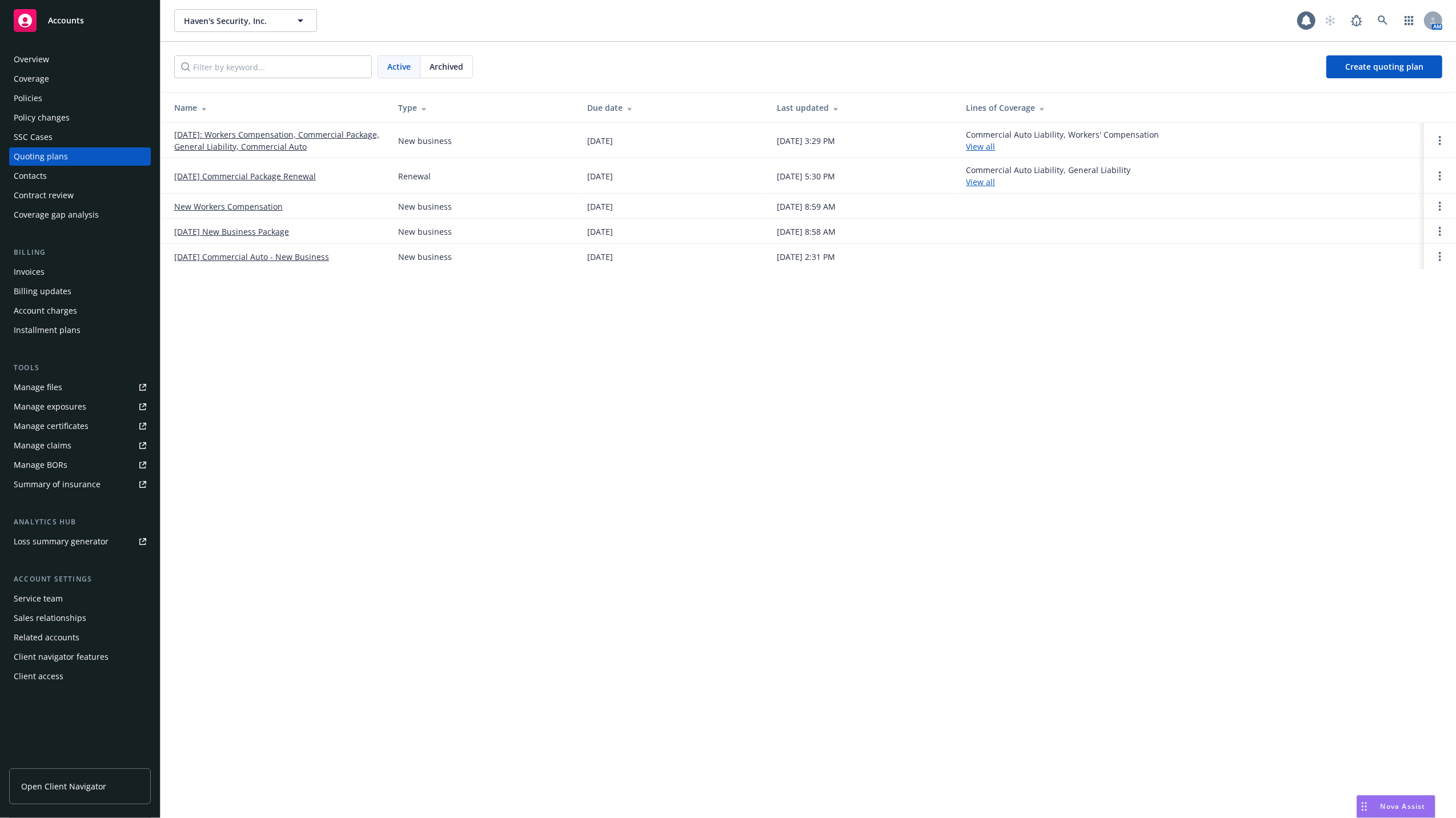
click at [286, 135] on link "[DATE]: Workers Compensation, Commercial Package, General Liability, Commercial…" at bounding box center [277, 141] width 206 height 24
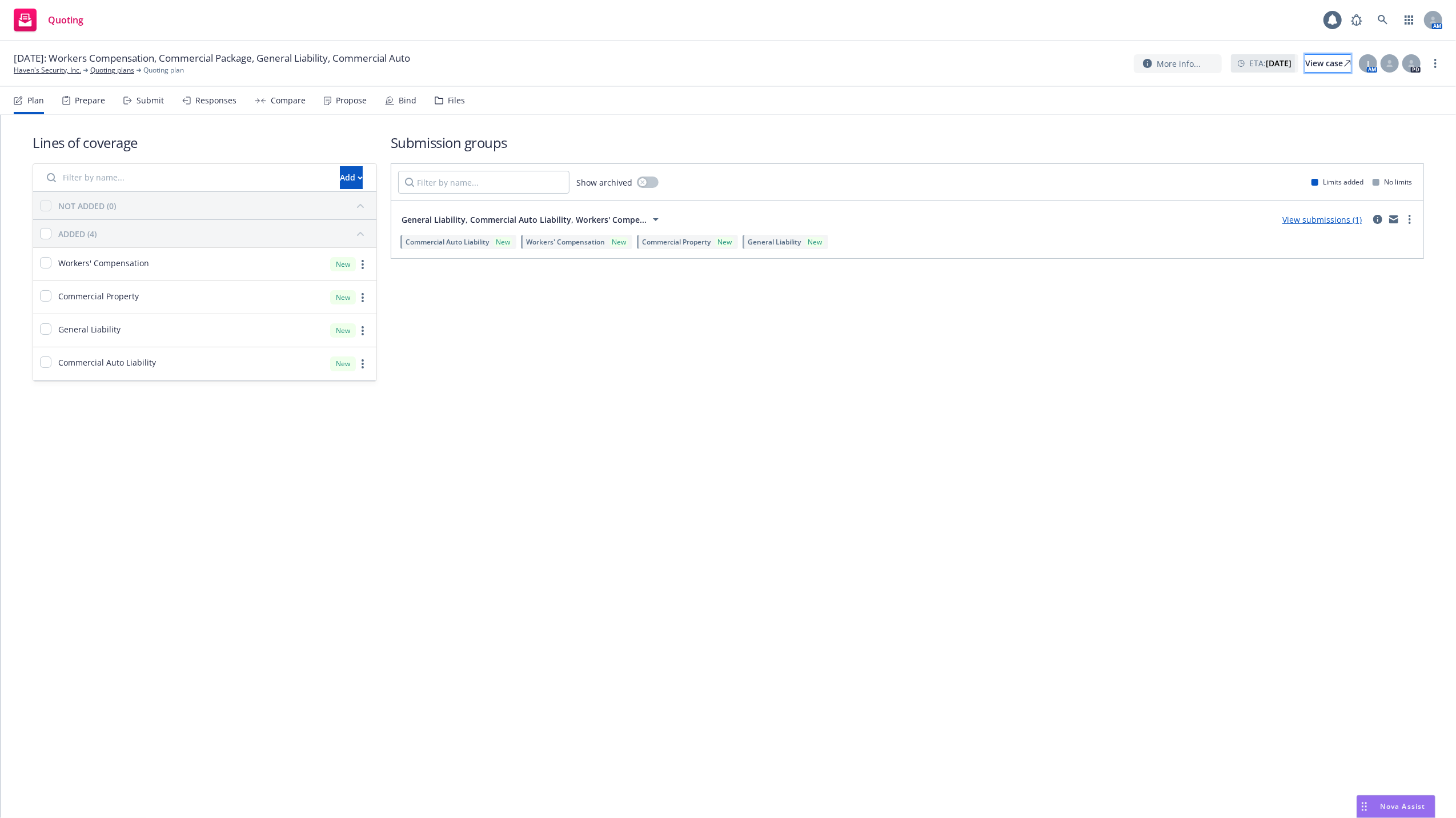
click at [1305, 63] on div "View case" at bounding box center [1327, 63] width 46 height 17
click at [281, 103] on div "Compare" at bounding box center [288, 100] width 35 height 9
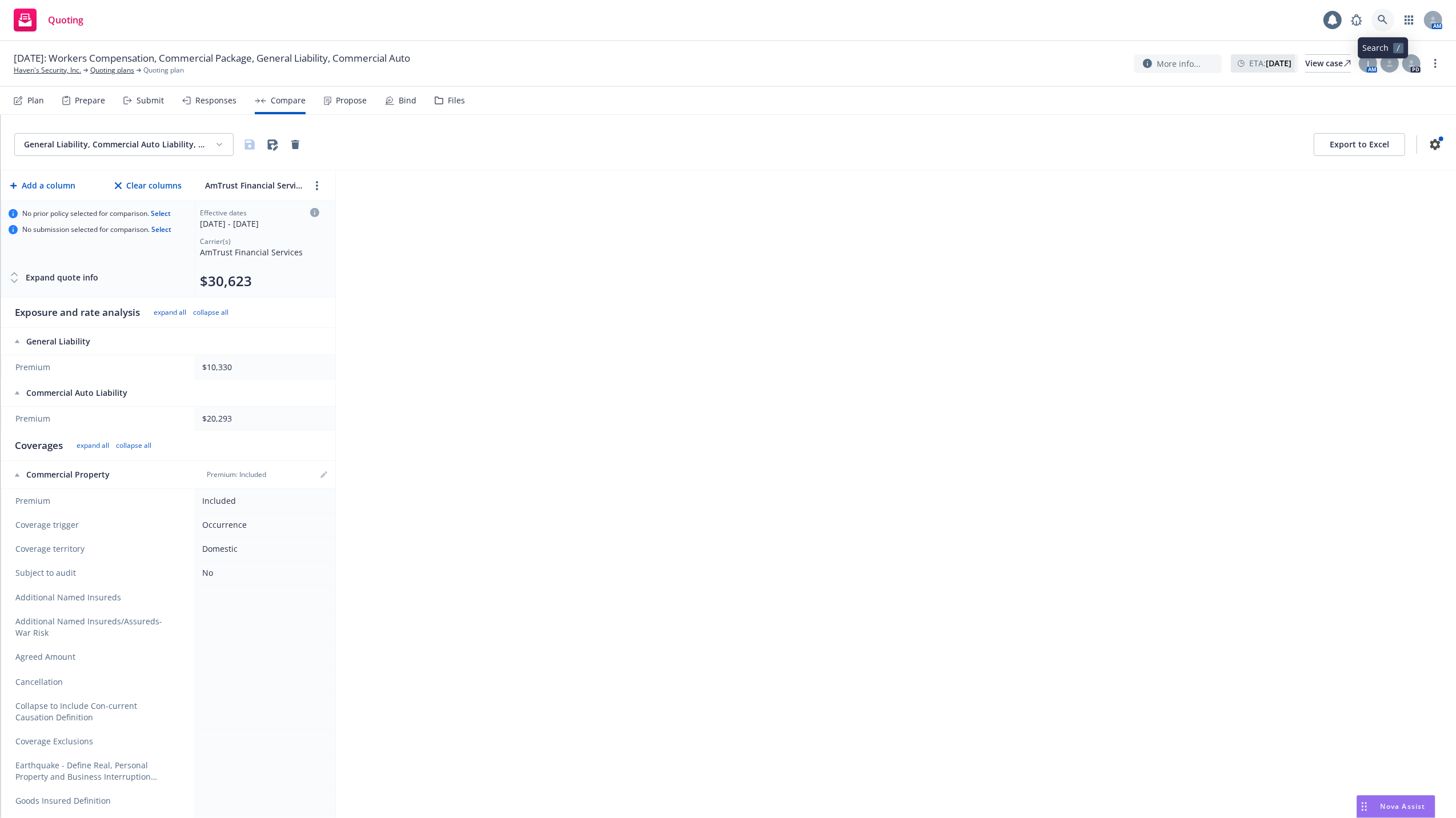
click at [1382, 18] on icon at bounding box center [1382, 20] width 10 height 10
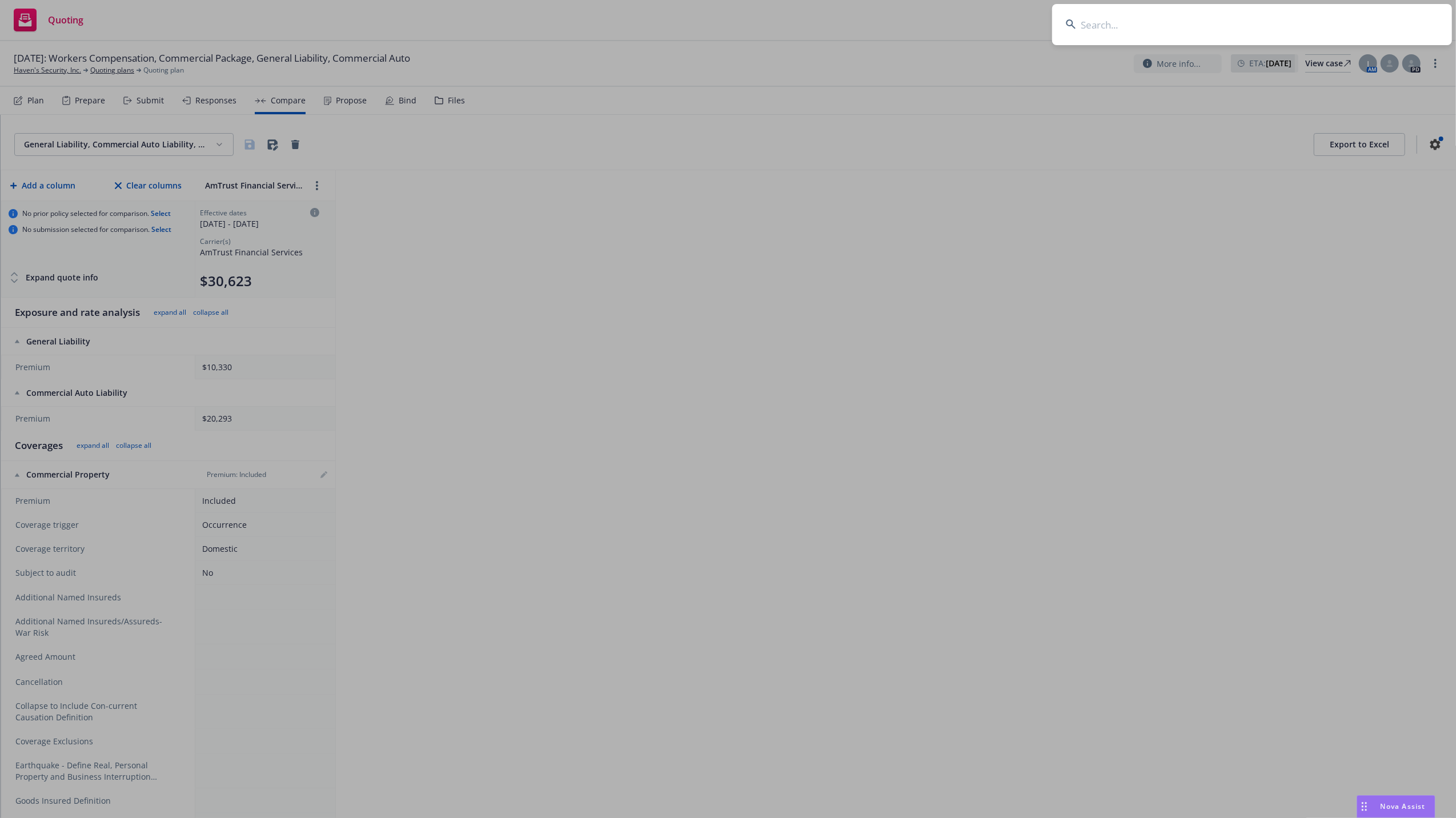
click at [1153, 19] on input at bounding box center [1252, 24] width 399 height 41
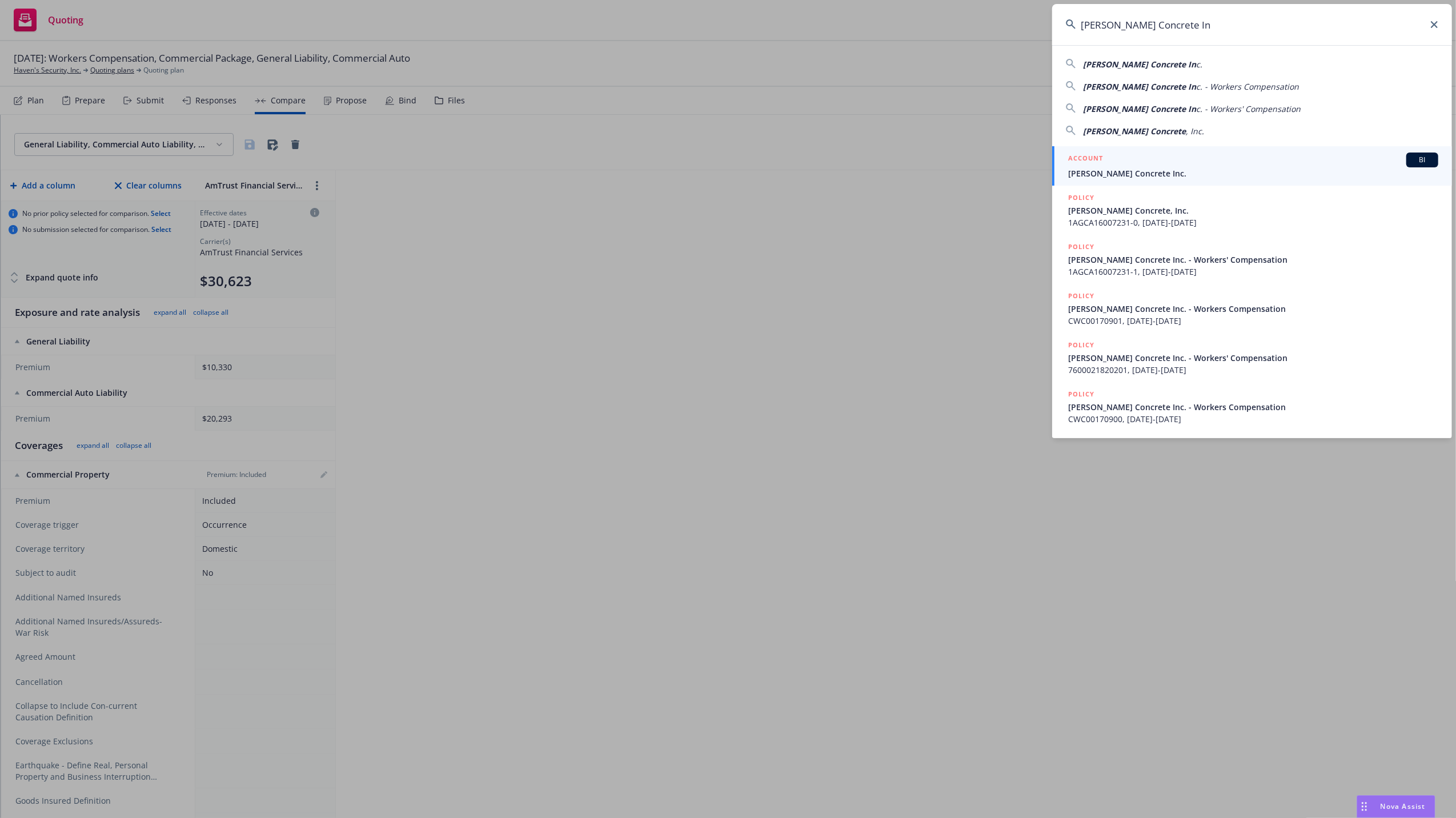
type input "[PERSON_NAME] Concrete In"
click at [1126, 173] on span "[PERSON_NAME] Concrete Inc." at bounding box center [1253, 173] width 370 height 12
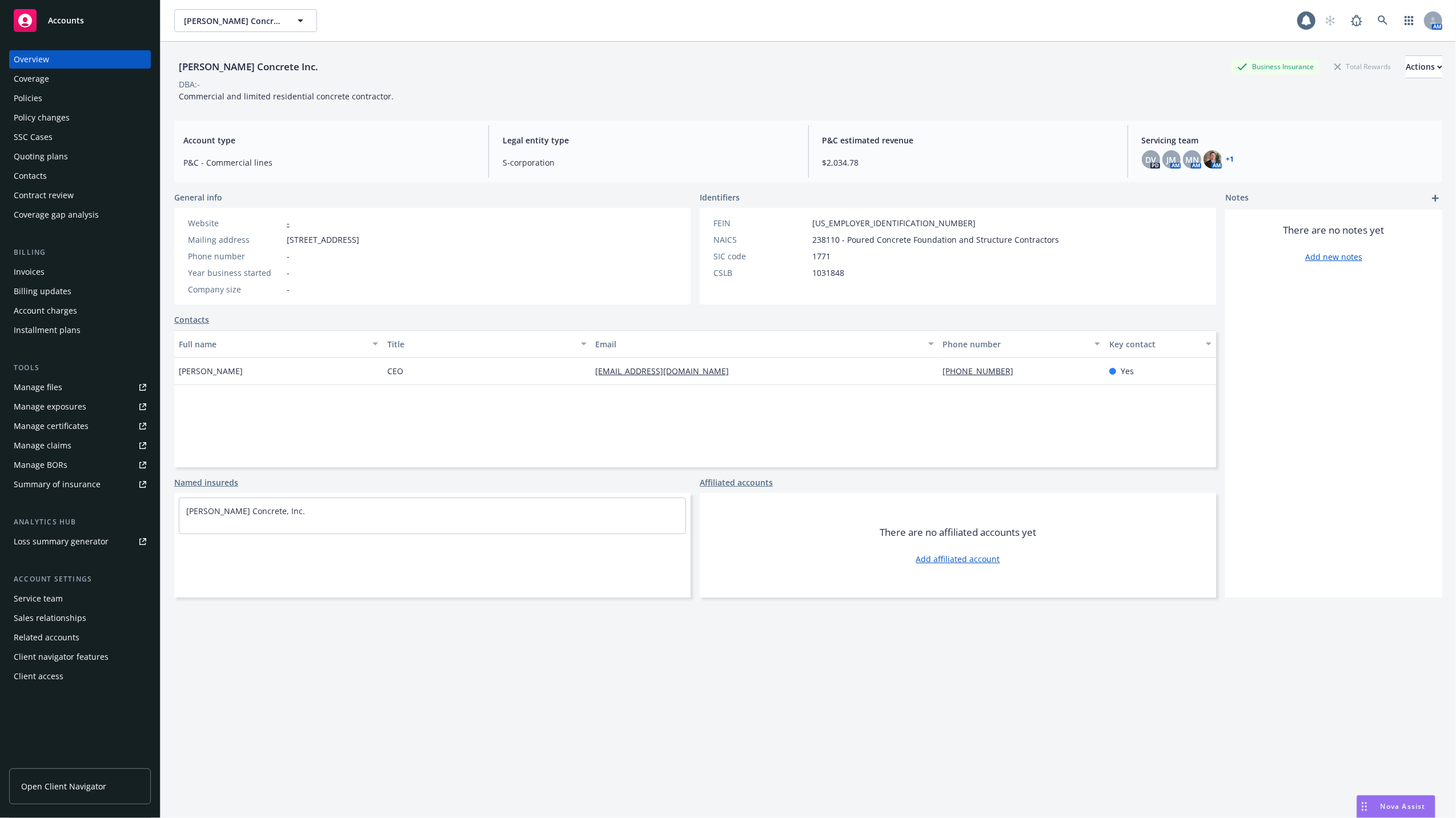
click at [33, 96] on div "Policies" at bounding box center [28, 98] width 29 height 18
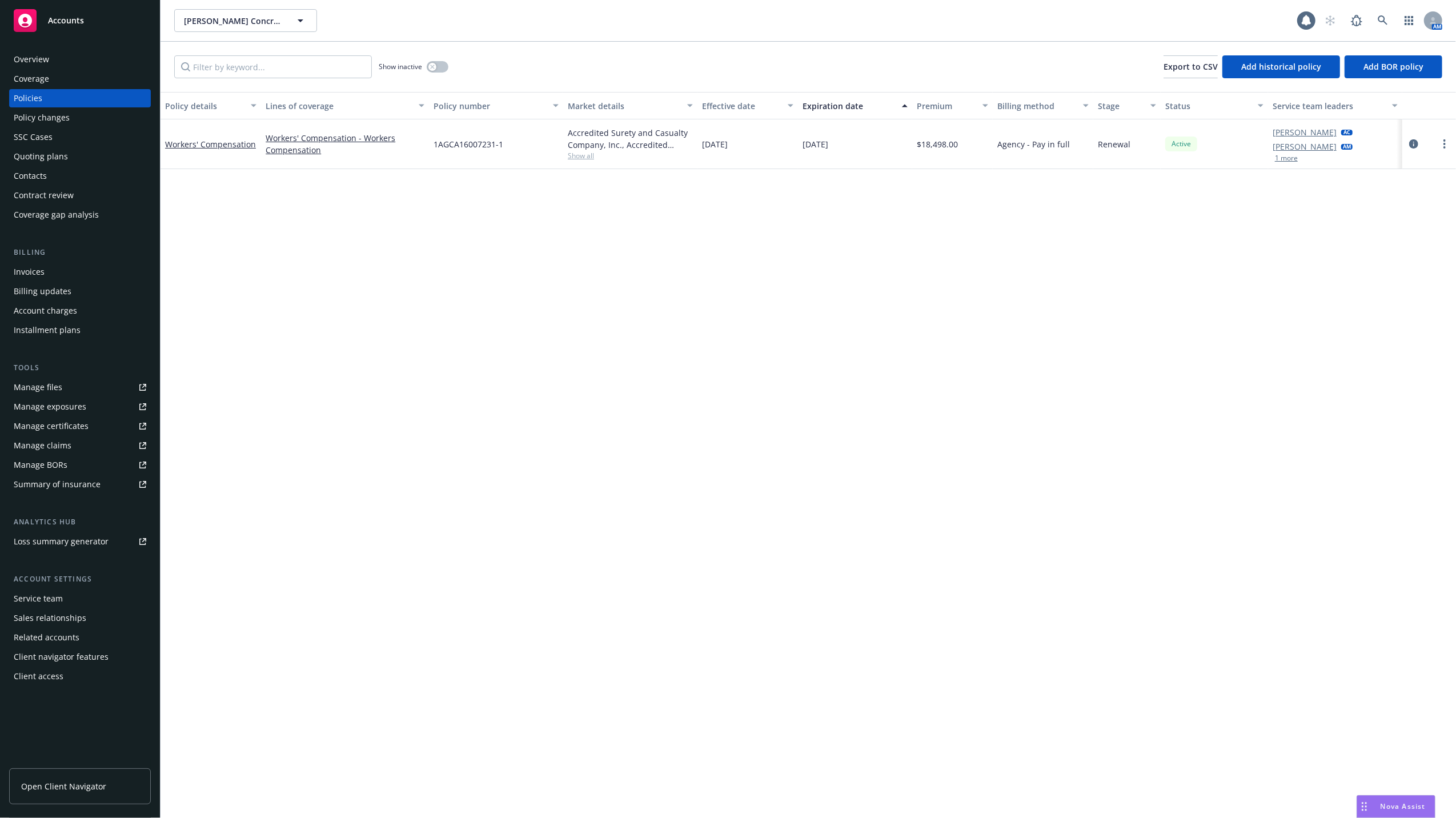
click at [1284, 158] on button "1 more" at bounding box center [1286, 158] width 23 height 7
click at [1447, 149] on link "more" at bounding box center [1444, 151] width 14 height 14
click at [364, 352] on div "Policy details Lines of coverage Policy number Market details Effective date Ex…" at bounding box center [808, 455] width 1295 height 726
click at [576, 159] on span "Show all" at bounding box center [630, 163] width 125 height 10
click at [257, 222] on div "Policy details Lines of coverage Policy number Market details Effective date Ex…" at bounding box center [808, 455] width 1295 height 726
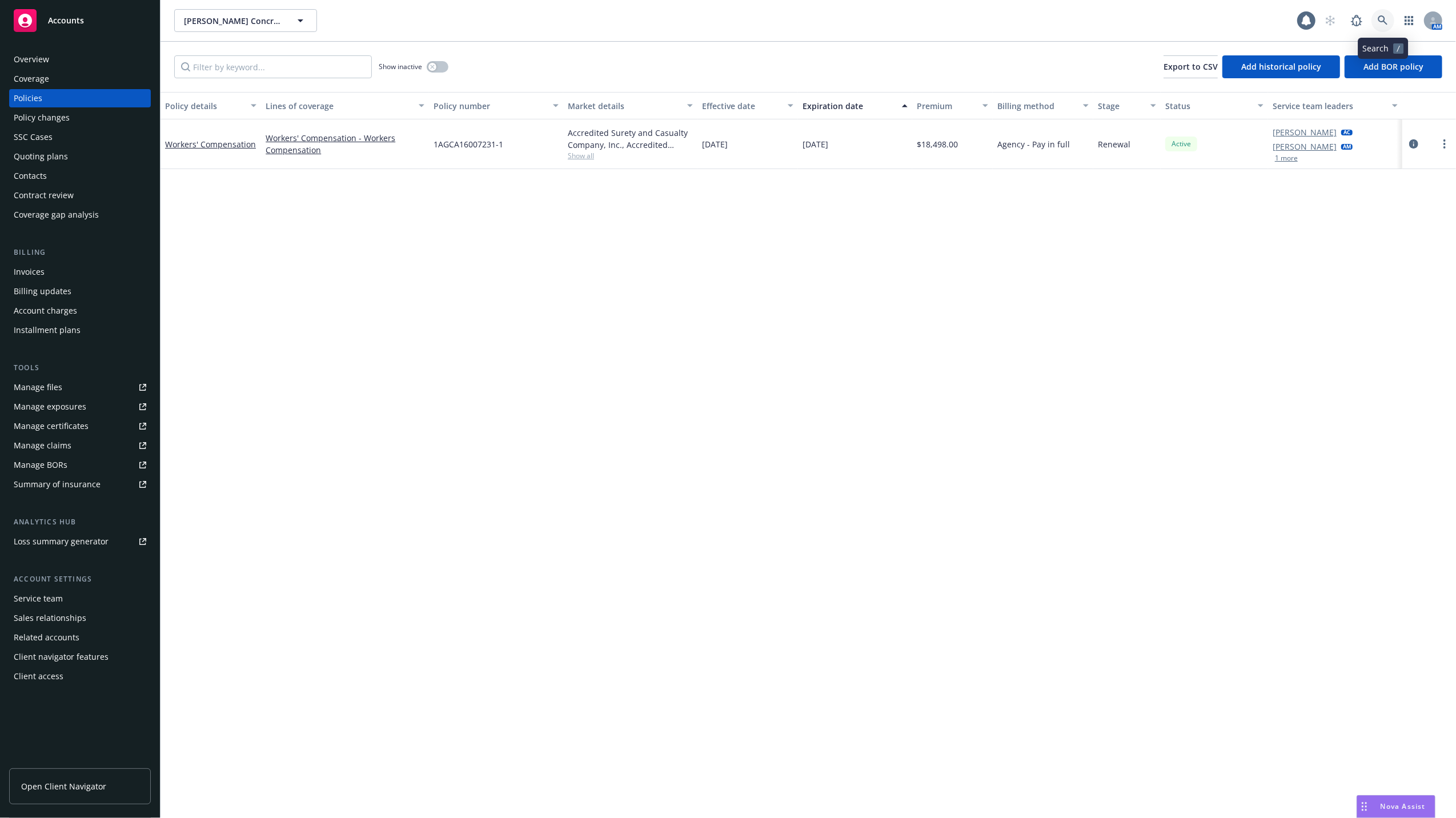
click at [1384, 16] on icon at bounding box center [1382, 21] width 10 height 10
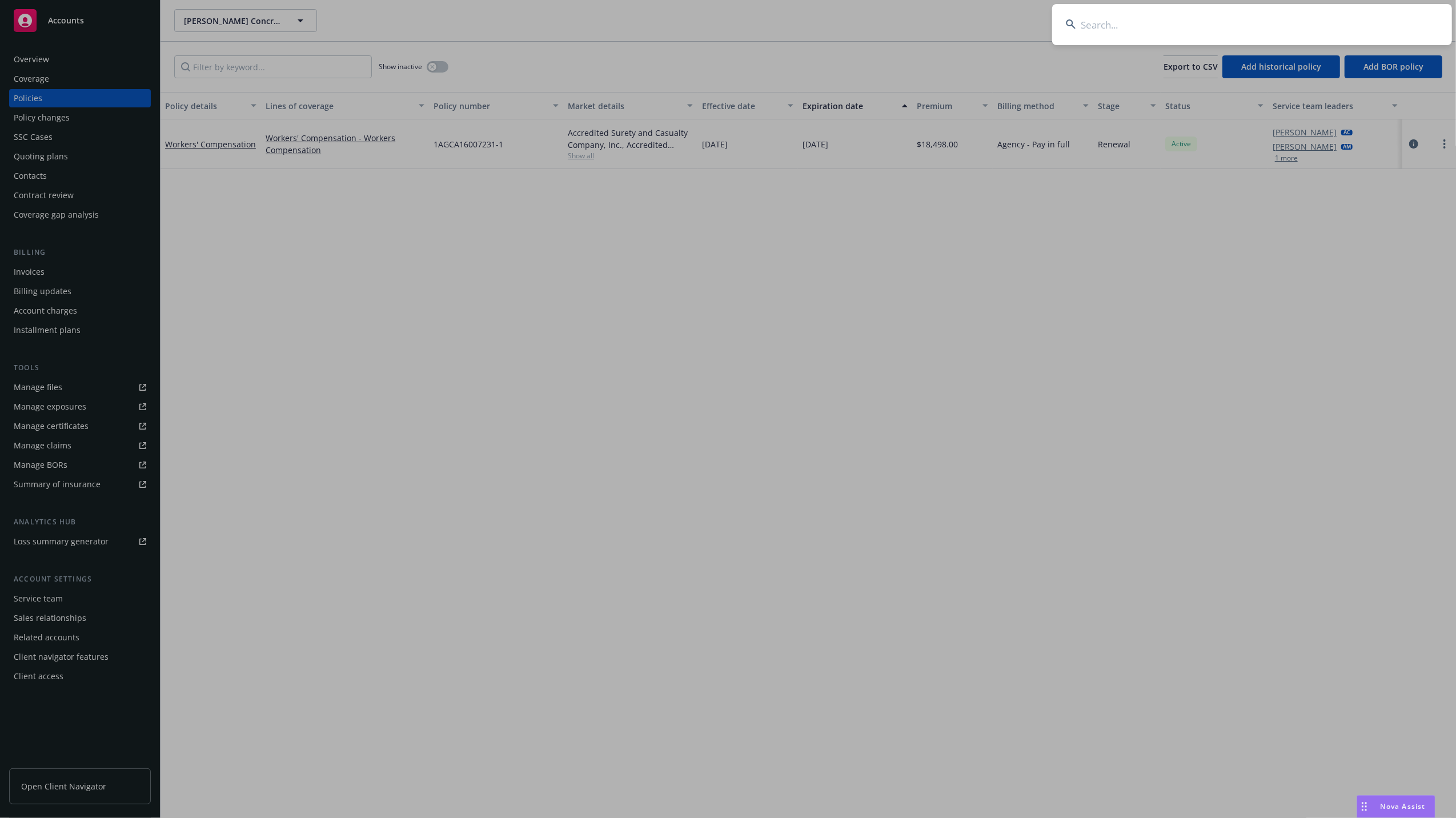
click at [1197, 22] on input at bounding box center [1252, 24] width 399 height 41
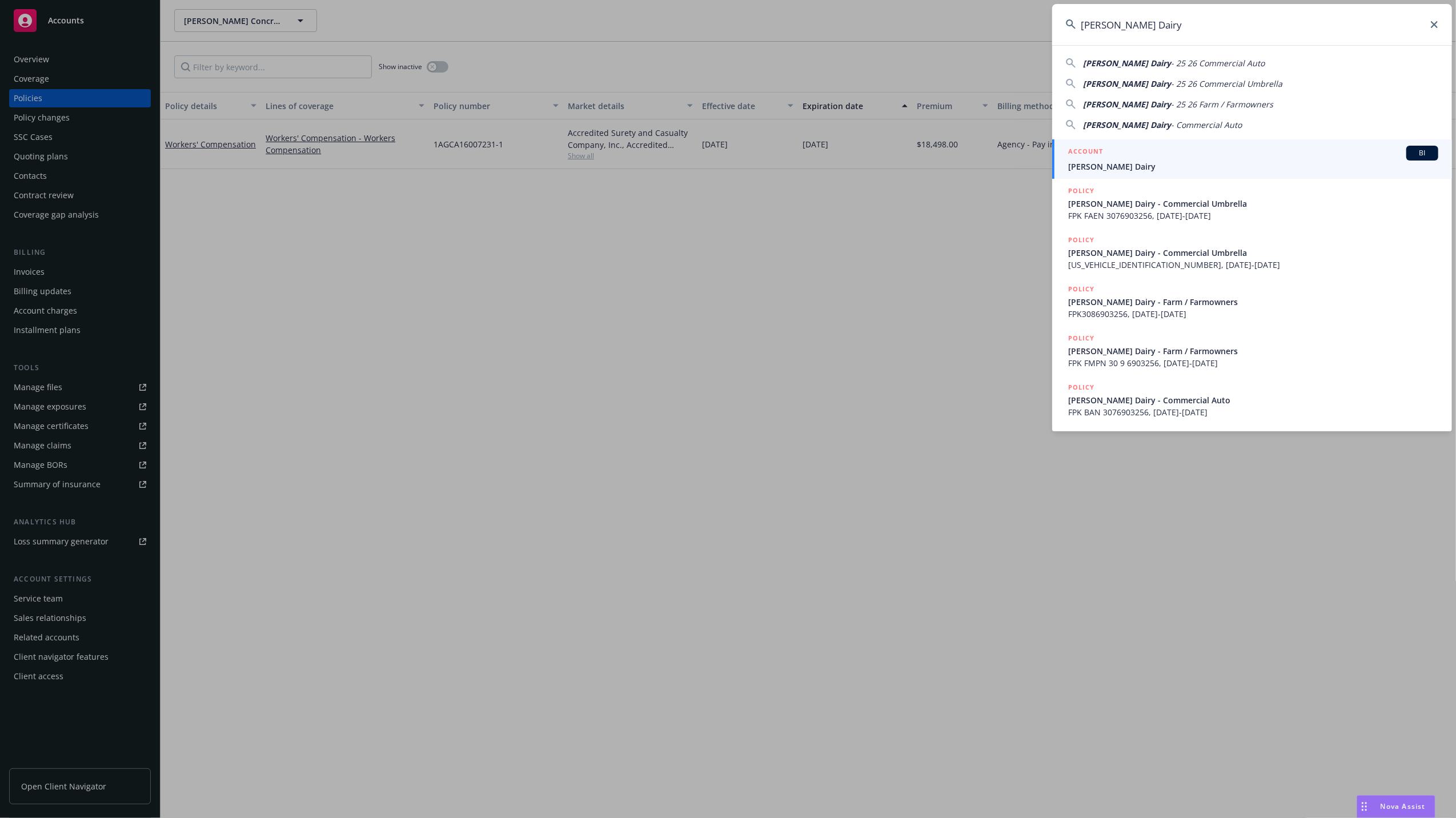
type input "Tony Cox Dairy"
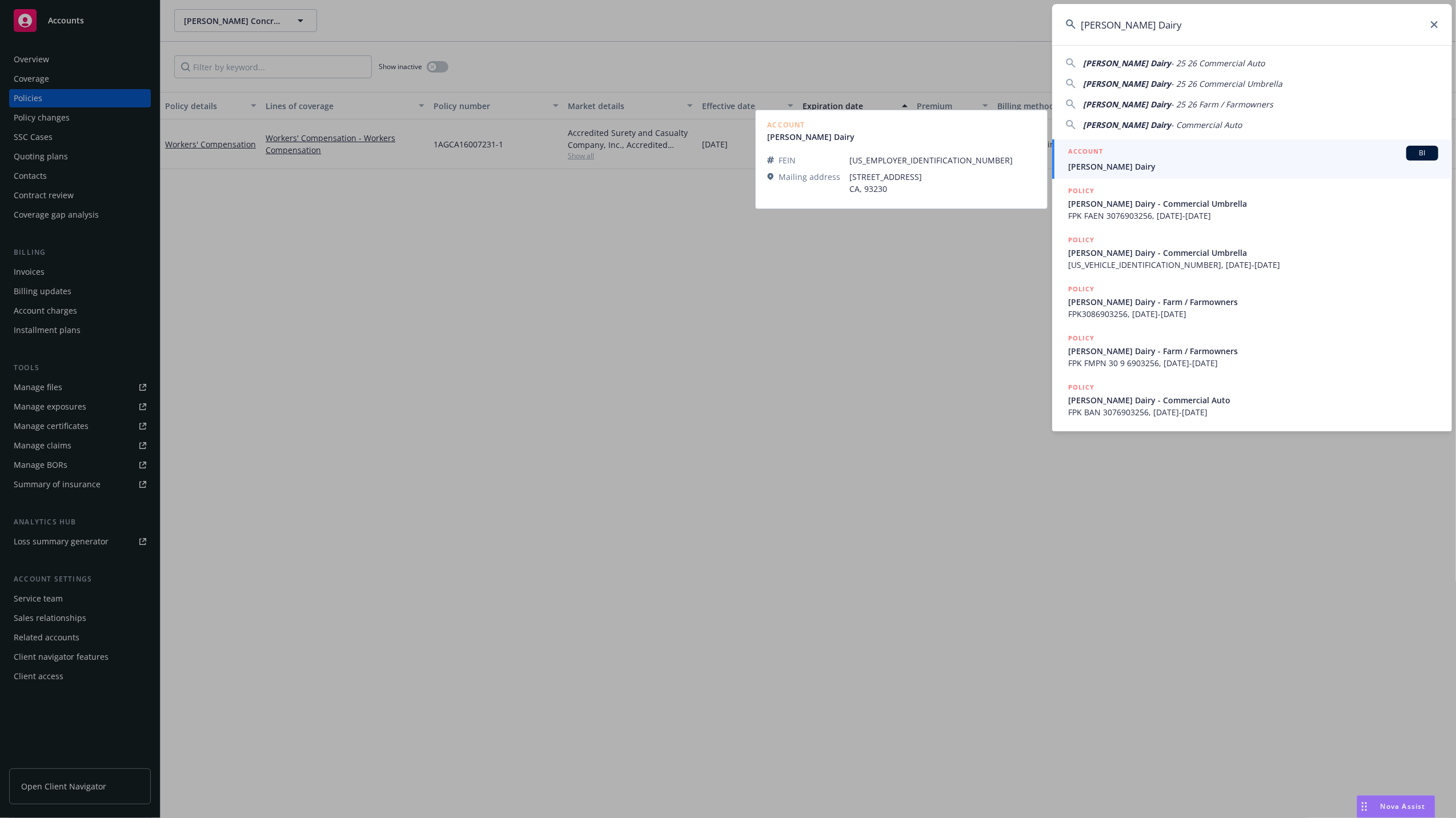
click at [1097, 161] on span "Tony Cox Dairy" at bounding box center [1253, 166] width 370 height 12
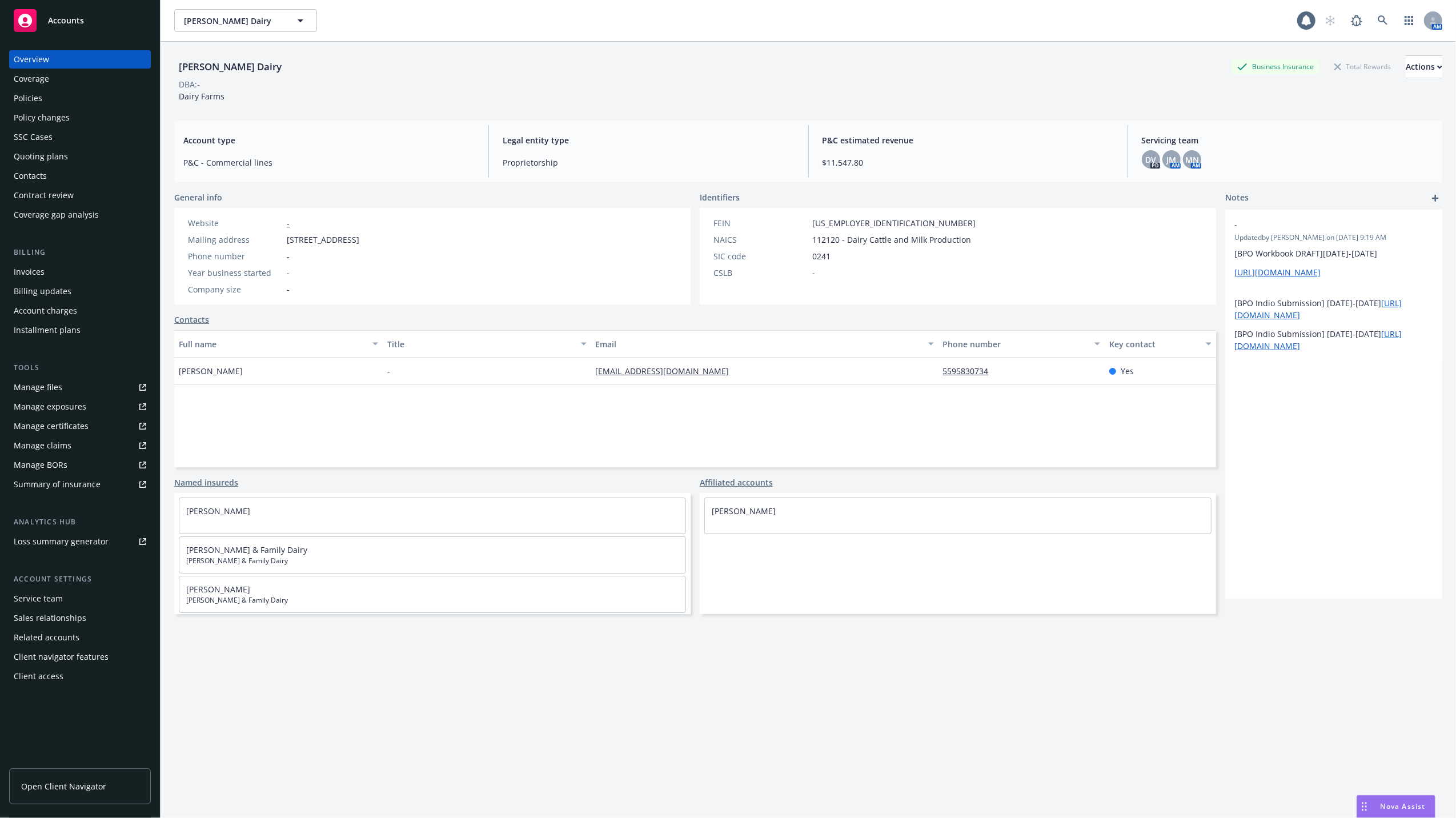
click at [30, 101] on div "Policies" at bounding box center [28, 98] width 29 height 18
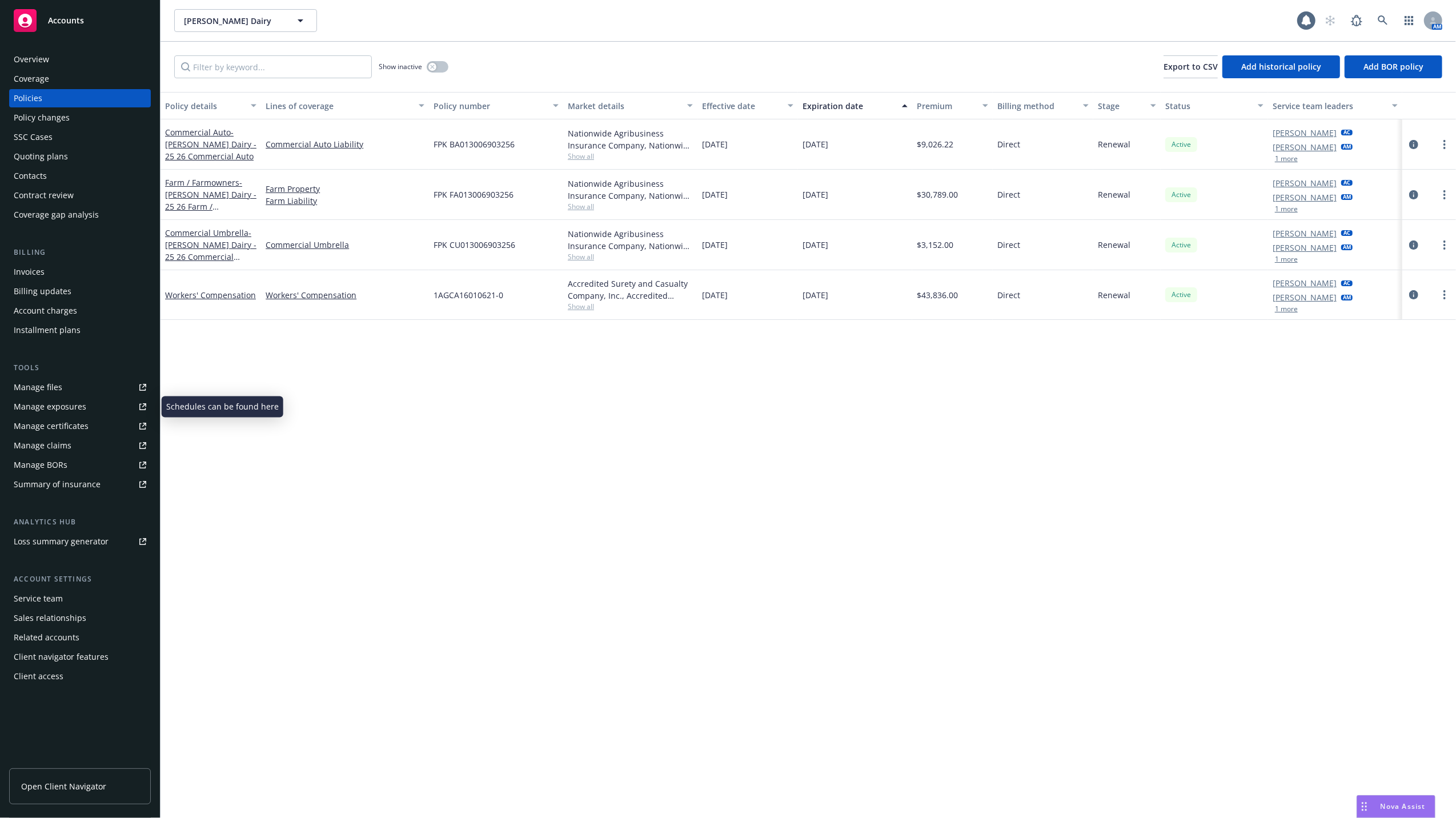
click at [26, 385] on div "Manage files" at bounding box center [38, 387] width 49 height 18
click at [1380, 17] on icon at bounding box center [1382, 21] width 10 height 10
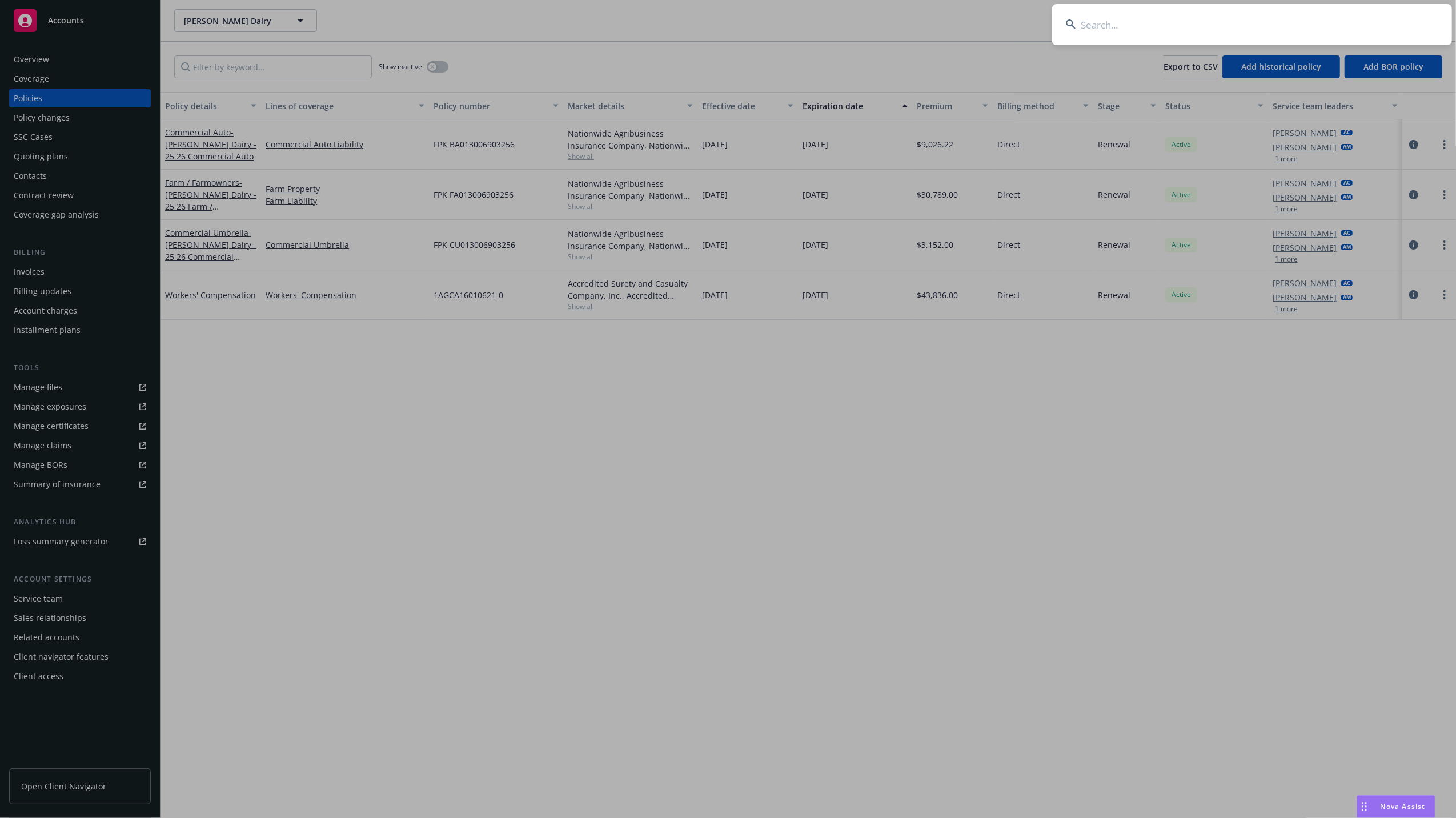
click at [1338, 28] on input at bounding box center [1252, 24] width 399 height 41
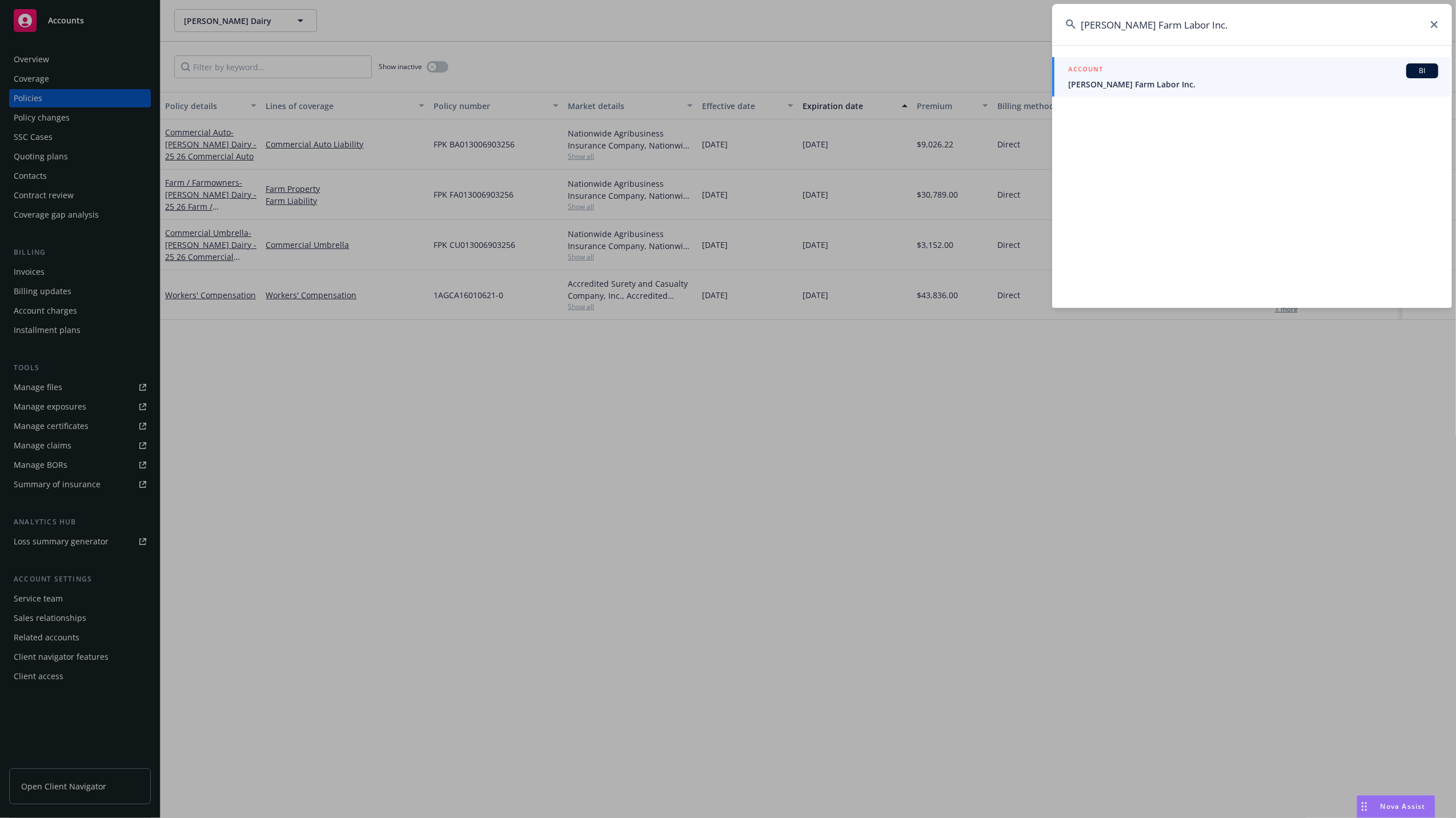
type input "Baez Farm Labor Inc."
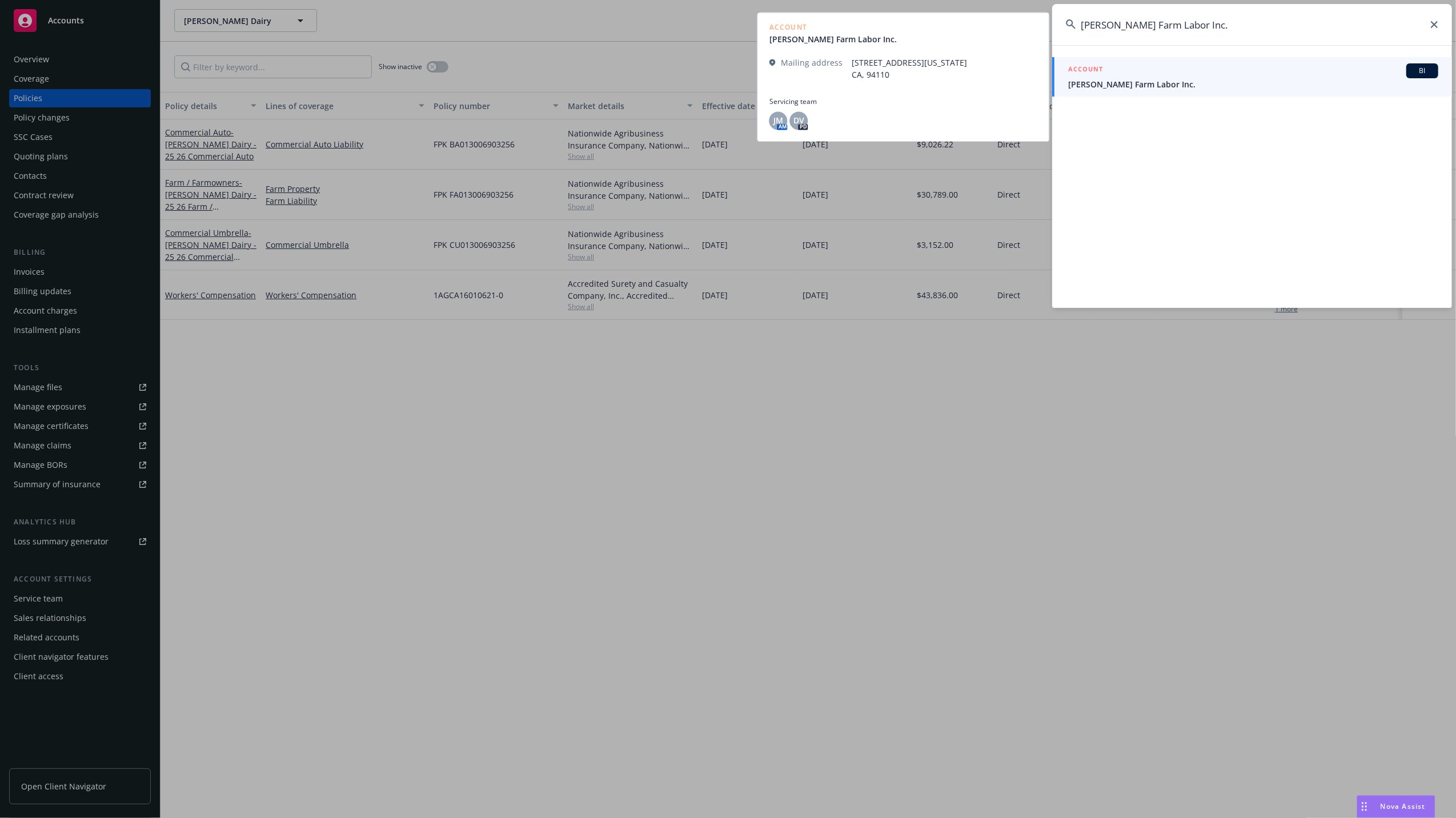
click at [1127, 83] on span "Baez Farm Labor Inc." at bounding box center [1253, 84] width 370 height 12
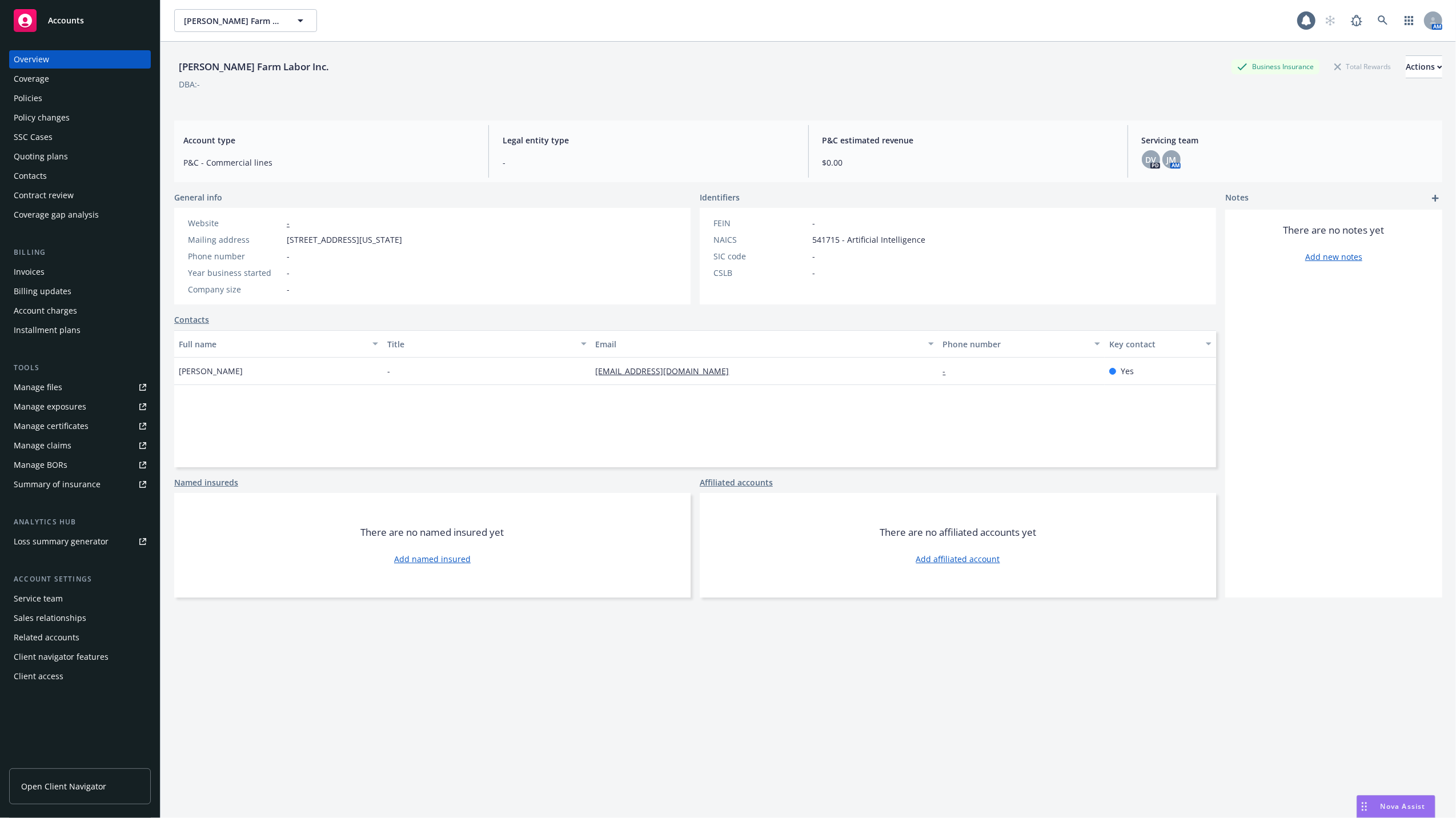
click at [76, 96] on div "Policies" at bounding box center [80, 98] width 133 height 18
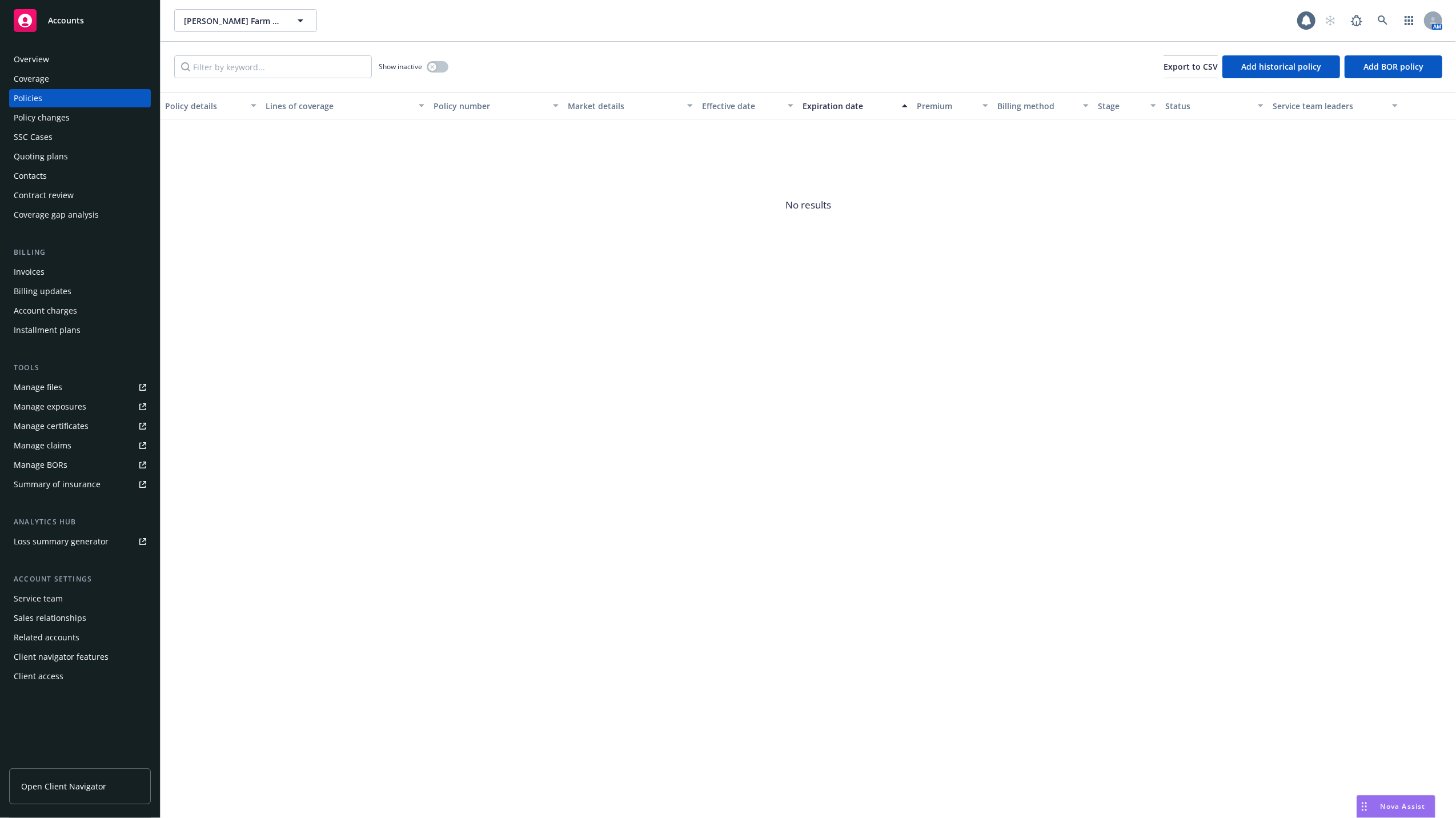
click at [31, 156] on div "Quoting plans" at bounding box center [41, 156] width 54 height 18
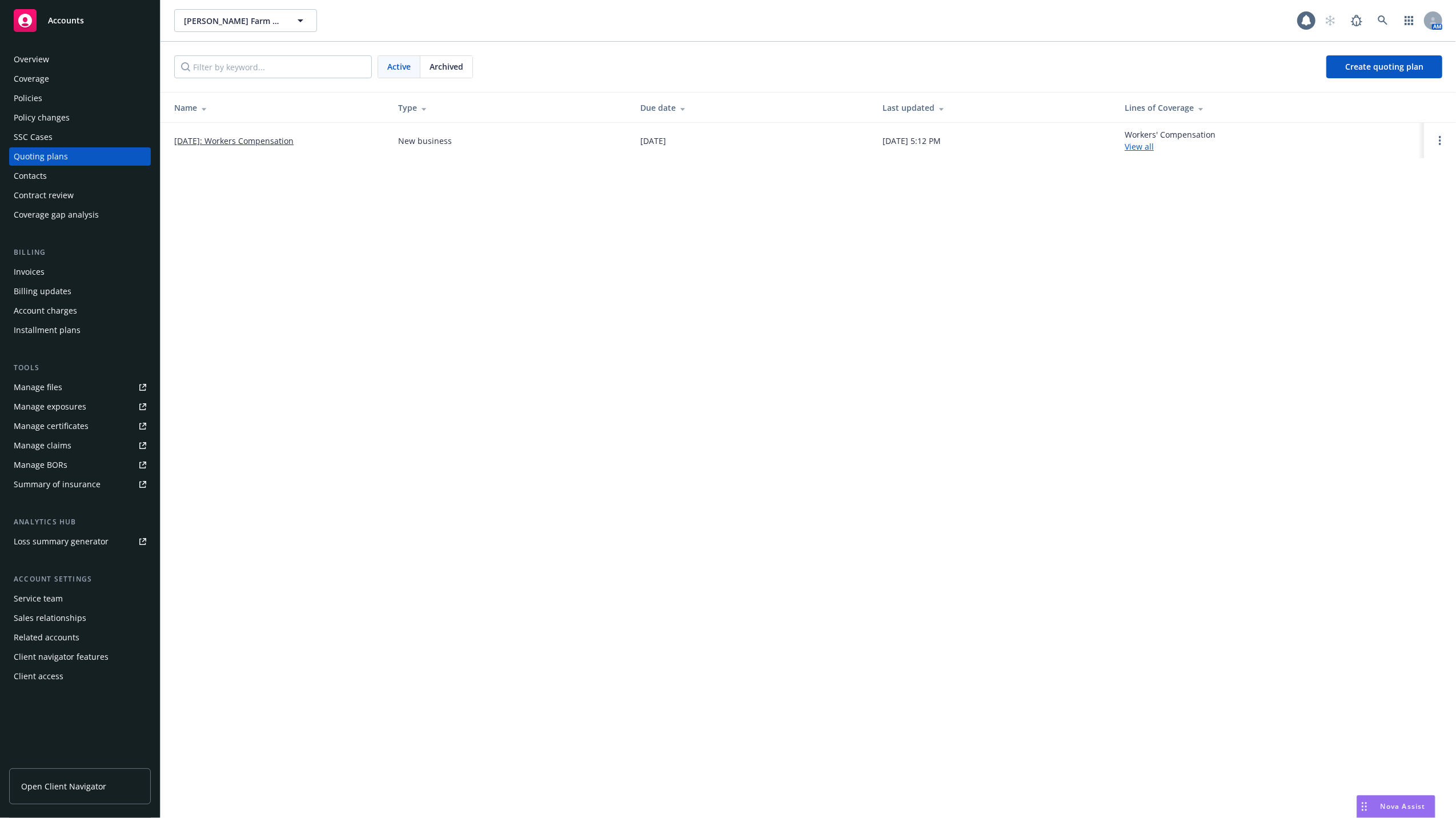
click at [253, 142] on link "08/19/2025: Workers Compensation" at bounding box center [234, 141] width 119 height 12
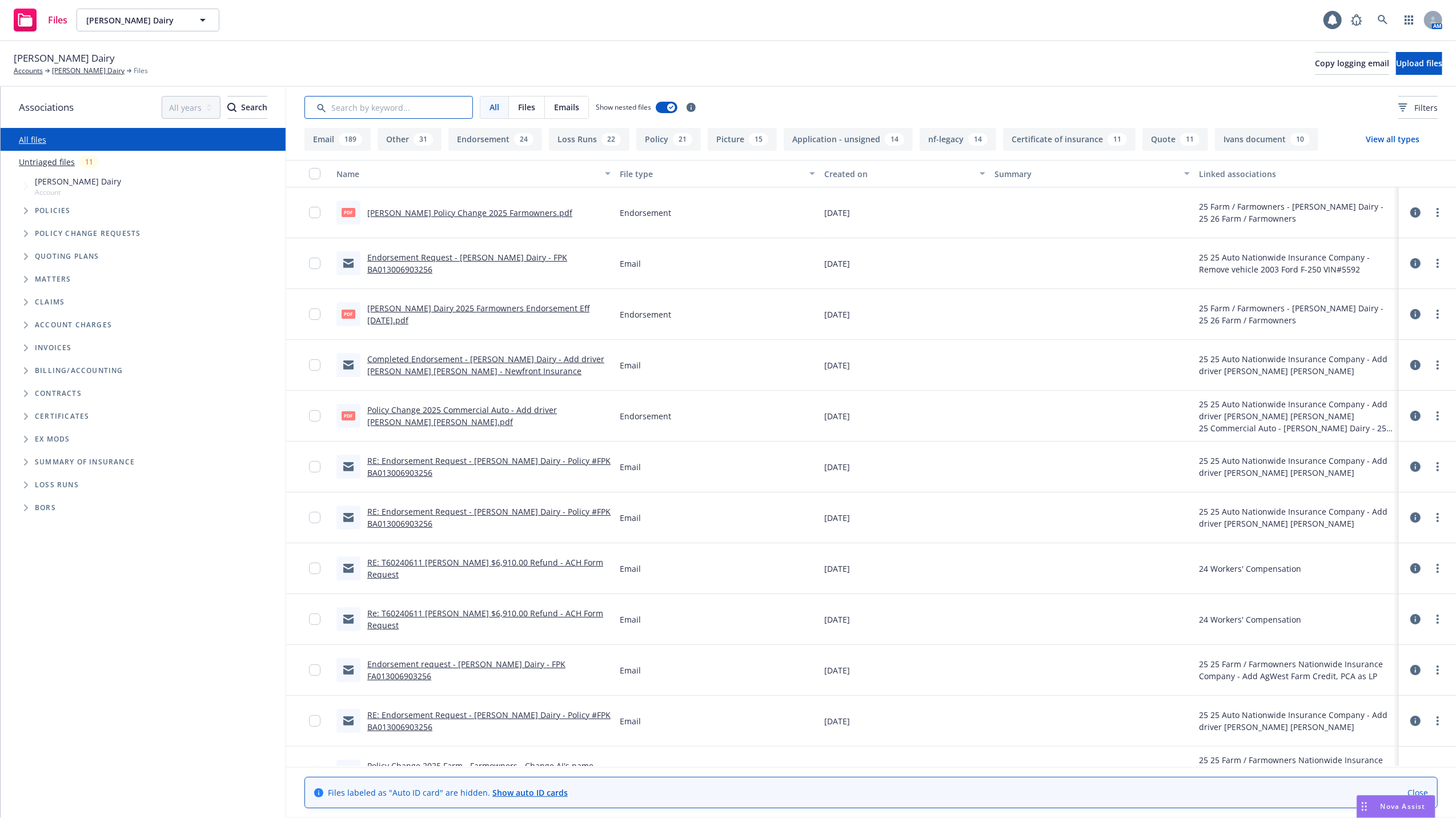
click at [340, 109] on input "Search by keyword..." at bounding box center [388, 107] width 168 height 23
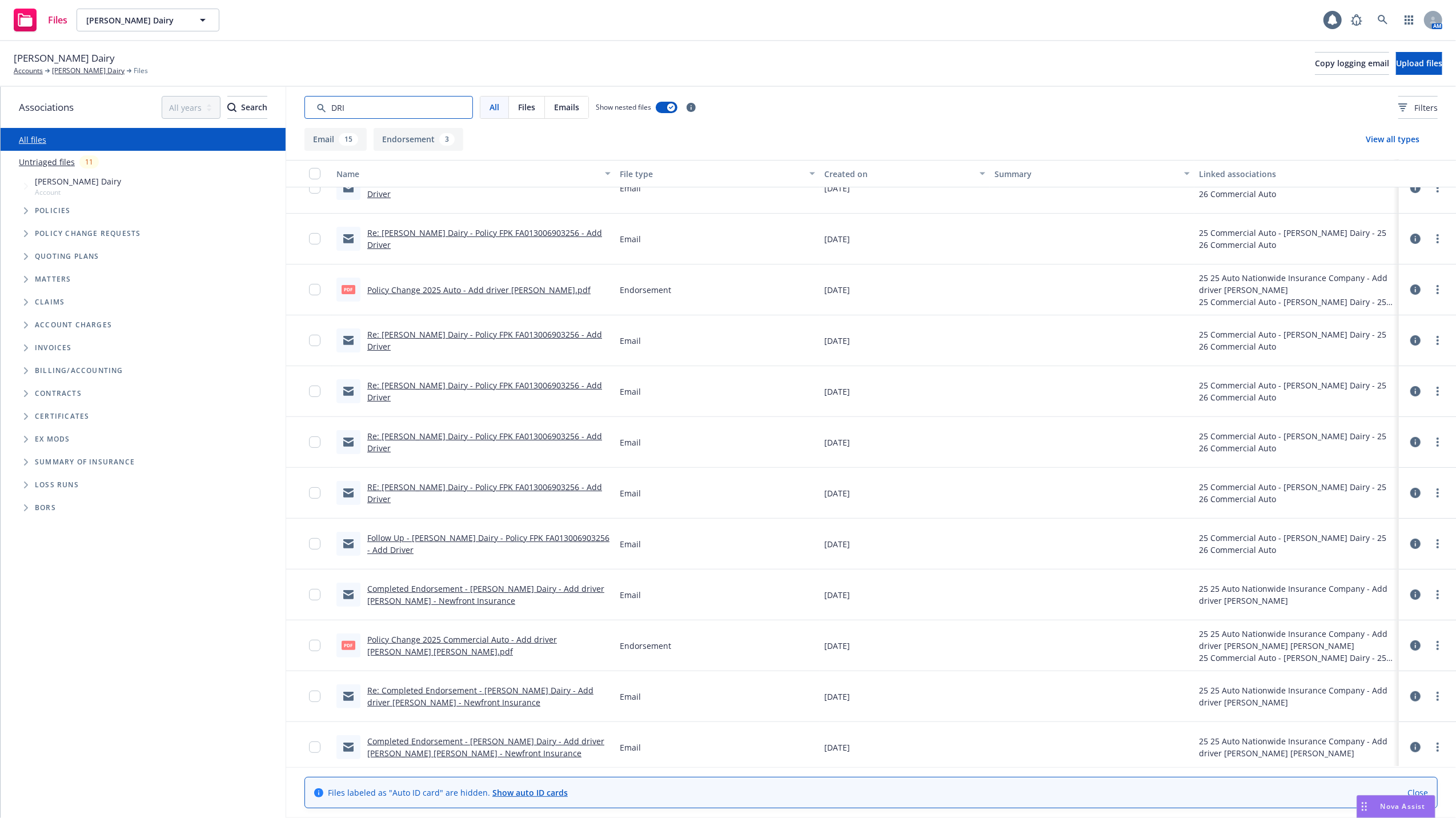
scroll to position [336, 0]
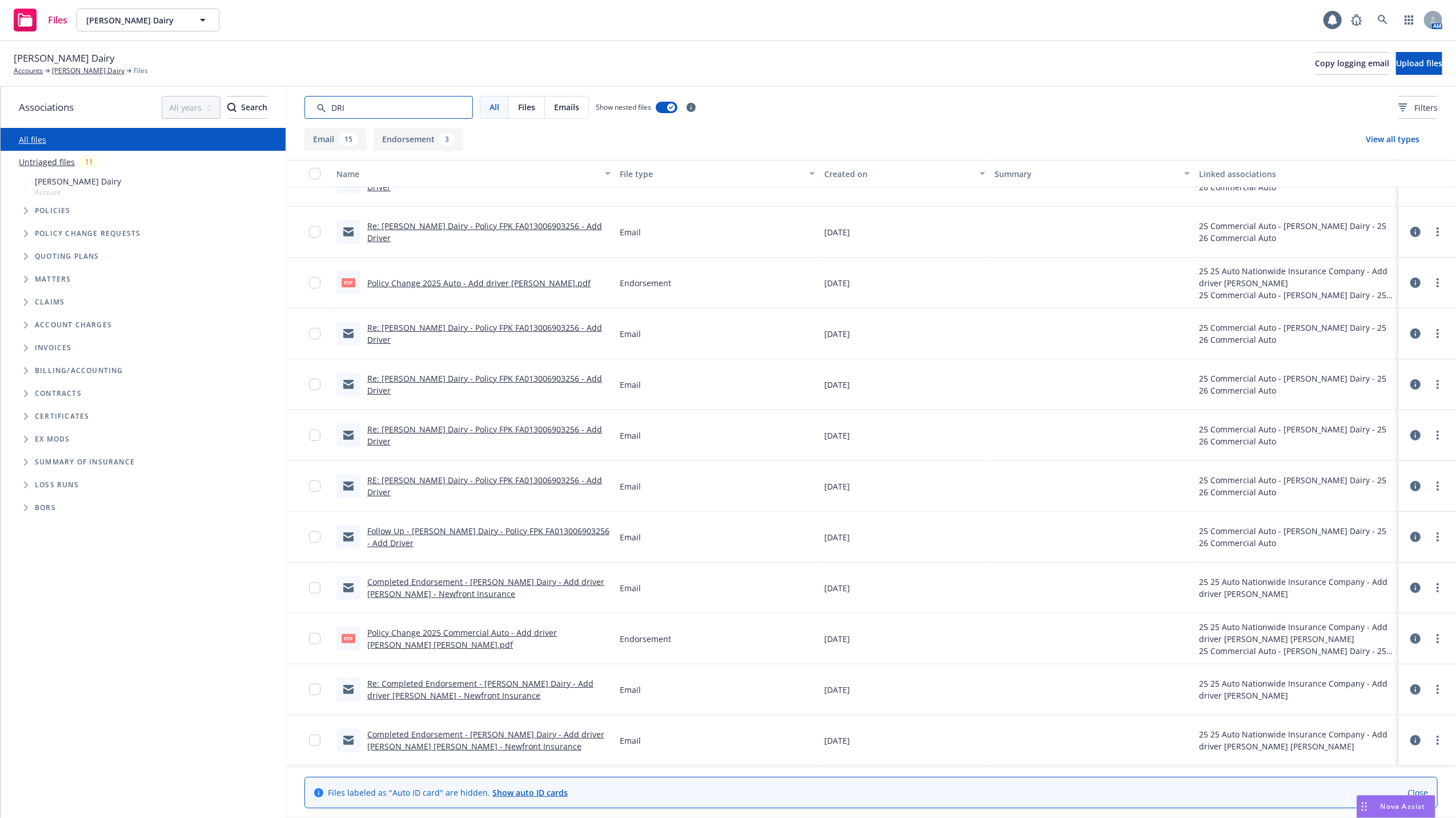
type input "DRI"
click at [406, 734] on link "Completed Endorsement - [PERSON_NAME] Dairy - Add driver [PERSON_NAME] [PERSON_…" at bounding box center [485, 740] width 237 height 23
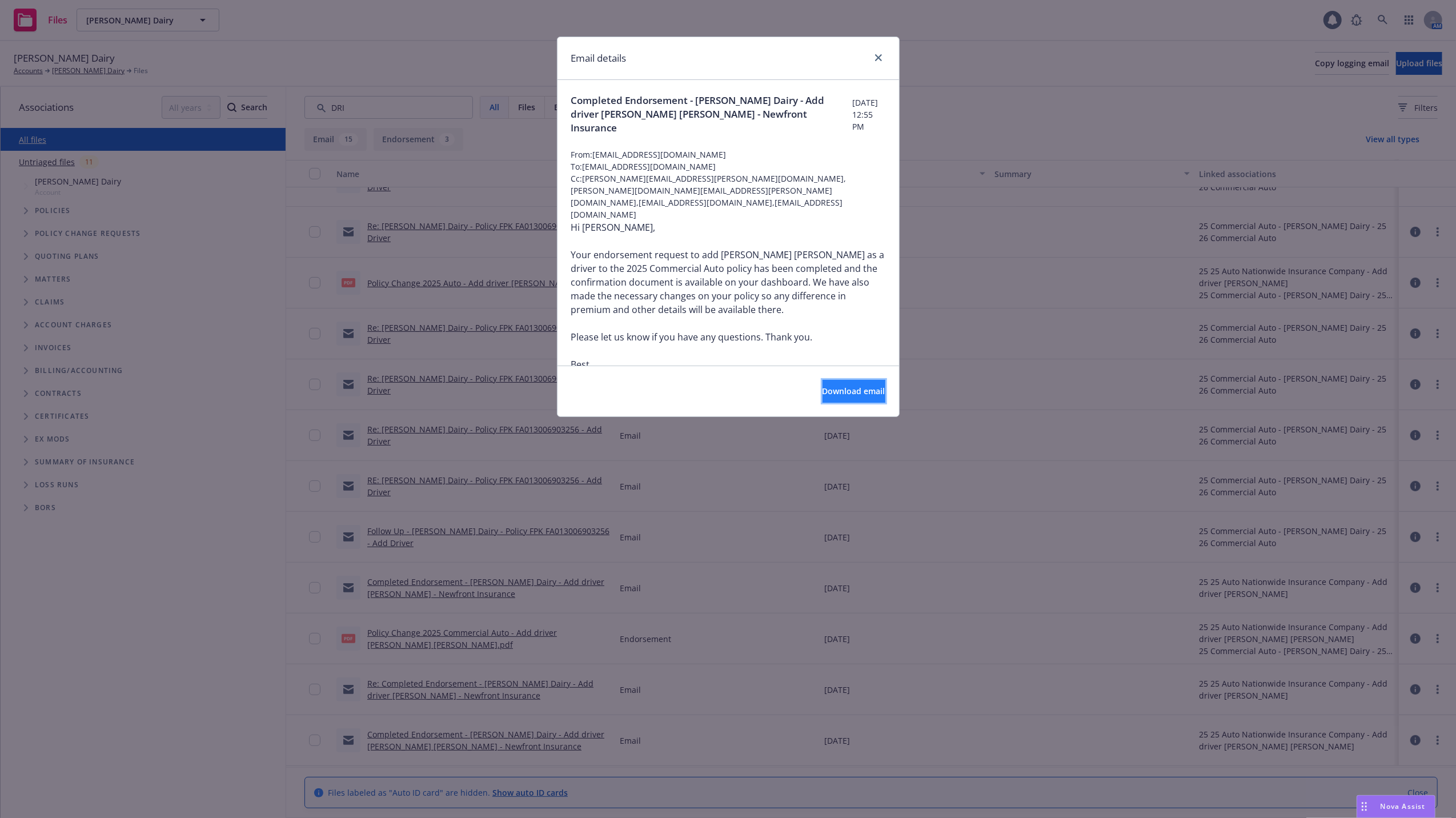
click at [822, 389] on span "Download email" at bounding box center [853, 391] width 63 height 11
click at [878, 58] on icon "close" at bounding box center [878, 58] width 7 height 7
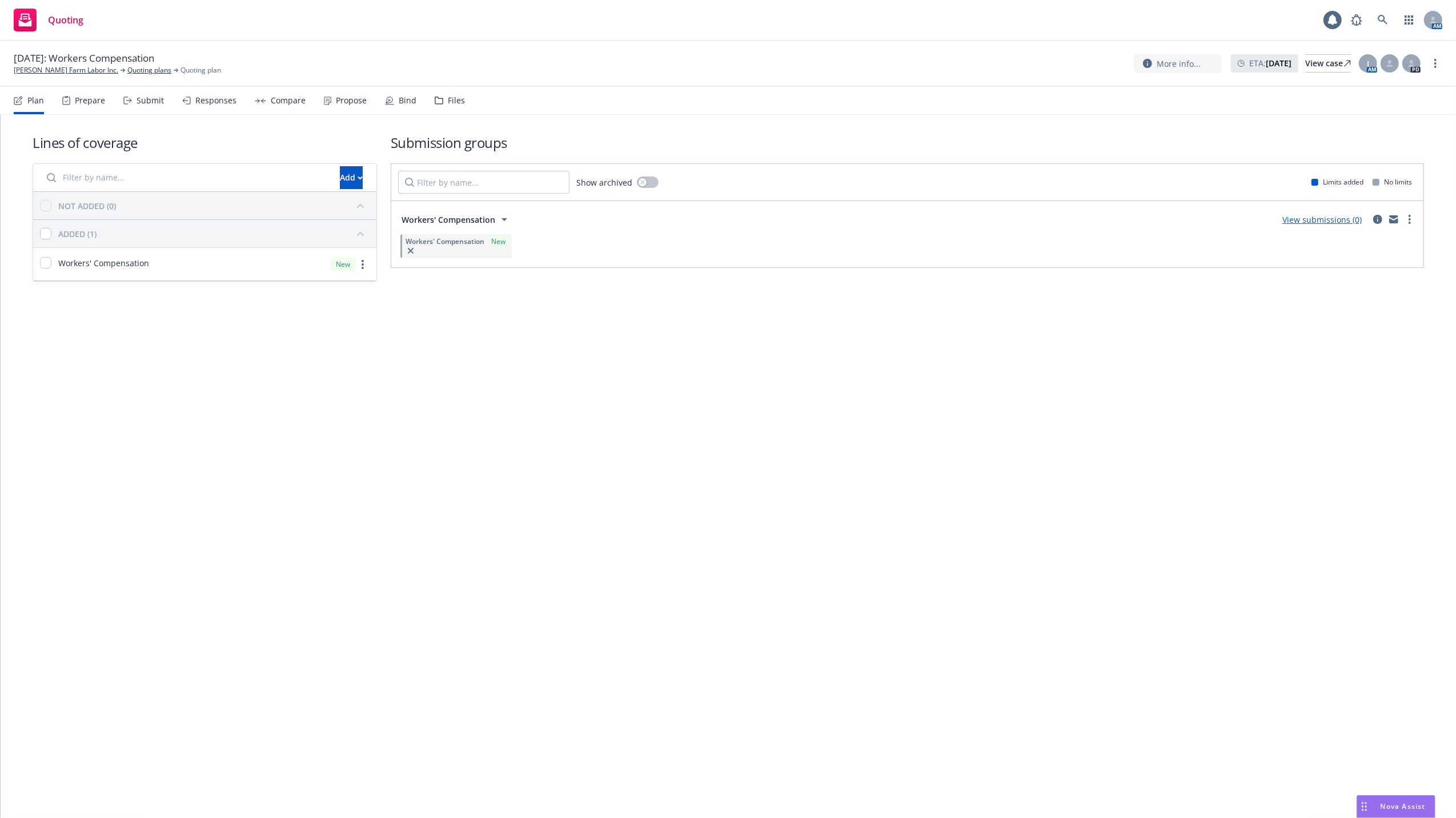
click at [101, 63] on span "[DATE]: Workers Compensation" at bounding box center [84, 58] width 141 height 14
click at [128, 72] on link "Quoting plans" at bounding box center [149, 70] width 44 height 10
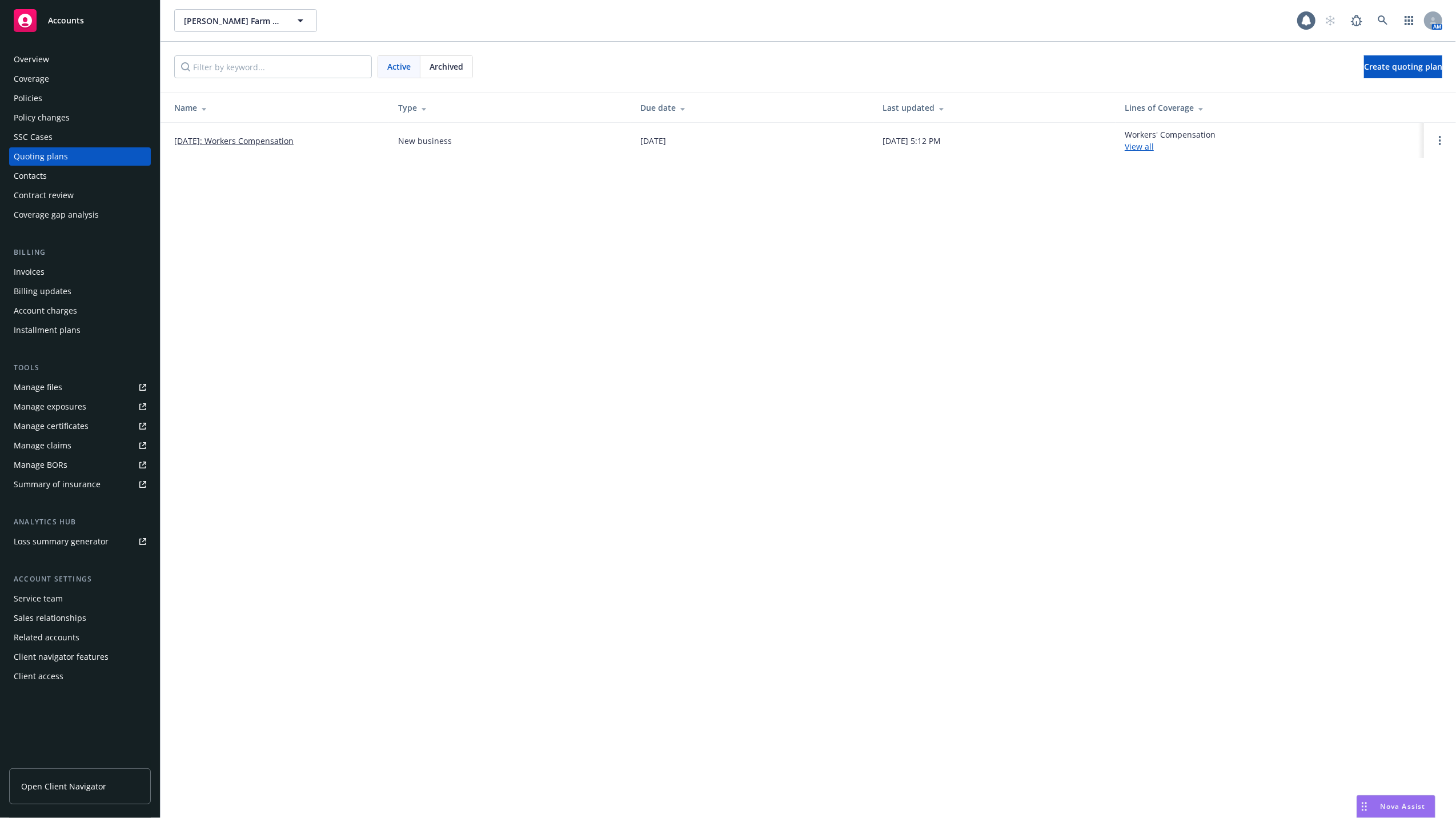
click at [14, 387] on div "Manage files" at bounding box center [38, 387] width 49 height 18
click at [39, 388] on div "Manage files" at bounding box center [38, 387] width 49 height 18
click at [44, 58] on div "Overview" at bounding box center [31, 59] width 36 height 18
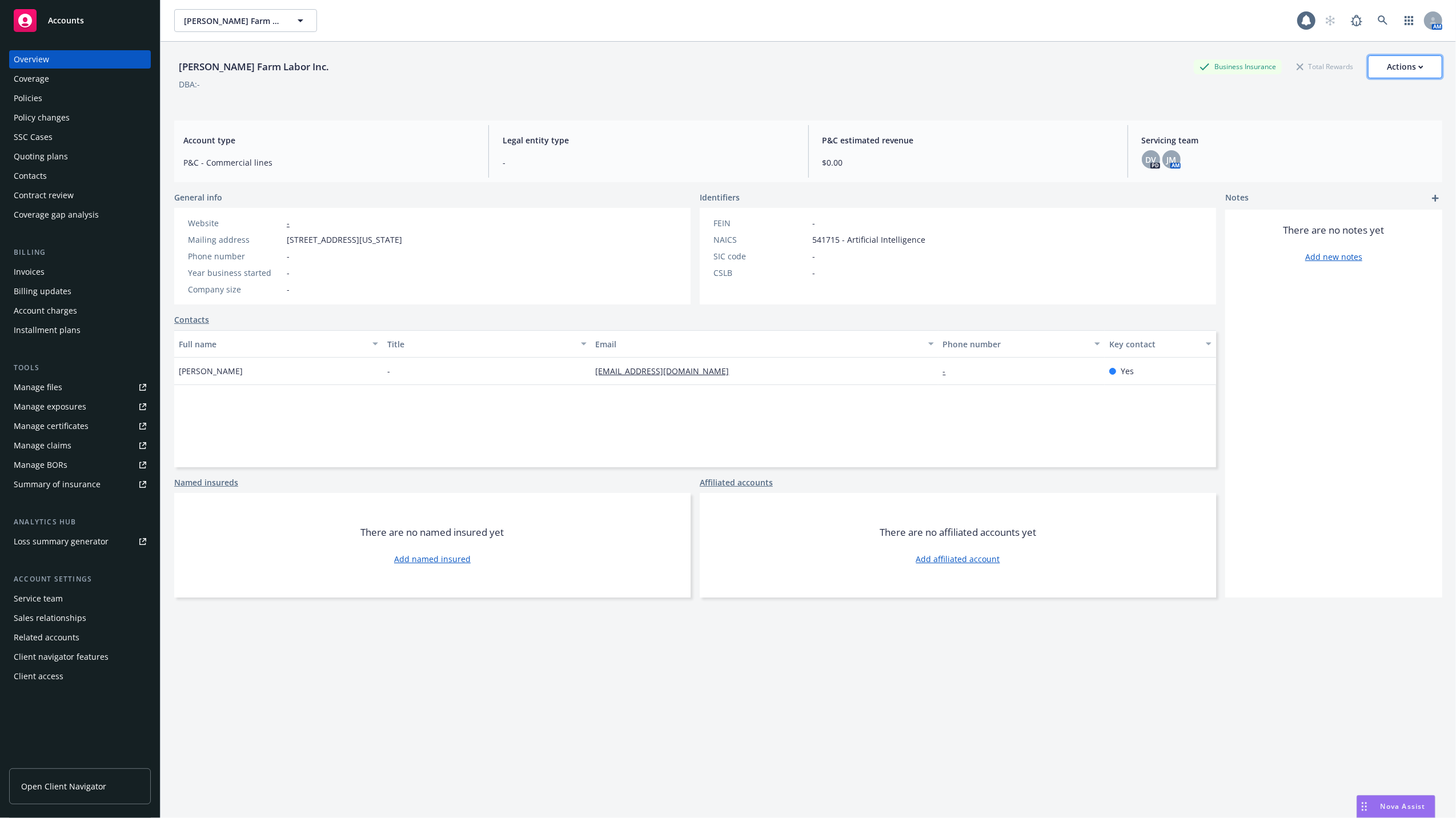
click at [1418, 67] on icon "button" at bounding box center [1420, 67] width 5 height 4
click at [1278, 144] on link "Copy logging email" at bounding box center [1348, 143] width 188 height 23
drag, startPoint x: 279, startPoint y: 71, endPoint x: 181, endPoint y: 68, distance: 98.0
click at [181, 68] on div "[PERSON_NAME] Farm Labor Inc." at bounding box center [254, 67] width 159 height 15
copy div "[PERSON_NAME] Farm Labor Inc."
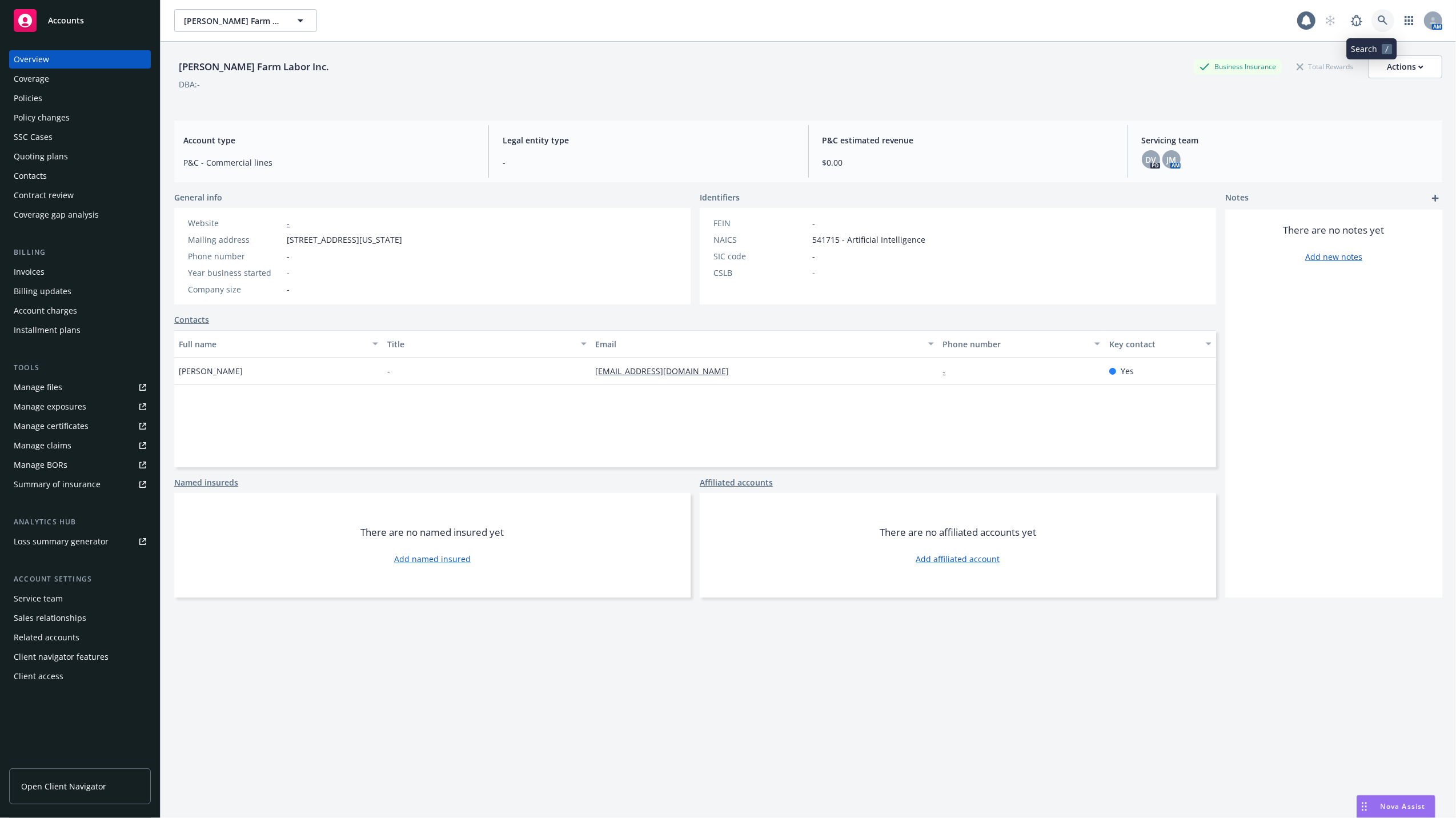
click at [1377, 22] on icon at bounding box center [1382, 21] width 10 height 10
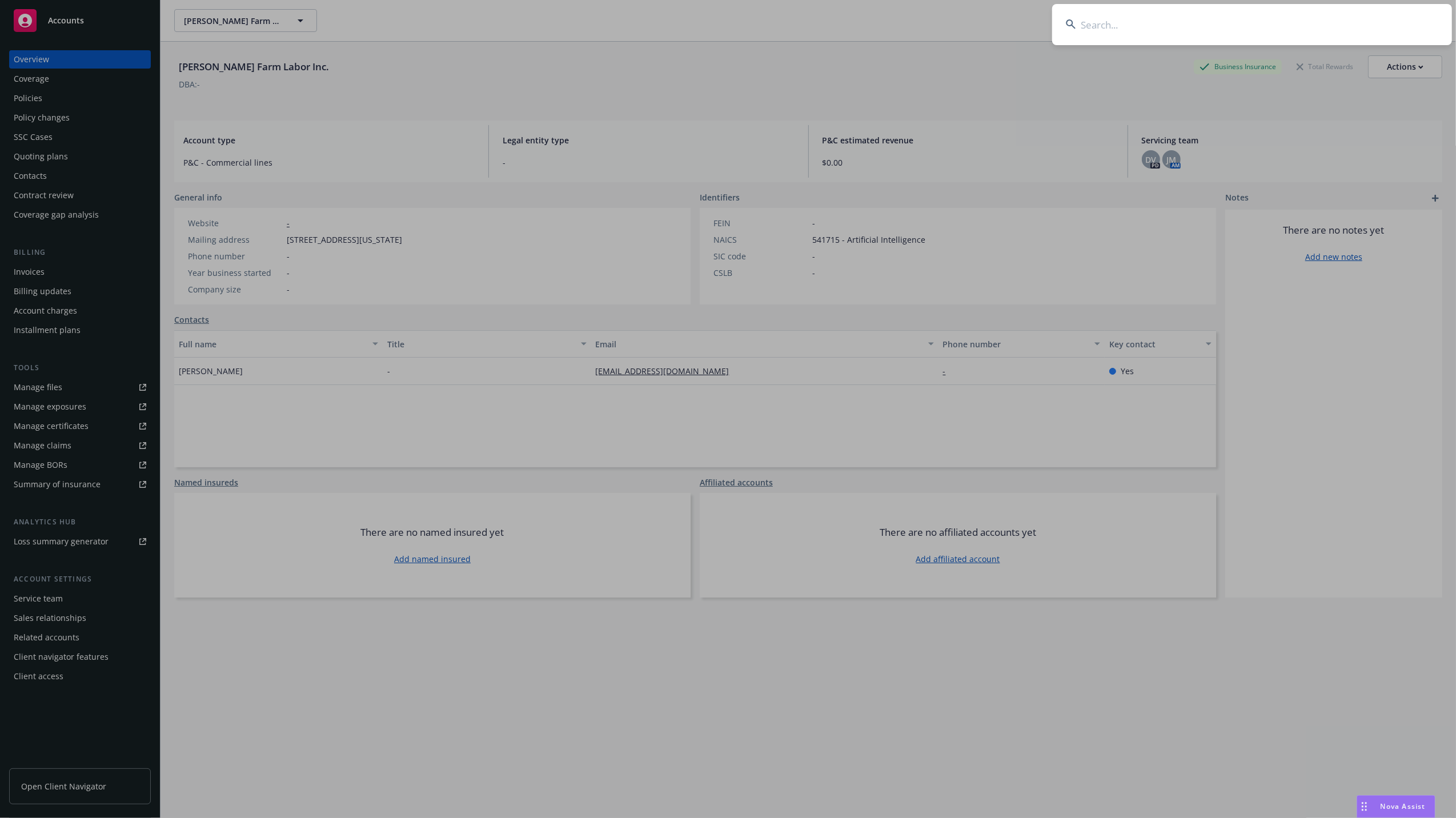
click at [1174, 22] on input at bounding box center [1252, 24] width 399 height 41
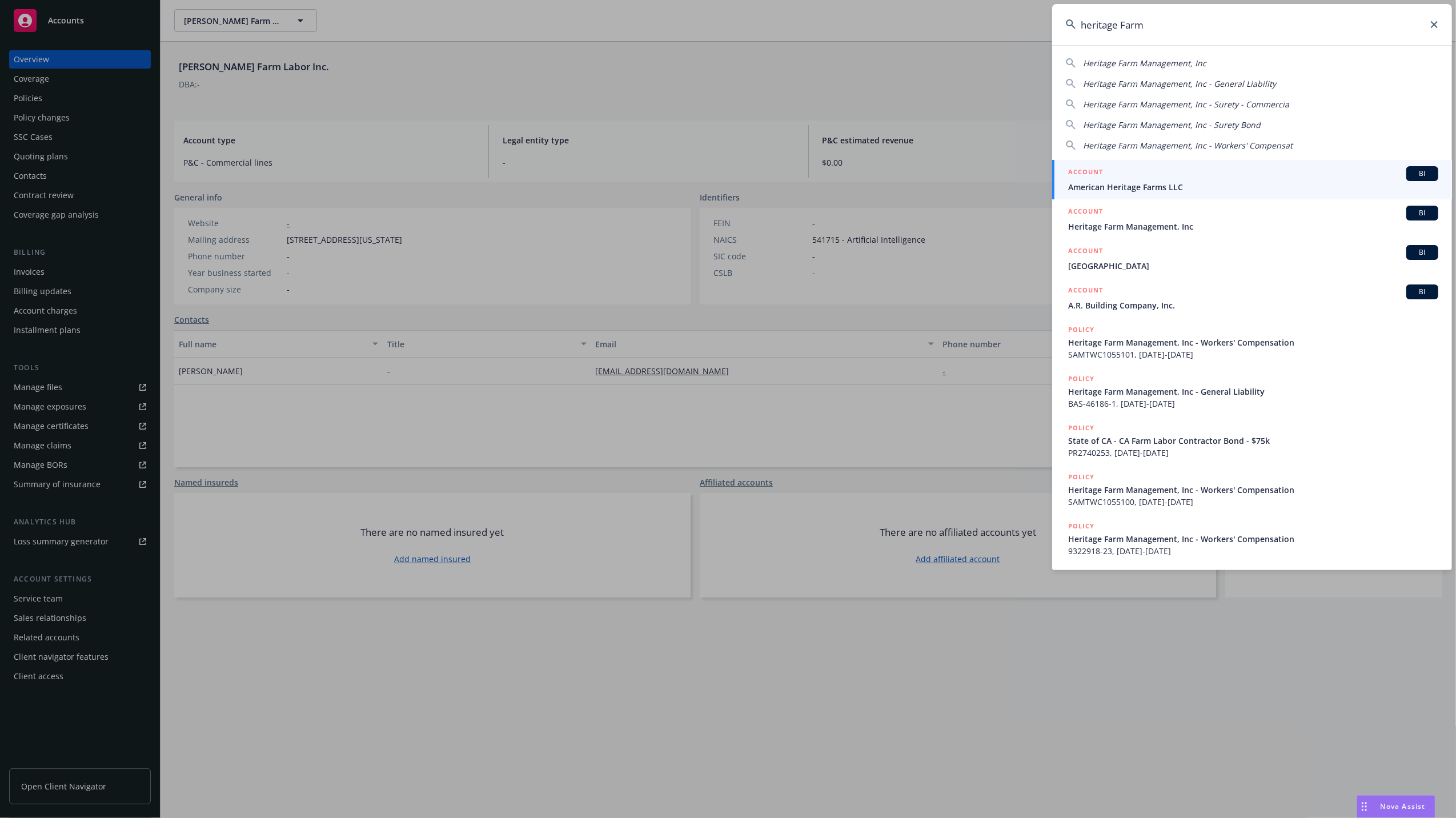
type input "heritage Farm"
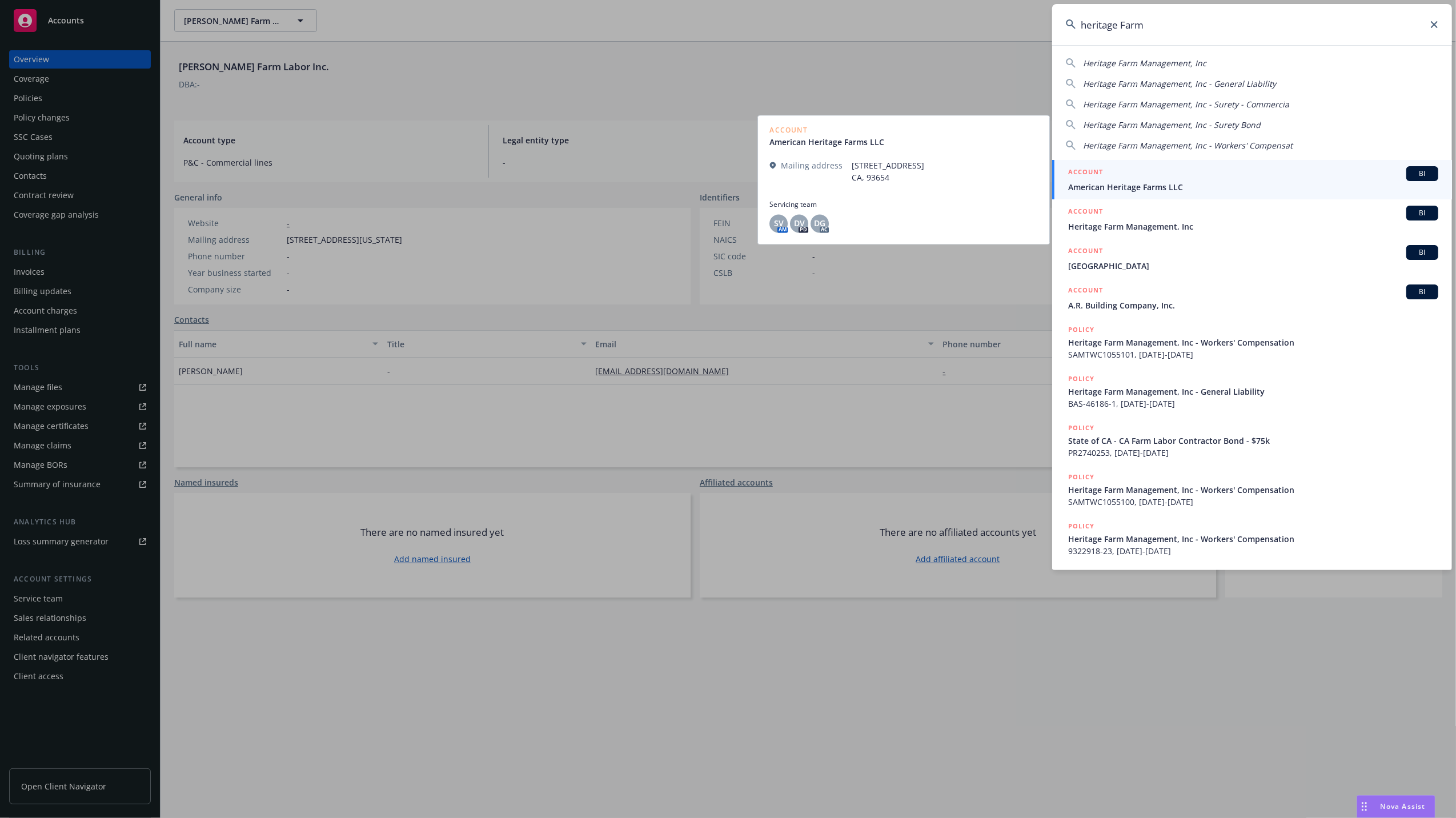
click at [1129, 179] on div "ACCOUNT BI" at bounding box center [1253, 174] width 370 height 15
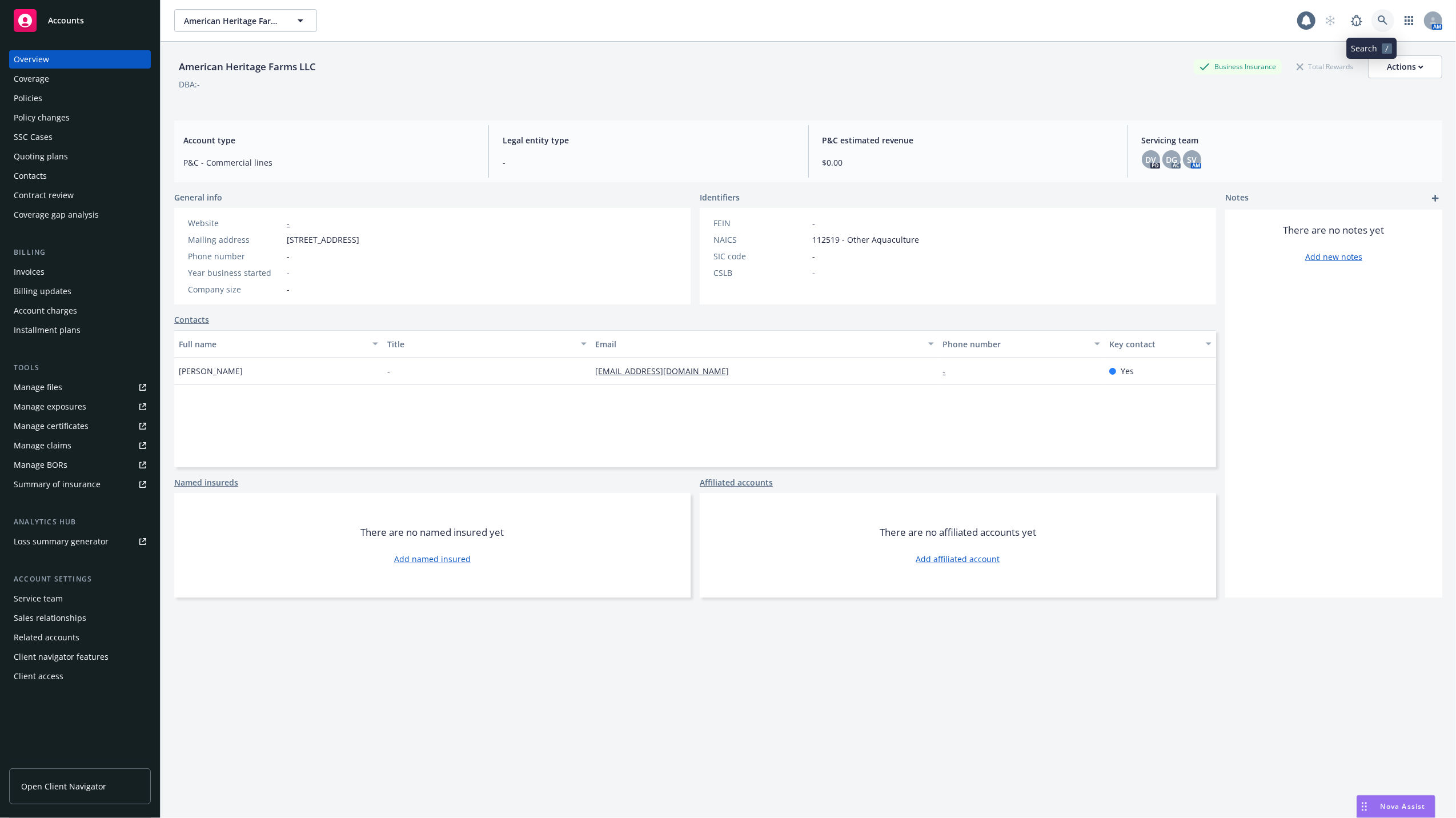
click at [1377, 16] on icon at bounding box center [1382, 21] width 10 height 10
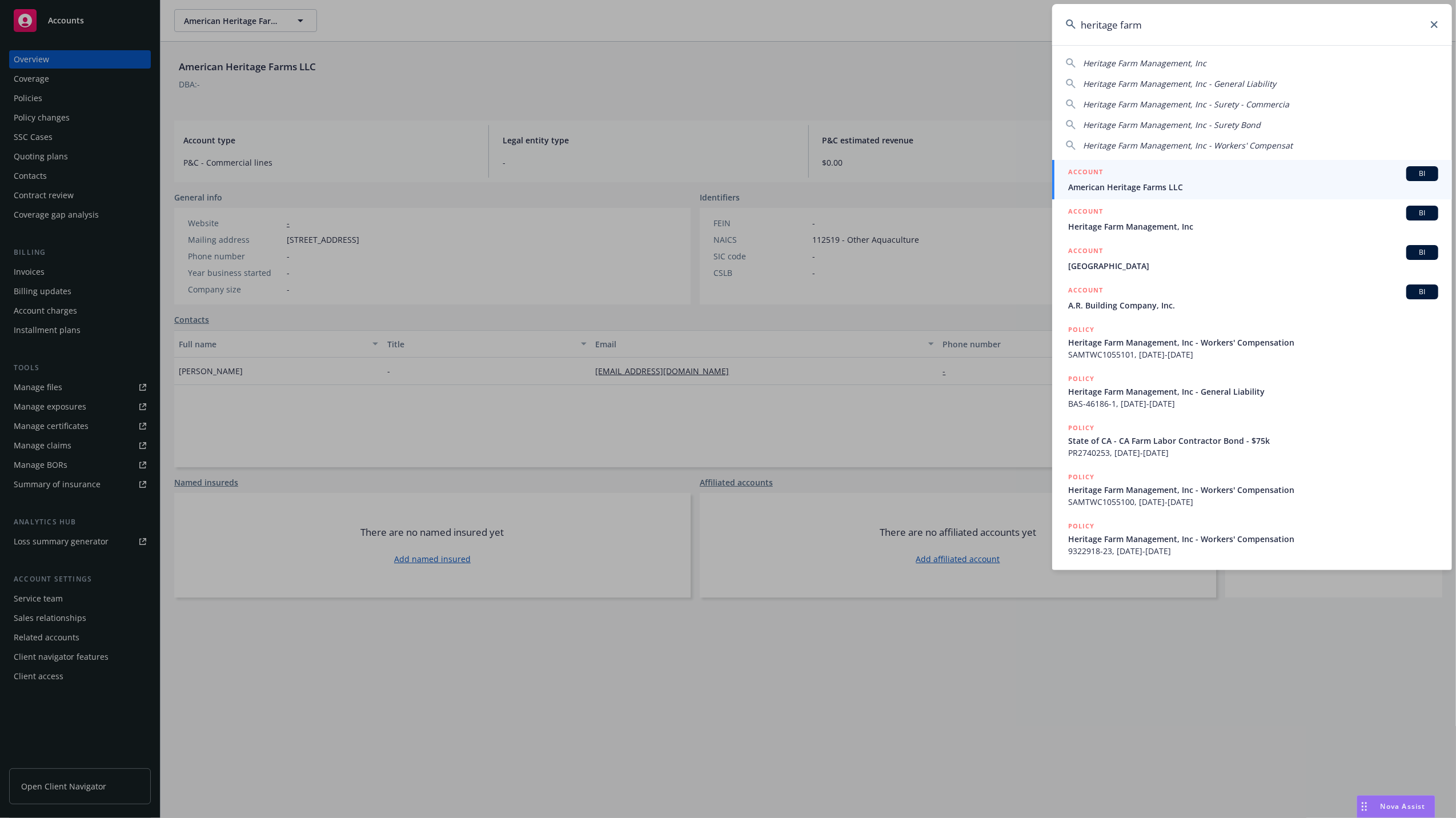
click at [1147, 59] on span "Heritage Farm Management, Inc" at bounding box center [1144, 63] width 123 height 11
type input "Heritage Farm Management, Inc"
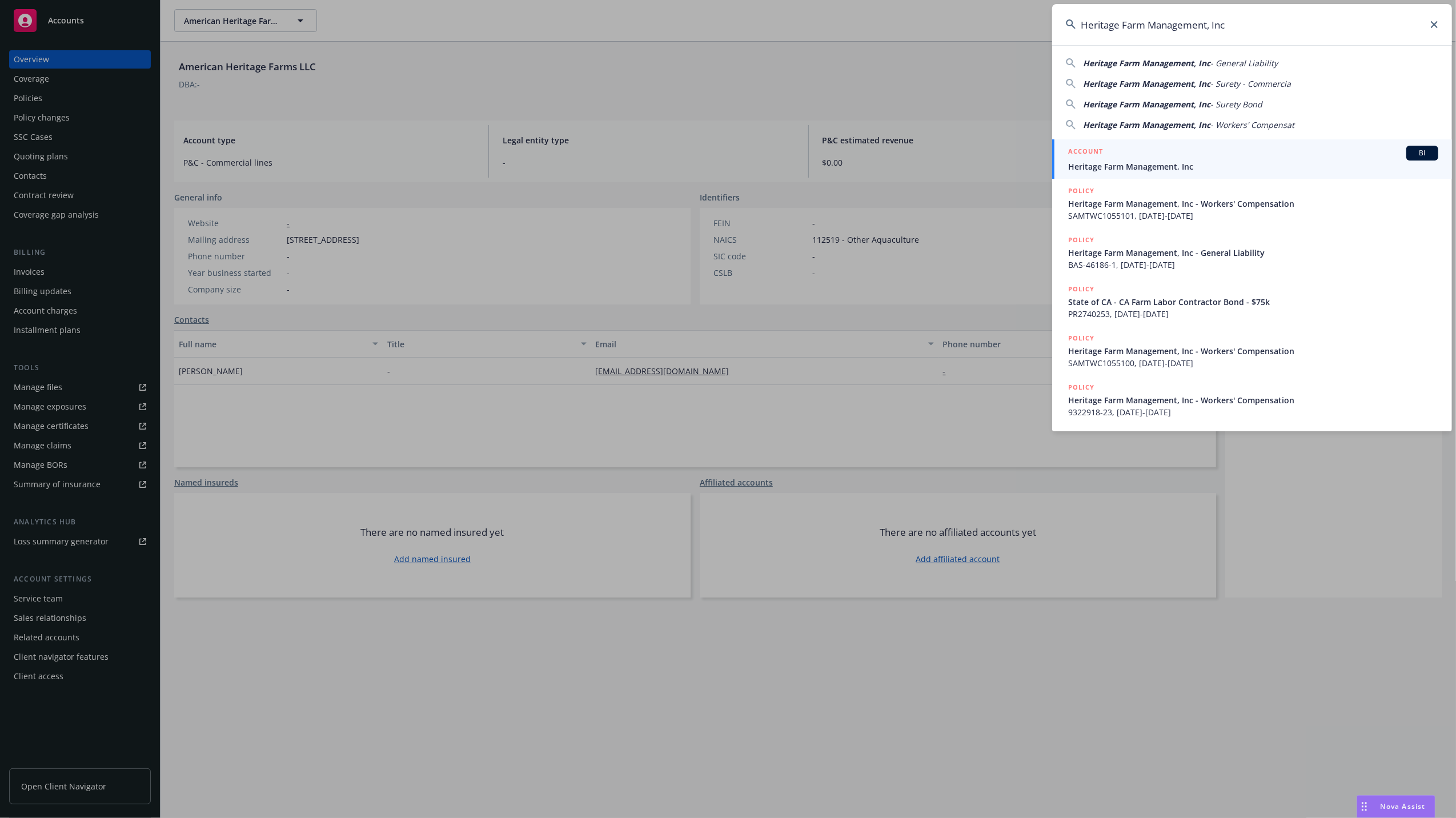
click at [1117, 164] on span "Heritage Farm Management, Inc" at bounding box center [1253, 166] width 370 height 12
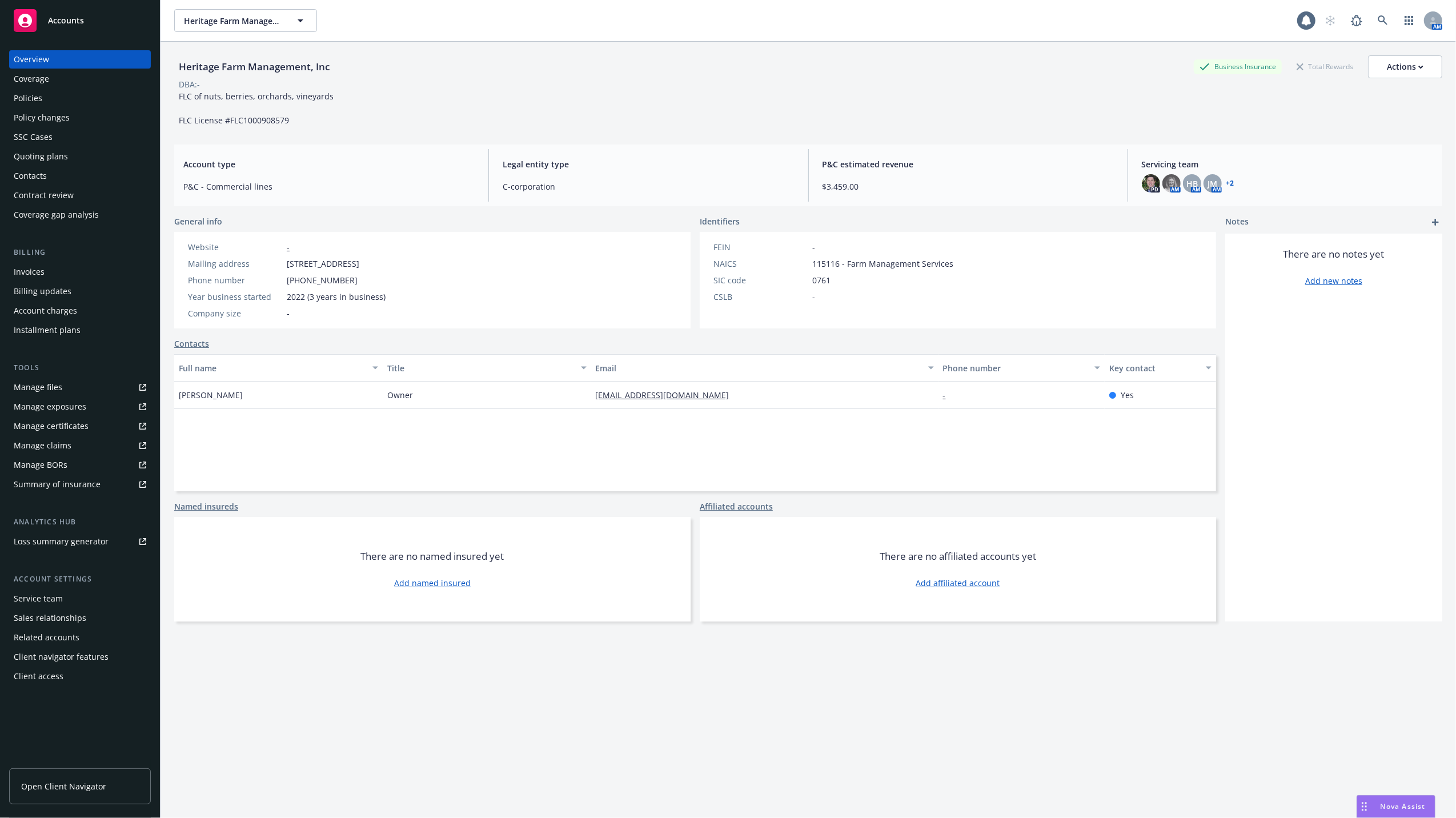
click at [41, 102] on div "Policies" at bounding box center [28, 98] width 29 height 18
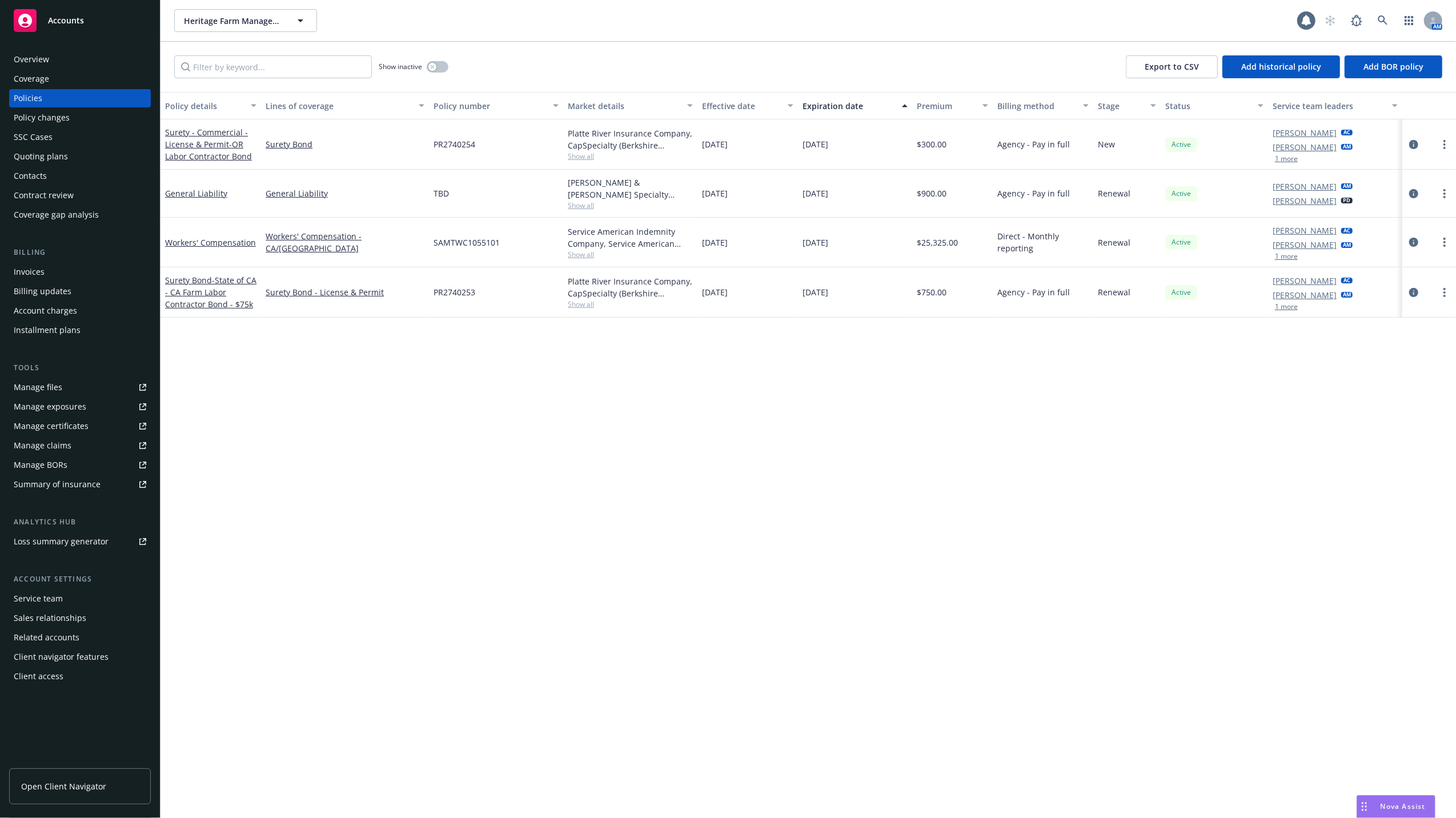
click at [30, 387] on div "Manage files" at bounding box center [38, 387] width 49 height 18
click at [581, 203] on span "Show all" at bounding box center [630, 206] width 125 height 10
click at [1447, 193] on link "more" at bounding box center [1444, 194] width 14 height 14
click at [229, 497] on div "Policy details Lines of coverage Policy number Market details Effective date Ex…" at bounding box center [808, 455] width 1295 height 726
click at [195, 188] on link "General Liability" at bounding box center [196, 193] width 63 height 11
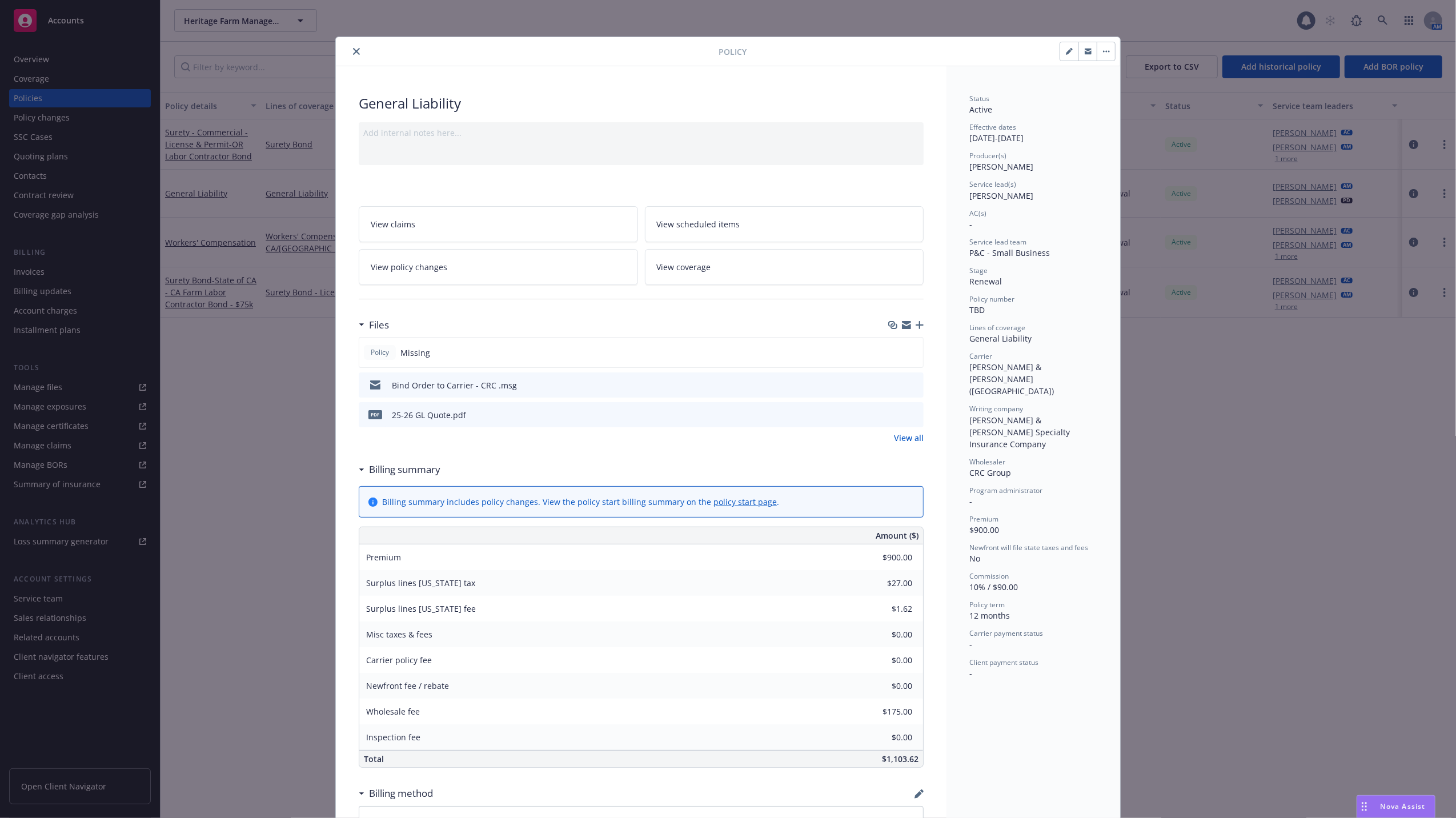
click at [551, 384] on div "Bind Order to Carrier - CRC .msg" at bounding box center [641, 385] width 565 height 25
click at [882, 389] on div "Bind Order to Carrier - CRC .msg" at bounding box center [641, 385] width 565 height 25
drag, startPoint x: 519, startPoint y: 391, endPoint x: 525, endPoint y: 386, distance: 7.8
click at [519, 386] on div "Bind Order to Carrier - CRC .msg" at bounding box center [641, 385] width 565 height 25
click at [576, 383] on div "Bind Order to Carrier - CRC .msg" at bounding box center [641, 385] width 565 height 25
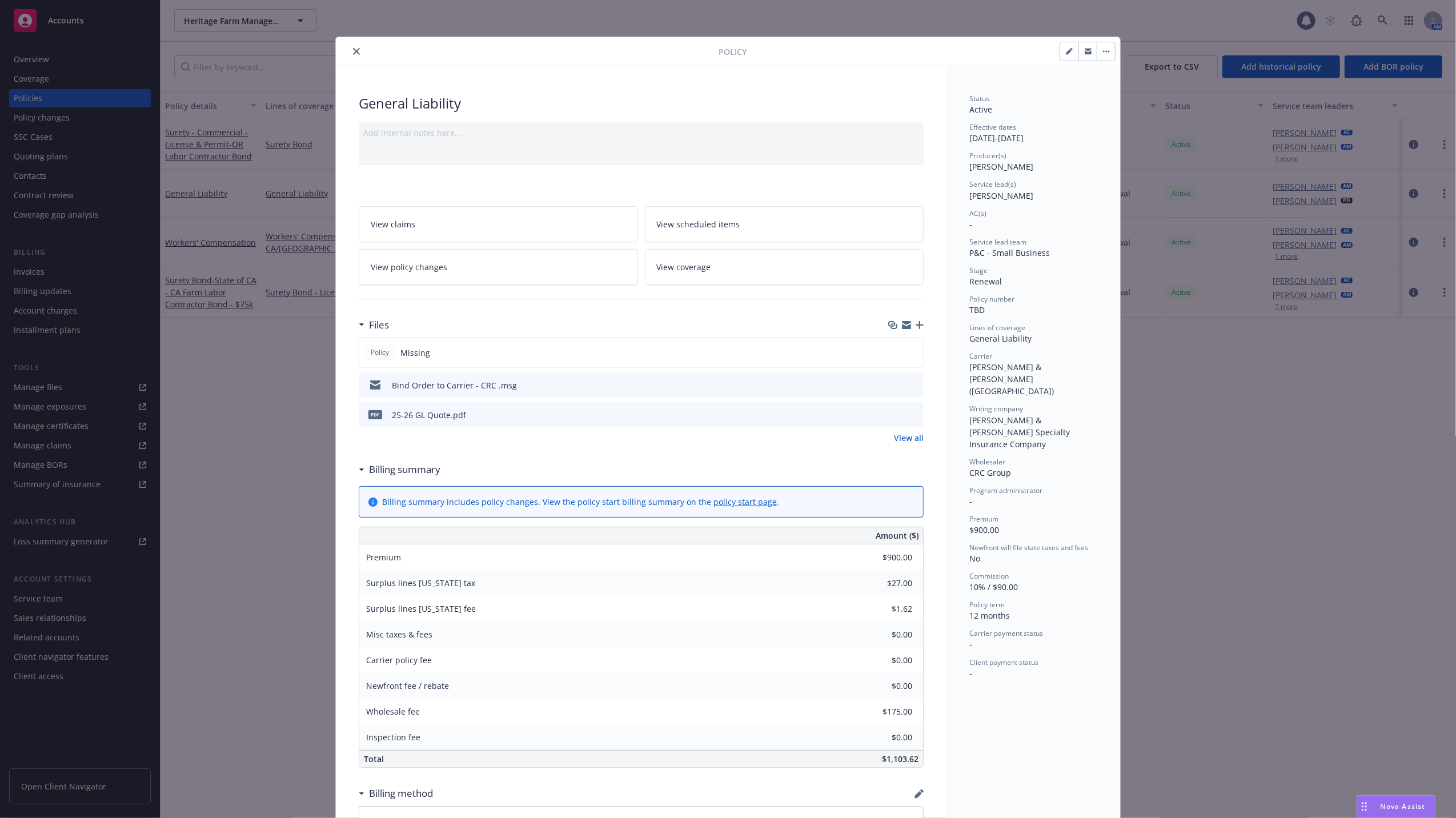
click at [576, 383] on div "Bind Order to Carrier - CRC .msg" at bounding box center [641, 385] width 565 height 25
click at [577, 383] on div "Bind Order to Carrier - CRC .msg" at bounding box center [641, 385] width 565 height 25
click at [890, 383] on icon "download file" at bounding box center [895, 384] width 9 height 9
click at [353, 49] on icon "close" at bounding box center [356, 51] width 7 height 7
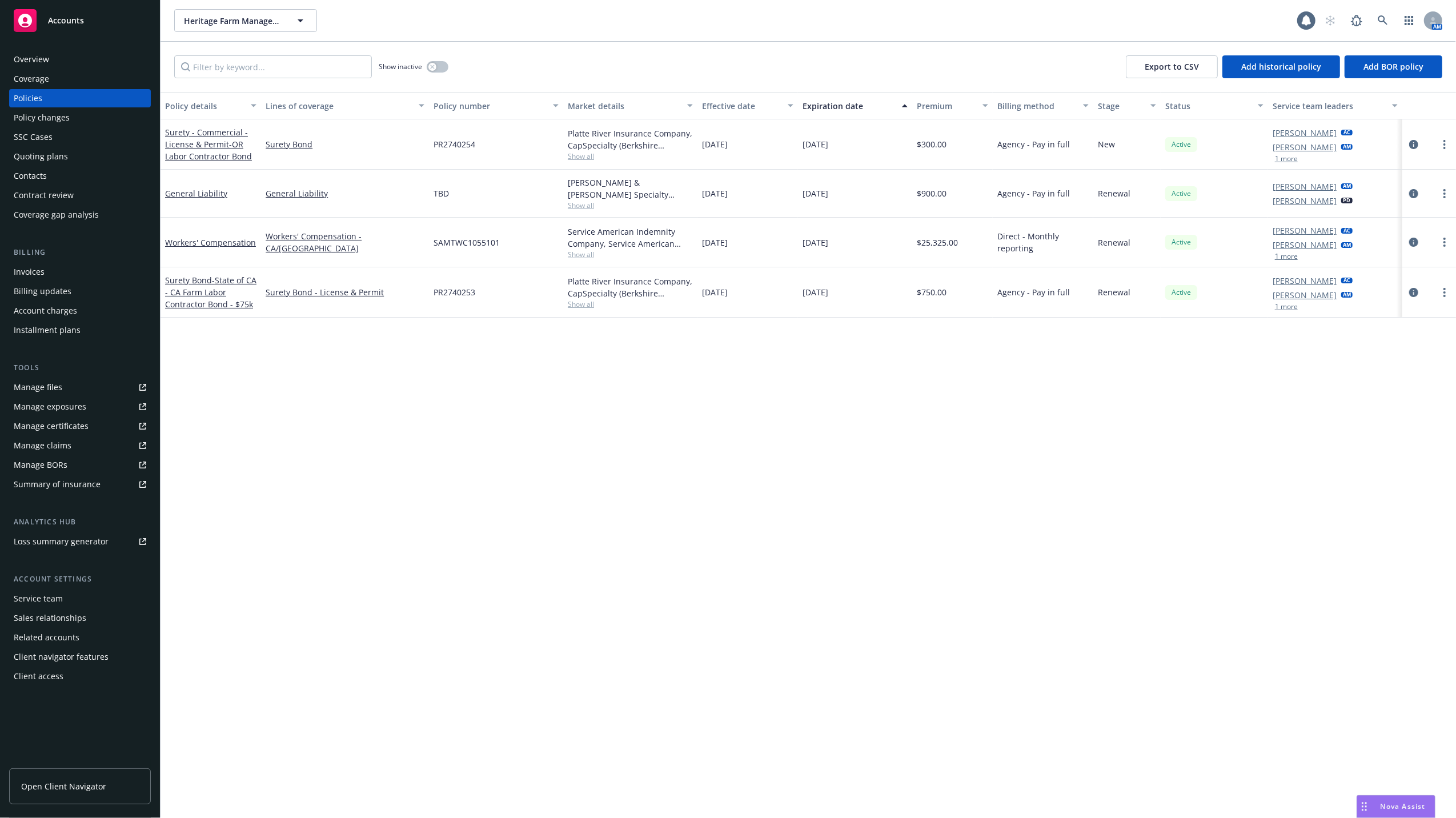
click at [601, 19] on div "Heritage Farm Management, Inc Heritage Farm Management, Inc" at bounding box center [736, 21] width 1123 height 23
click at [35, 155] on div "Quoting plans" at bounding box center [41, 156] width 54 height 18
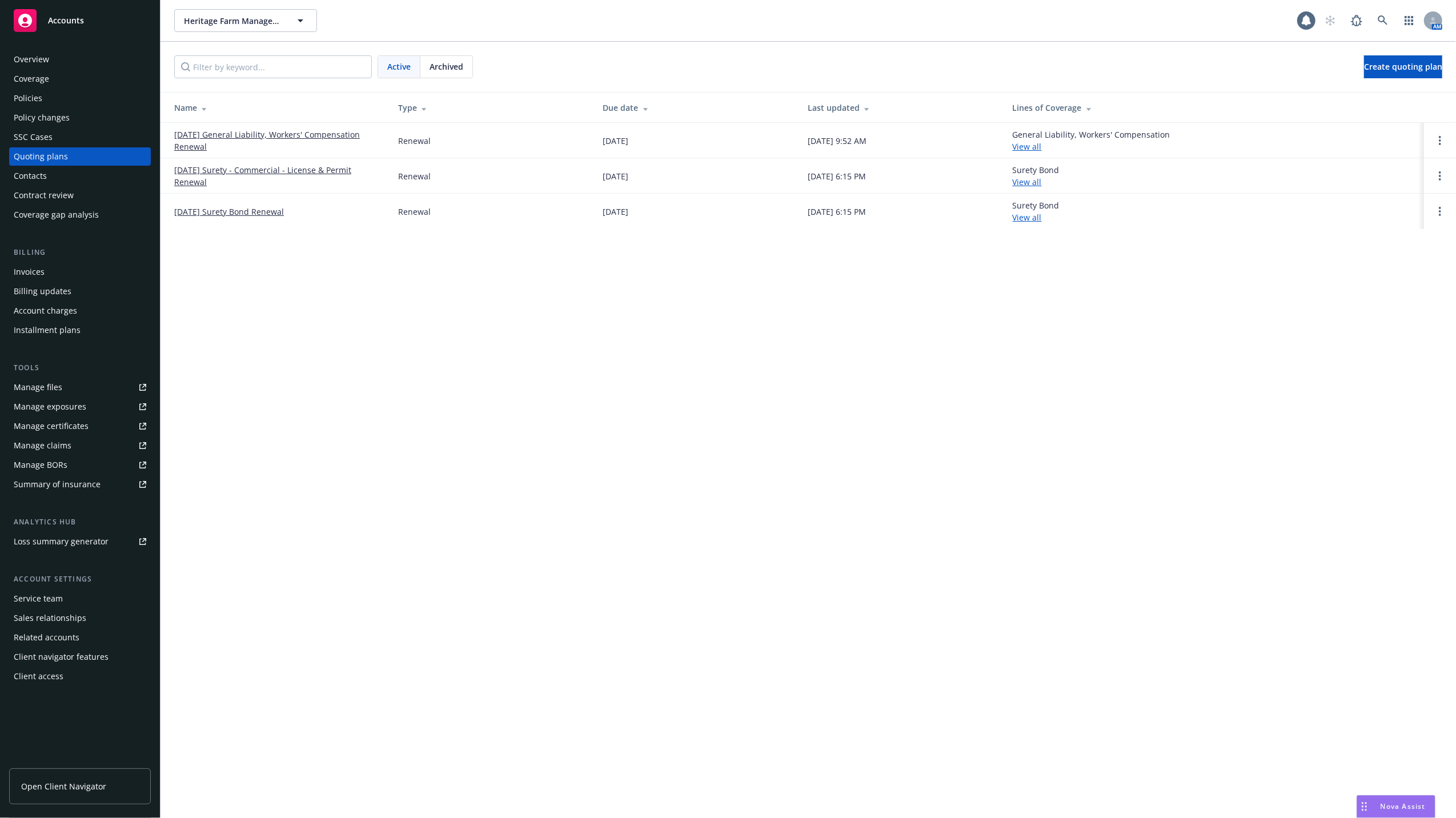
click at [224, 136] on link "[DATE] General Liability, Workers' Compensation Renewal" at bounding box center [277, 141] width 206 height 24
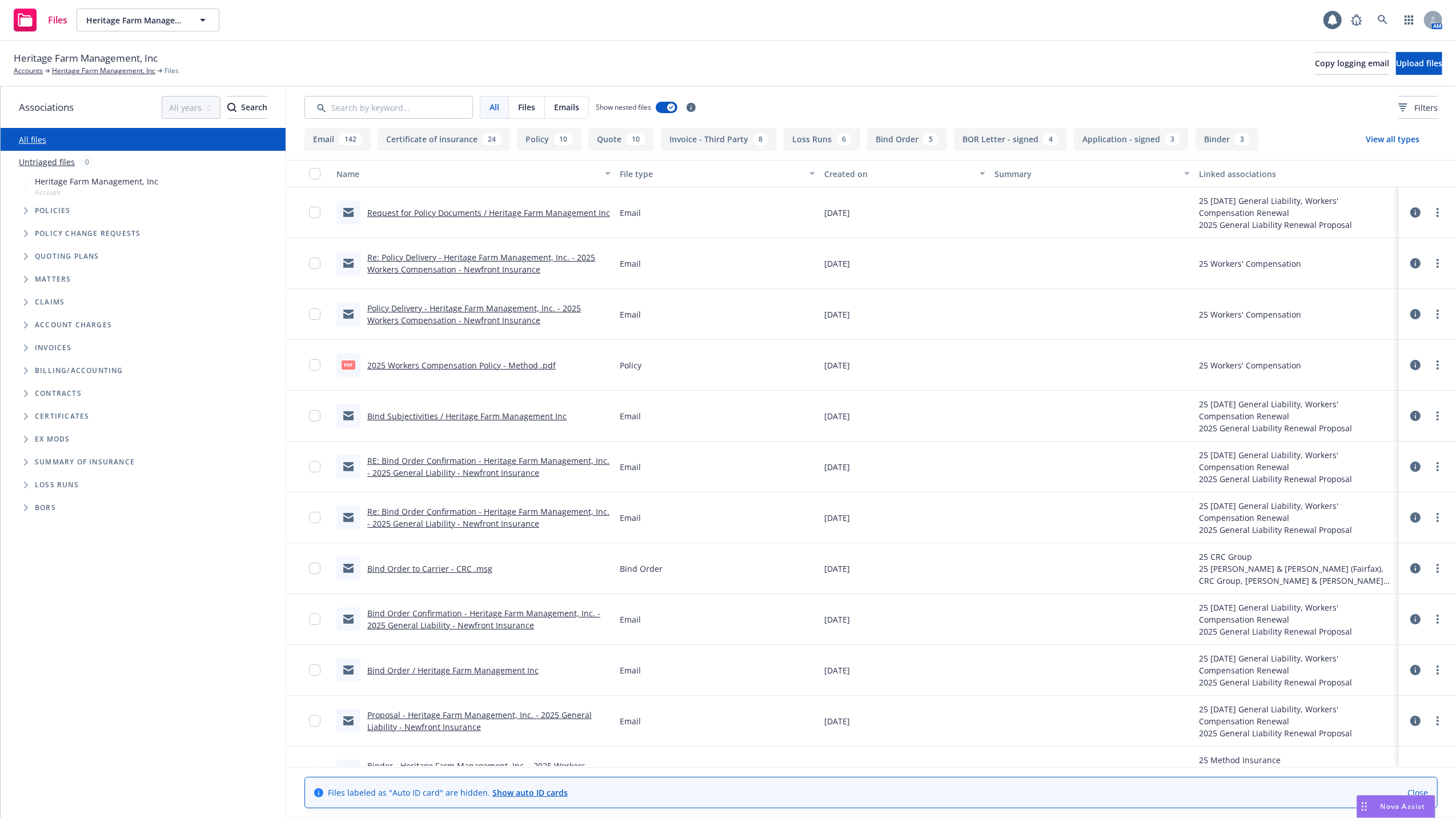
click at [406, 568] on link "Bind Order to Carrier - CRC .msg" at bounding box center [429, 568] width 125 height 11
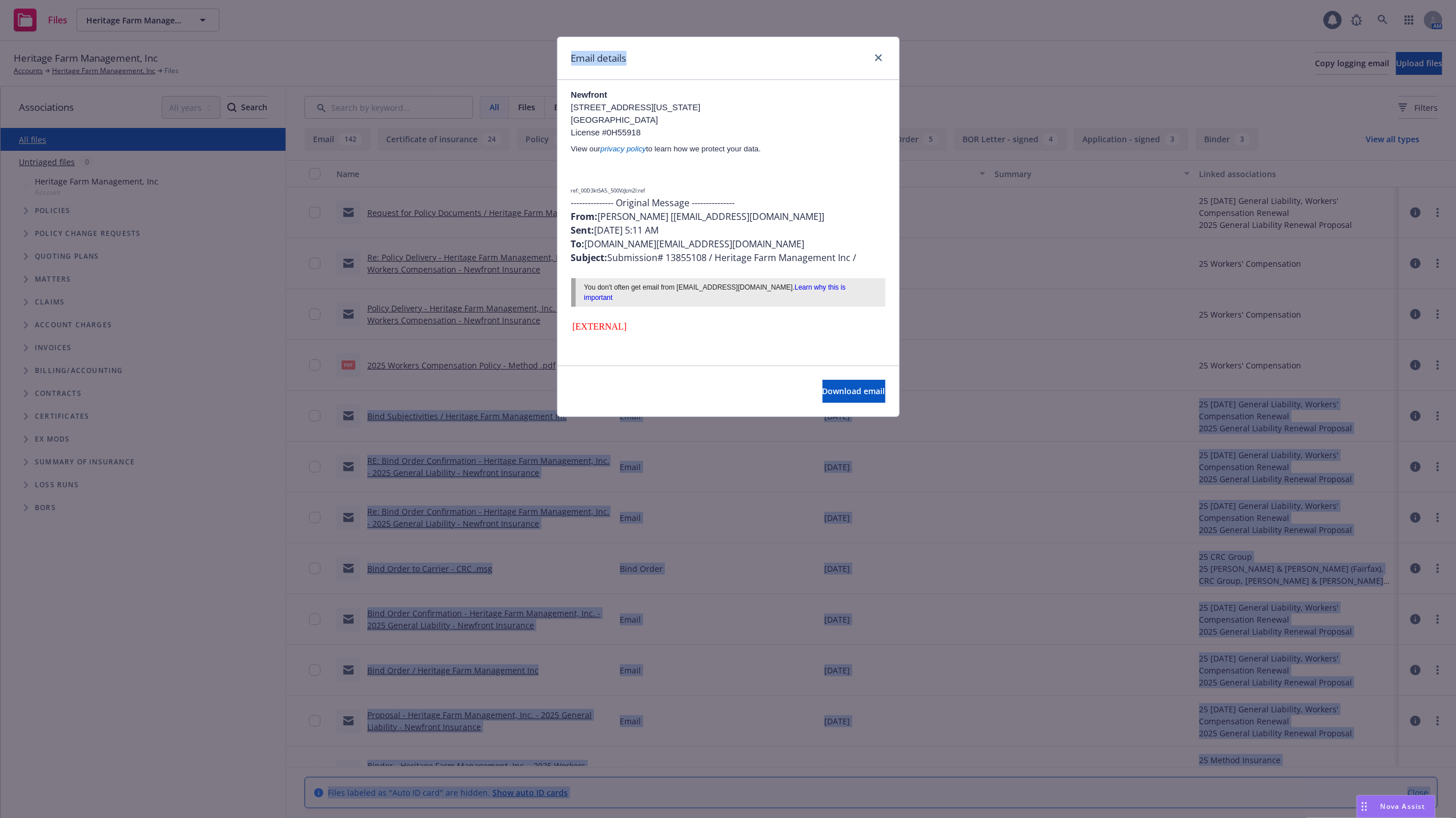
drag, startPoint x: 758, startPoint y: 49, endPoint x: 1728, endPoint y: 344, distance: 1013.9
click at [1455, 344] on html "Files Heritage Farm Management, Inc Heritage Farm Management, Inc 1 AM Heritage…" at bounding box center [728, 409] width 1456 height 818
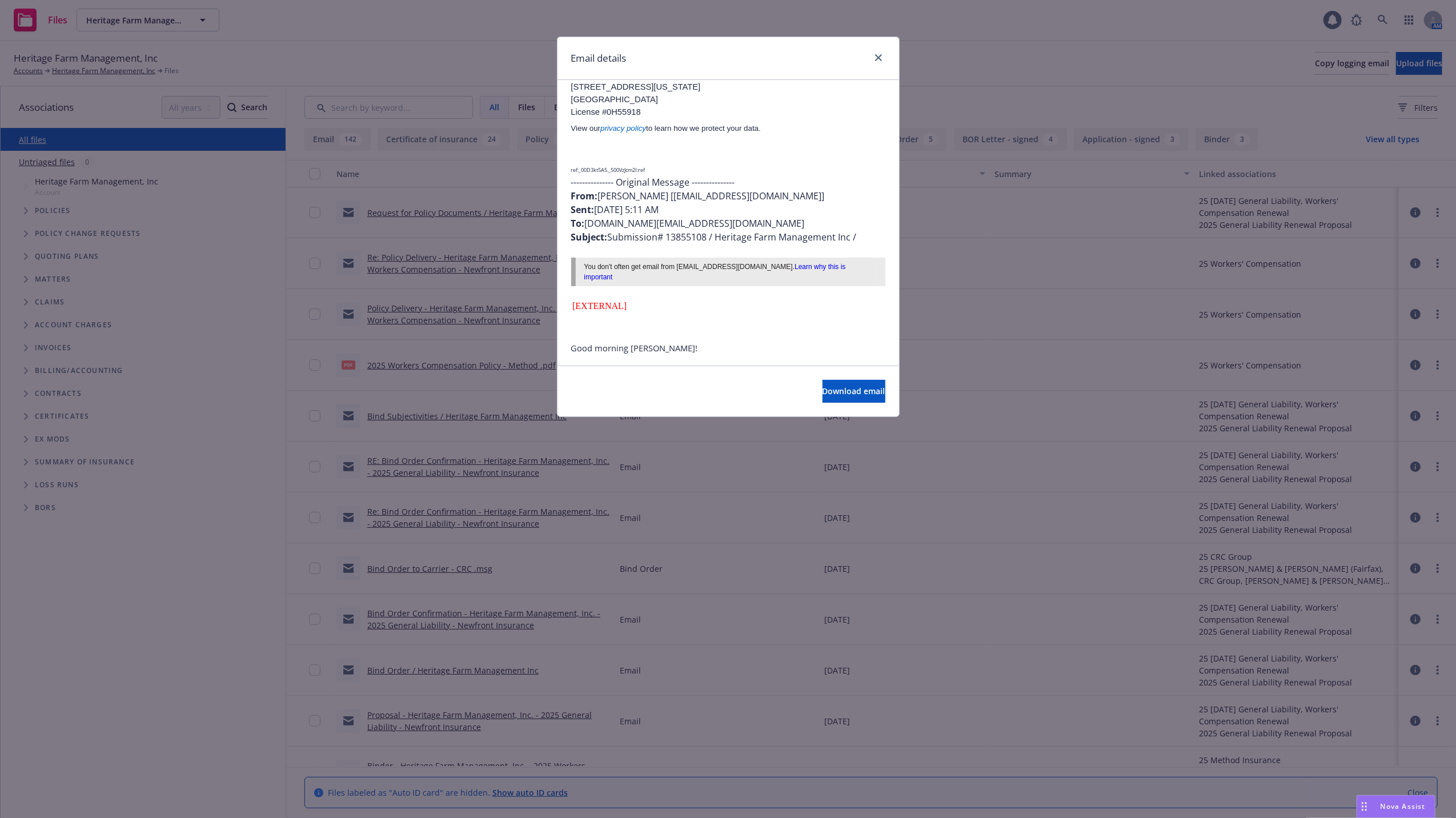
click at [1099, 30] on div "Email details Bind Order / Heritage Farm Management Inc [DATE] 2:44 PM From: [E…" at bounding box center [728, 409] width 1456 height 818
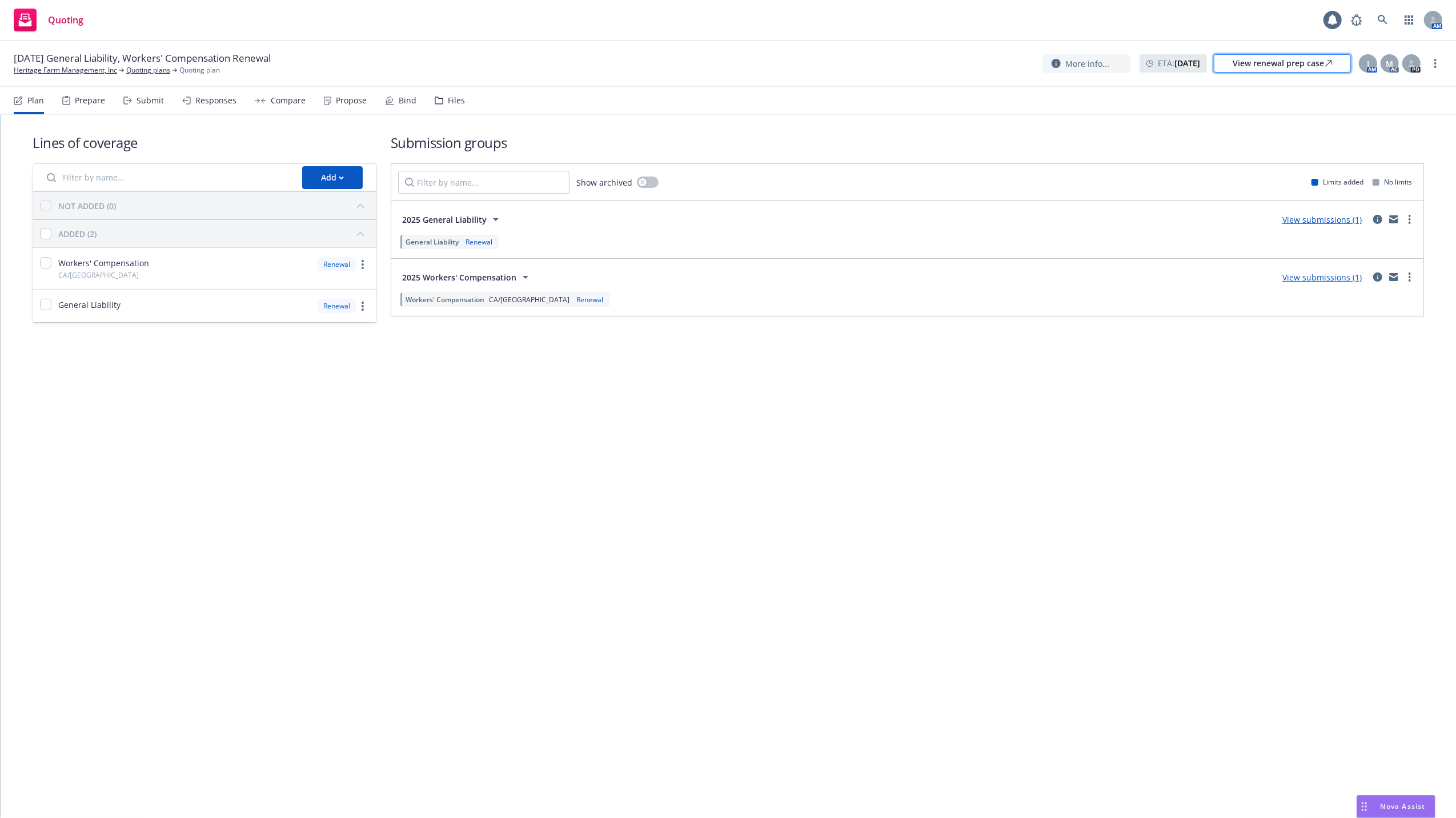
click at [1261, 62] on div "View renewal prep case" at bounding box center [1282, 63] width 99 height 17
